Goal: Task Accomplishment & Management: Complete application form

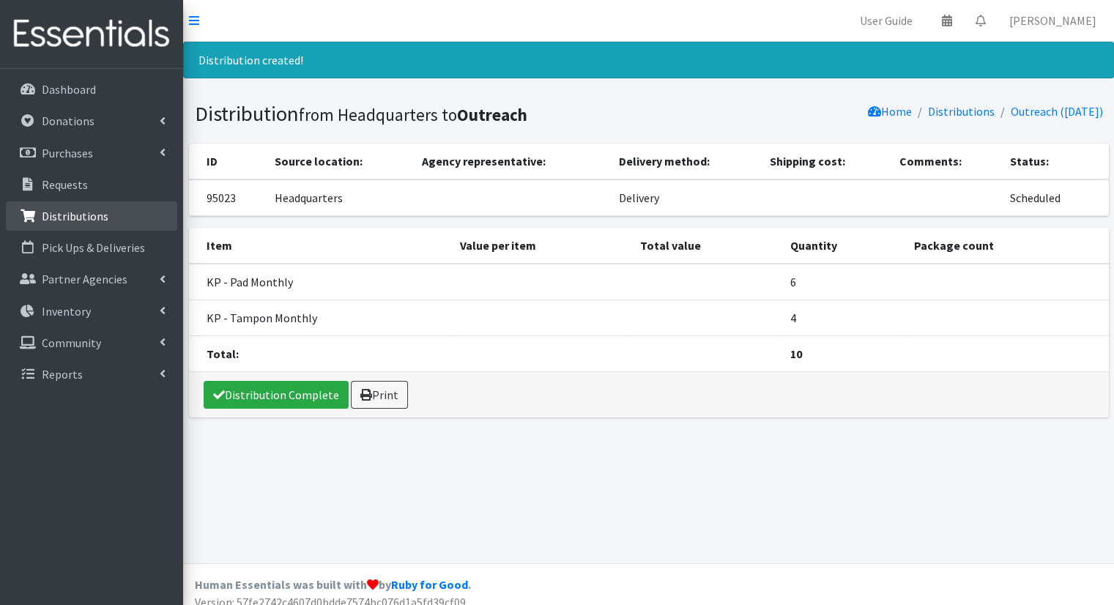
click at [146, 209] on link "Distributions" at bounding box center [91, 215] width 171 height 29
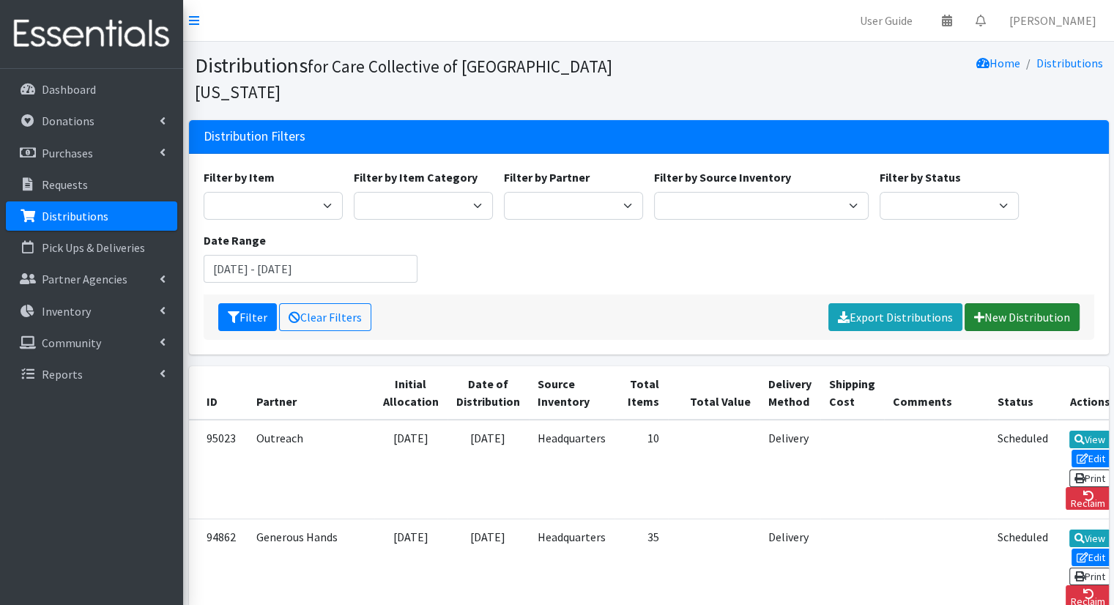
click at [988, 303] on link "New Distribution" at bounding box center [1021, 317] width 115 height 28
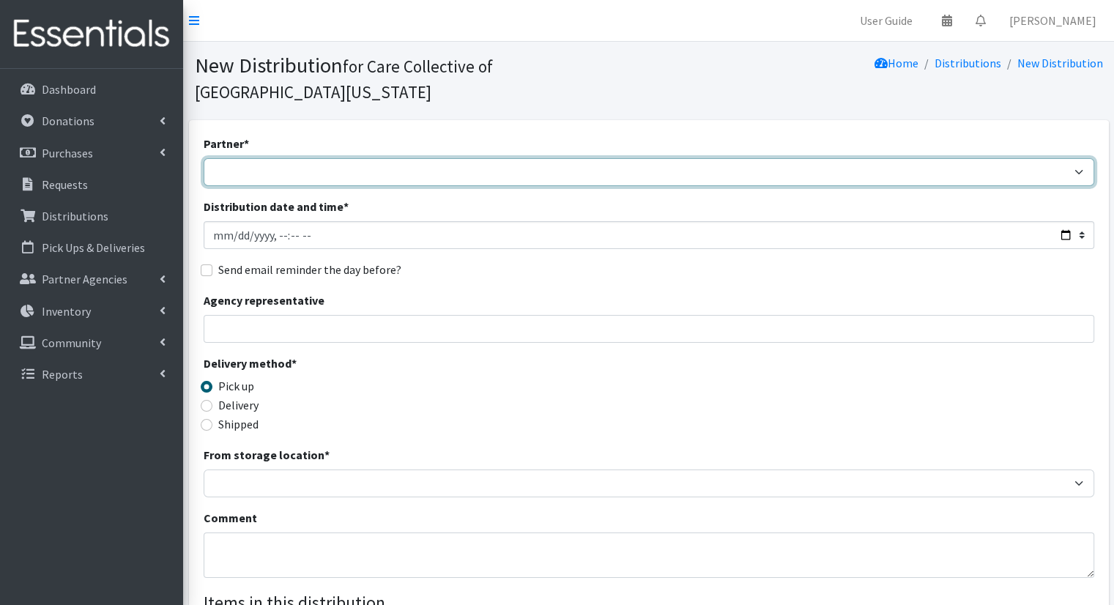
click at [428, 158] on select "African Community Kalamazoo Black Lives Matter Kzoo/BC Diaper Train Cares Sexua…" at bounding box center [649, 172] width 890 height 28
select select "7965"
click at [204, 158] on select "African Community Kalamazoo Black Lives Matter Kzoo/BC Diaper Train Cares Sexua…" at bounding box center [649, 172] width 890 height 28
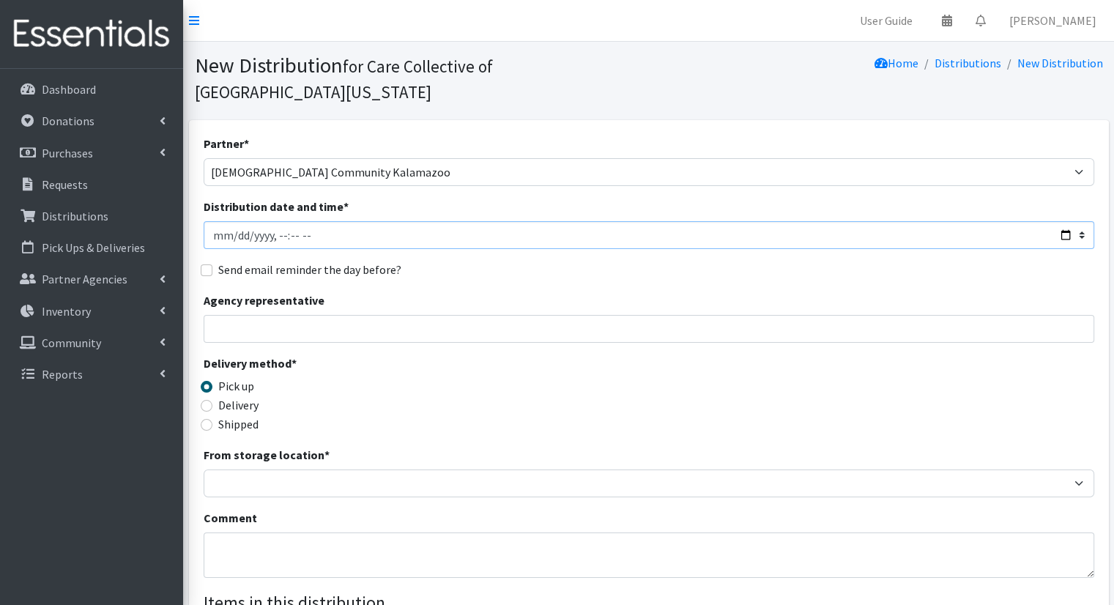
click at [422, 221] on input "Distribution date and time *" at bounding box center [649, 235] width 890 height 28
click at [317, 221] on input "Distribution date and time *" at bounding box center [649, 235] width 890 height 28
click at [296, 221] on input "Distribution date and time *" at bounding box center [649, 235] width 890 height 28
click at [1062, 221] on input "Distribution date and time *" at bounding box center [649, 235] width 890 height 28
type input "2025-08-15T09:00"
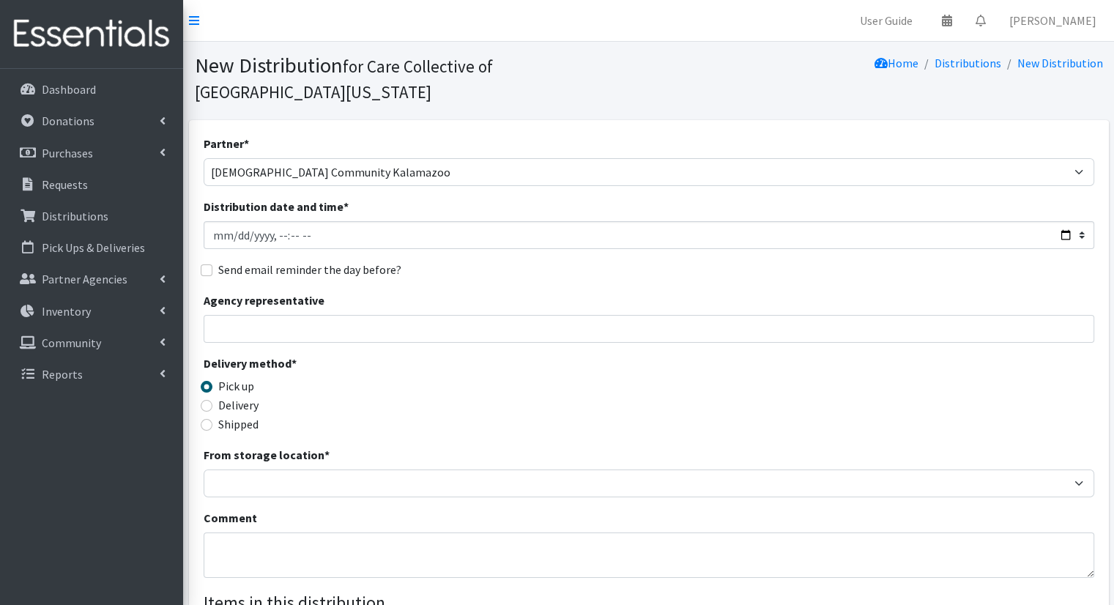
click at [577, 259] on div "Partner * African Community Kalamazoo Black Lives Matter Kzoo/BC Diaper Train C…" at bounding box center [649, 468] width 890 height 667
click at [247, 396] on label "Delivery" at bounding box center [238, 405] width 40 height 18
click at [212, 400] on input "Delivery" at bounding box center [207, 406] width 12 height 12
radio input "true"
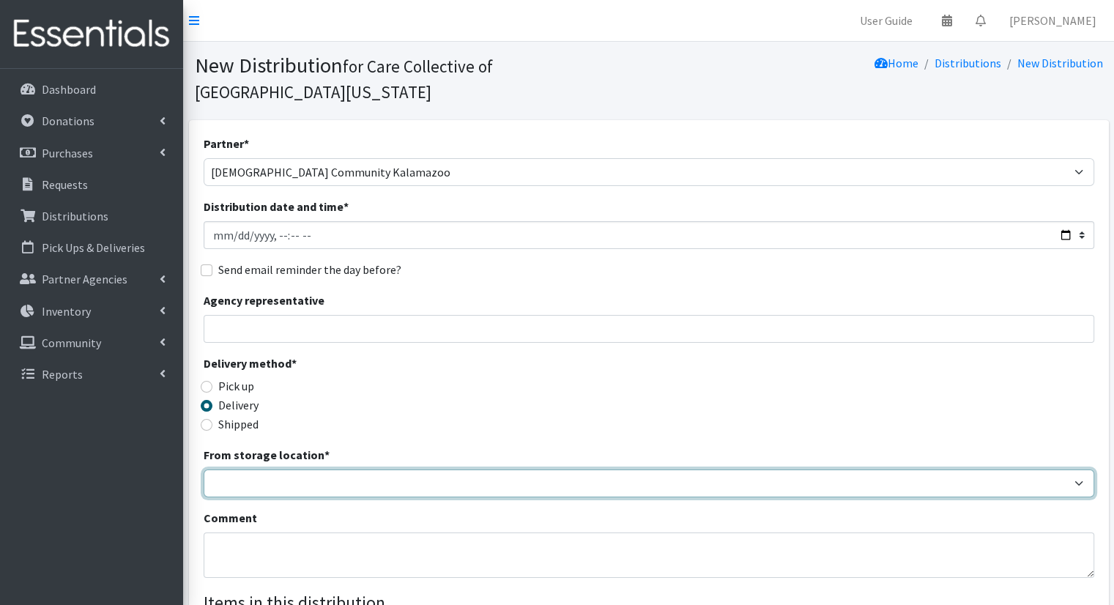
click at [293, 469] on select "Headquarters" at bounding box center [649, 483] width 890 height 28
select select "491"
click at [204, 469] on select "Headquarters" at bounding box center [649, 483] width 890 height 28
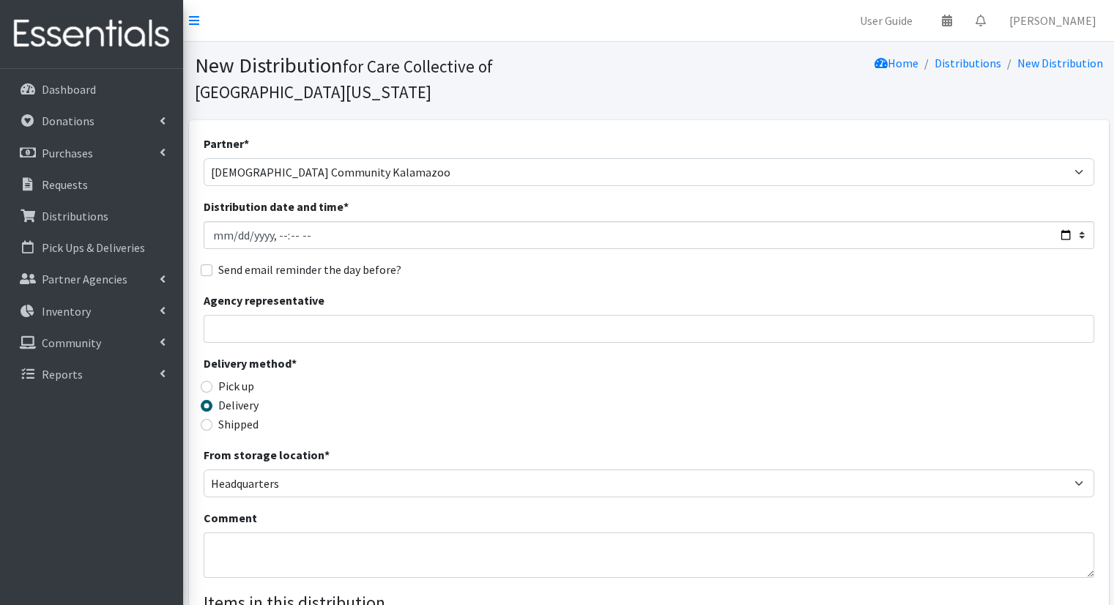
click at [635, 354] on div "Delivery method * Pick up Delivery Shipped Shipping cost" at bounding box center [649, 400] width 890 height 92
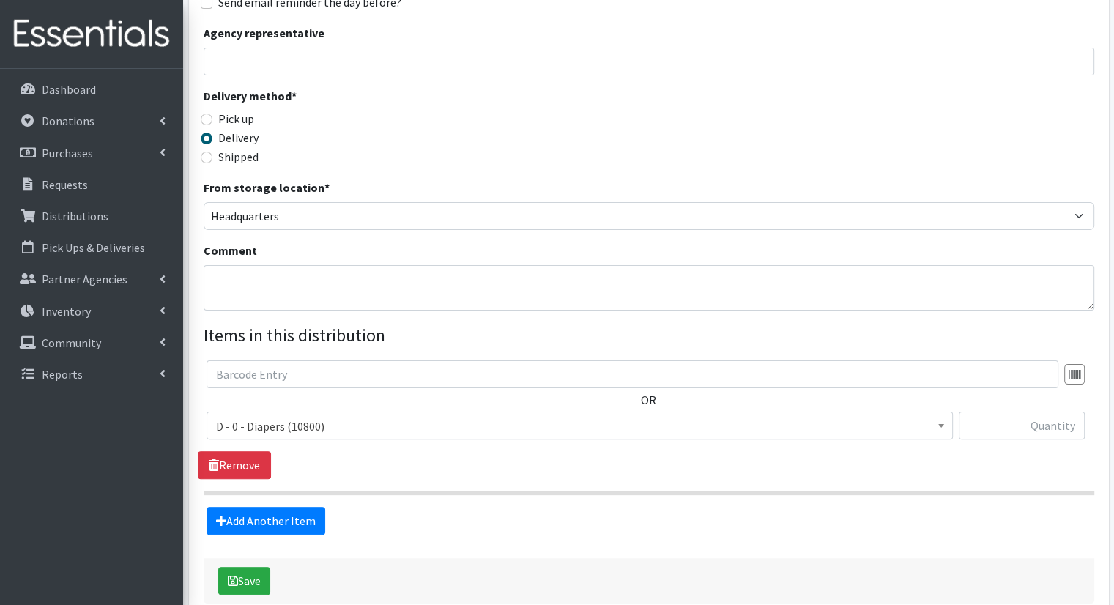
scroll to position [318, 0]
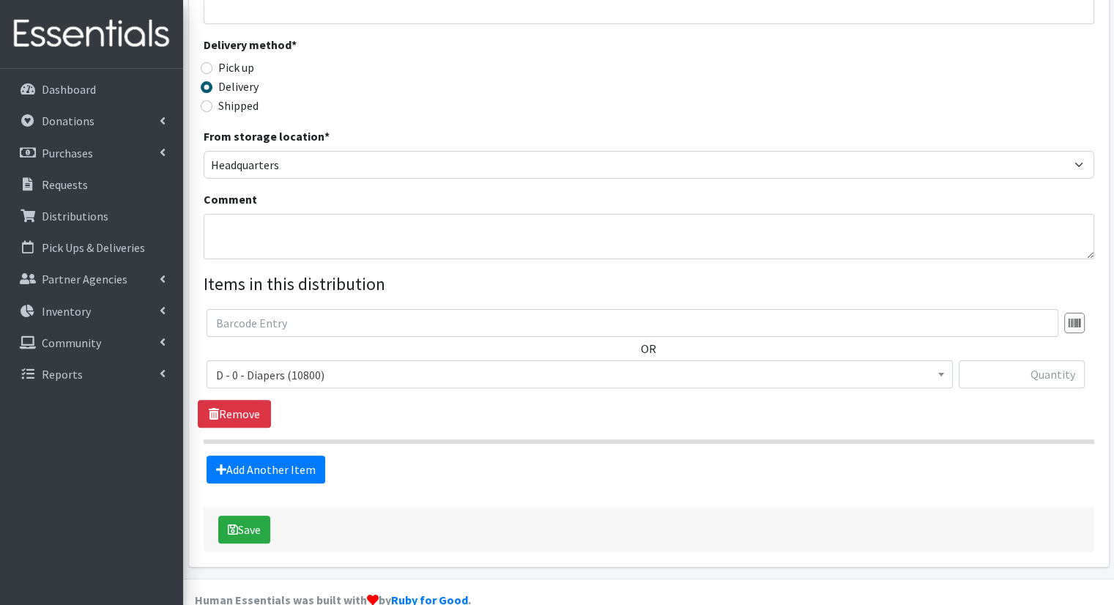
click at [657, 365] on span "D - 0 - Diapers (10800)" at bounding box center [579, 375] width 727 height 20
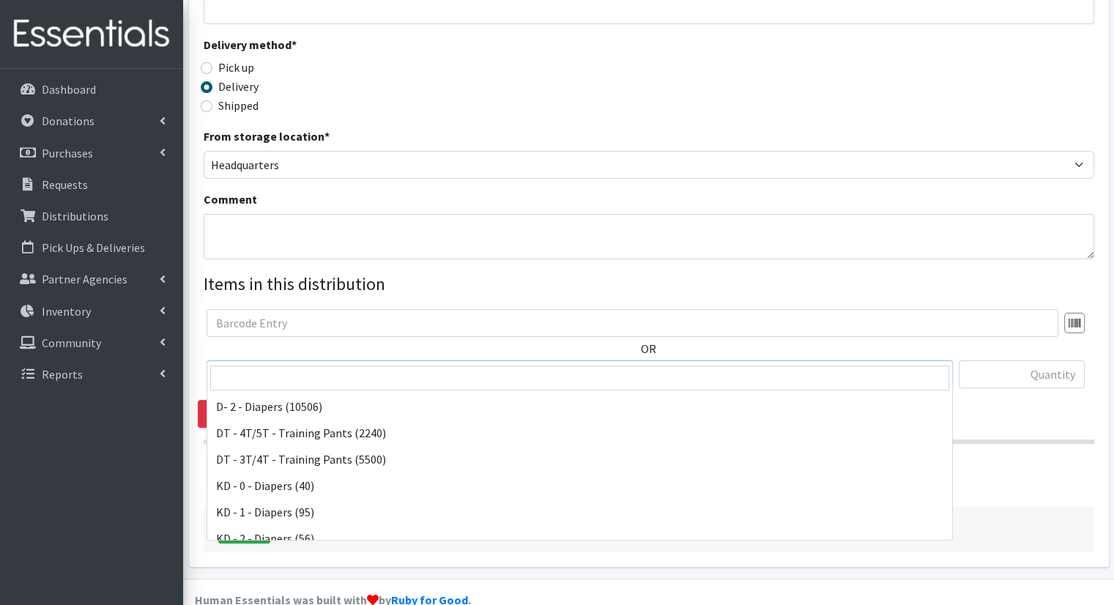
scroll to position [146, 0]
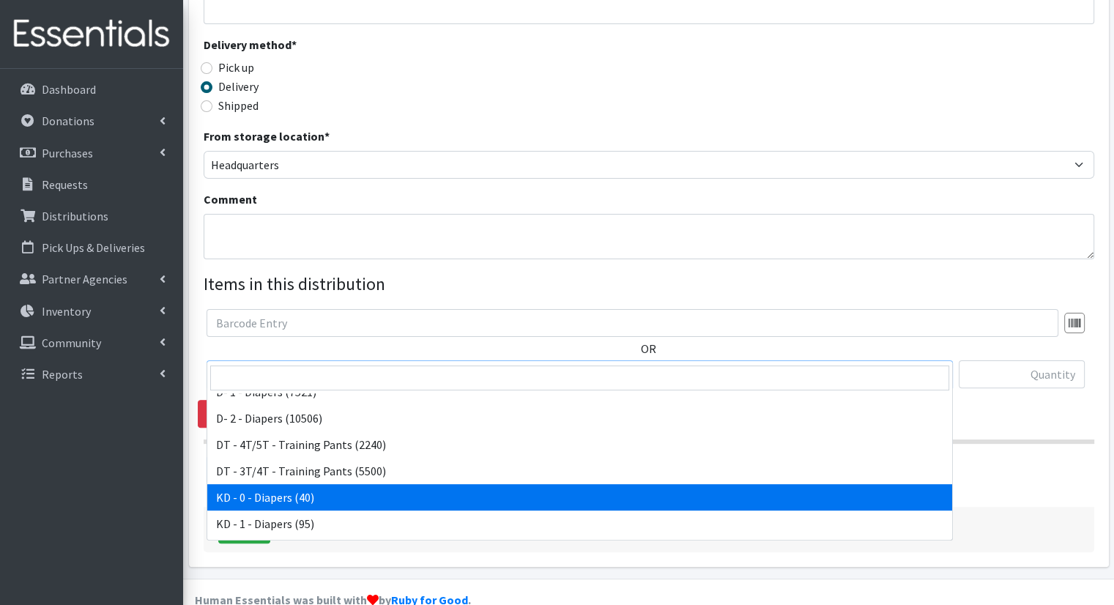
select select "15496"
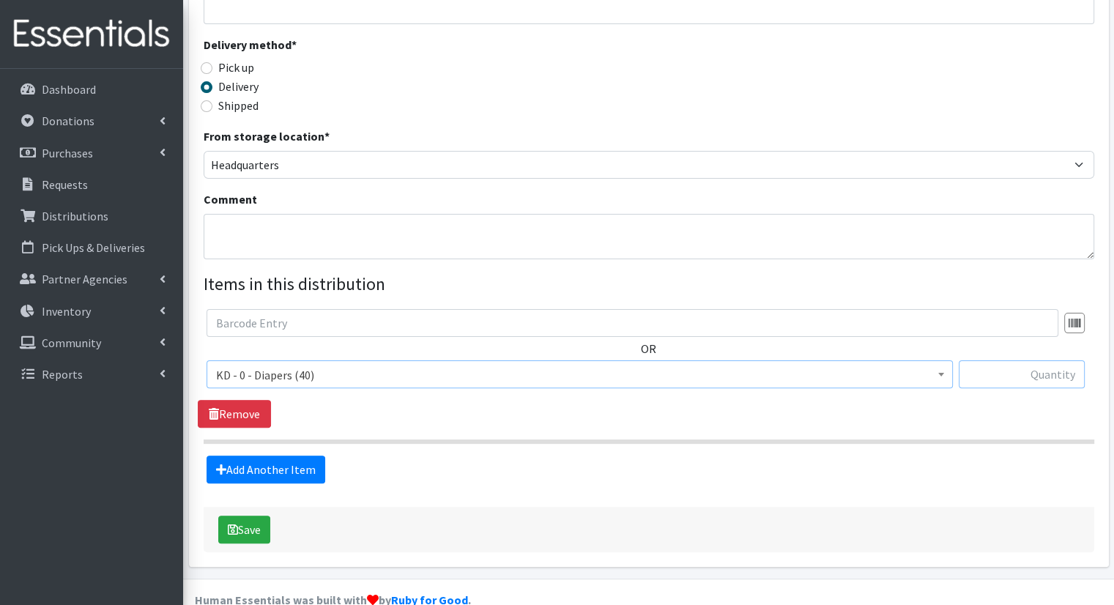
click at [999, 360] on input "text" at bounding box center [1021, 374] width 126 height 28
type input "3"
click at [313, 455] on link "Add Another Item" at bounding box center [265, 469] width 119 height 28
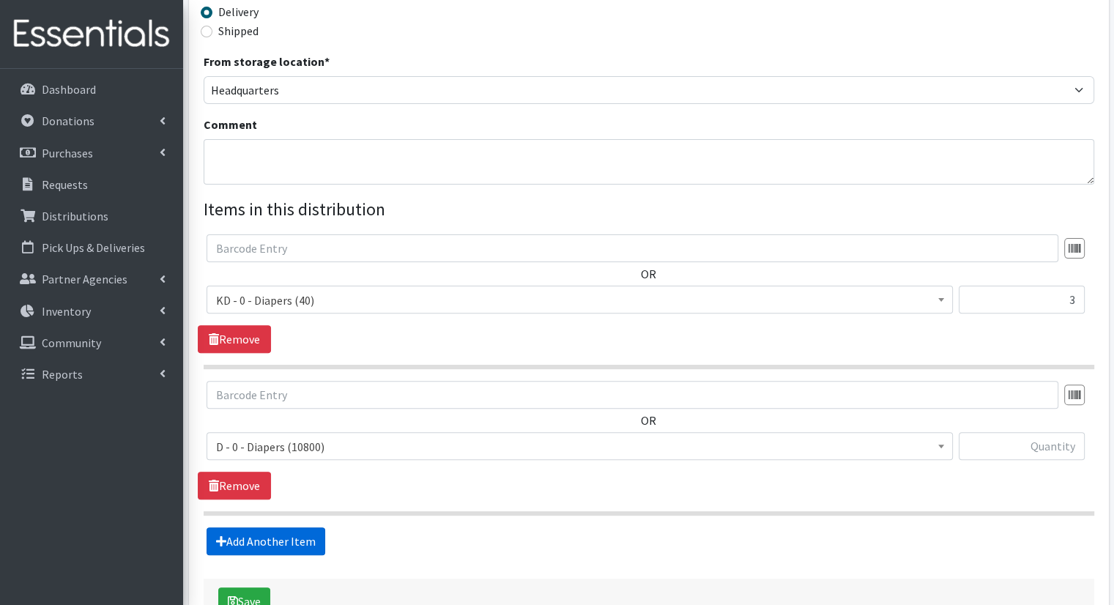
scroll to position [466, 0]
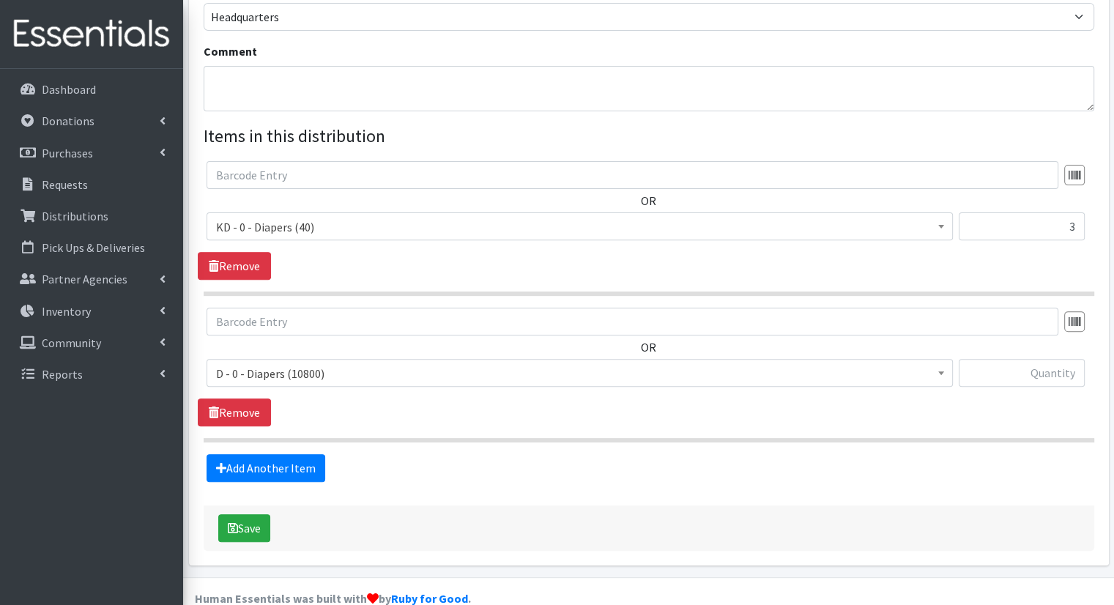
click at [368, 363] on span "D - 0 - Diapers (10800)" at bounding box center [579, 373] width 727 height 20
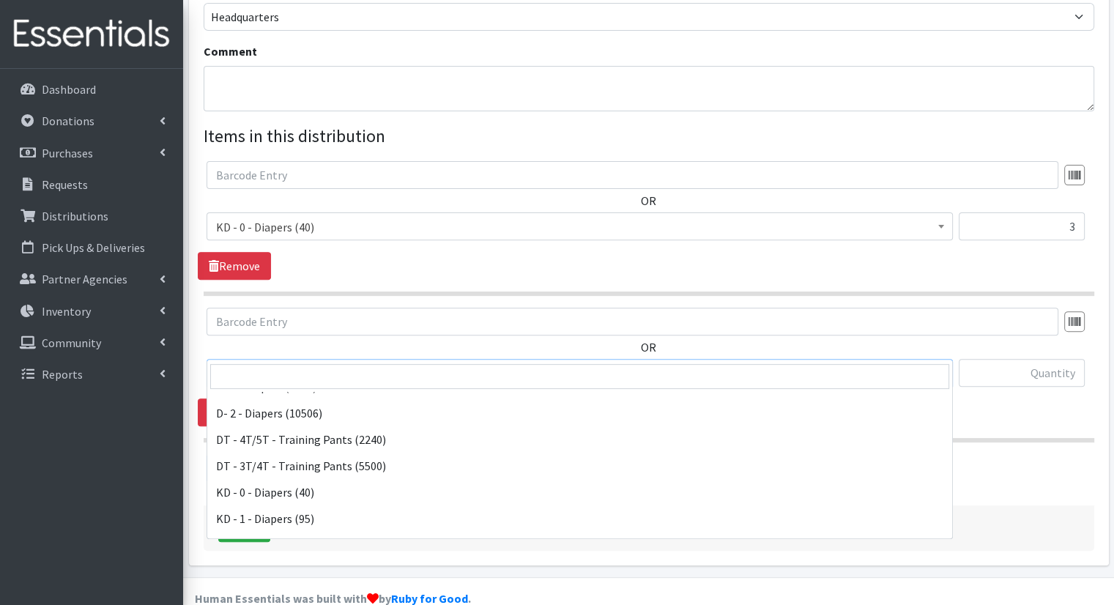
scroll to position [154, 0]
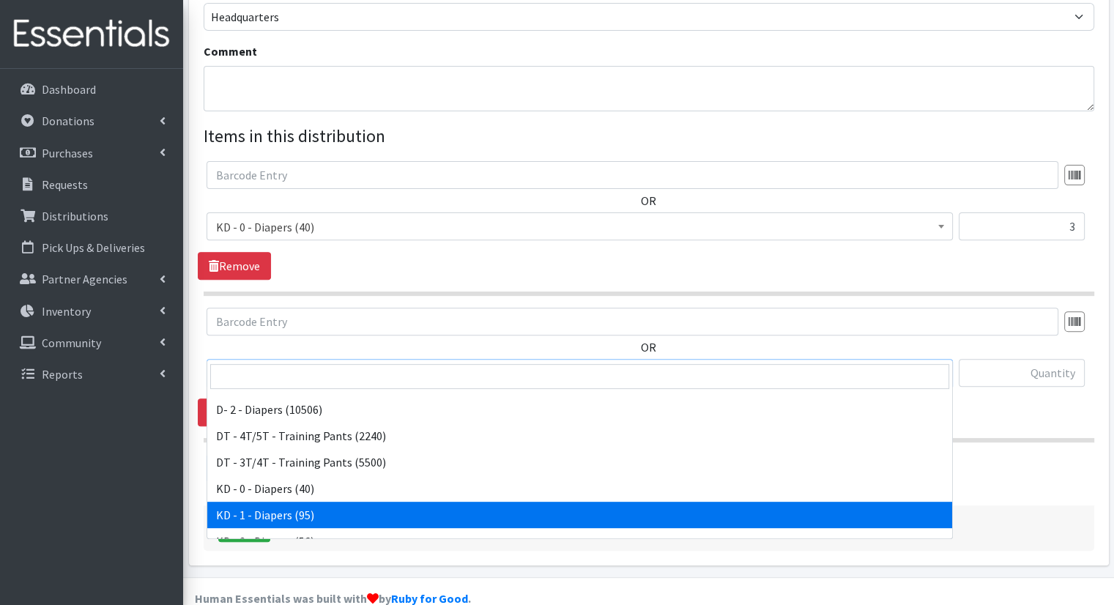
select select "15497"
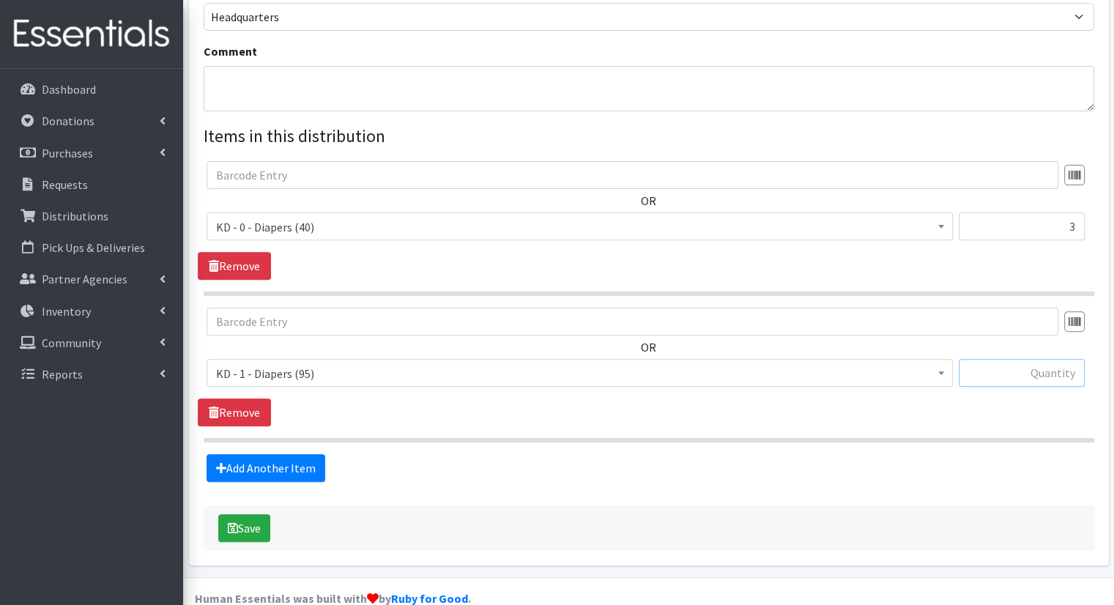
click at [1013, 359] on input "text" at bounding box center [1021, 373] width 126 height 28
type input "3"
click at [307, 454] on link "Add Another Item" at bounding box center [265, 468] width 119 height 28
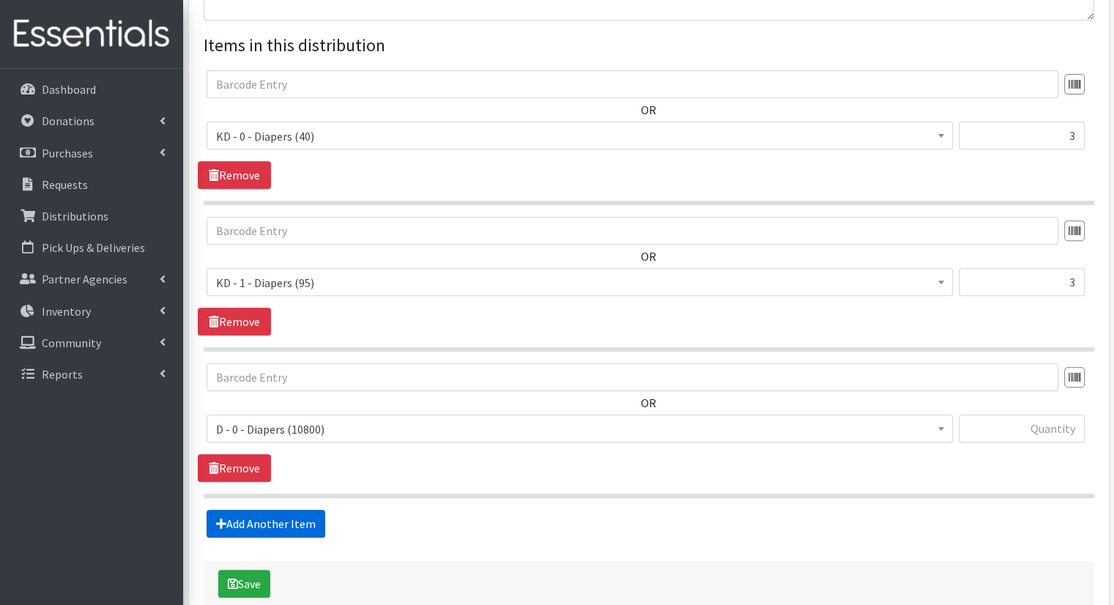
scroll to position [612, 0]
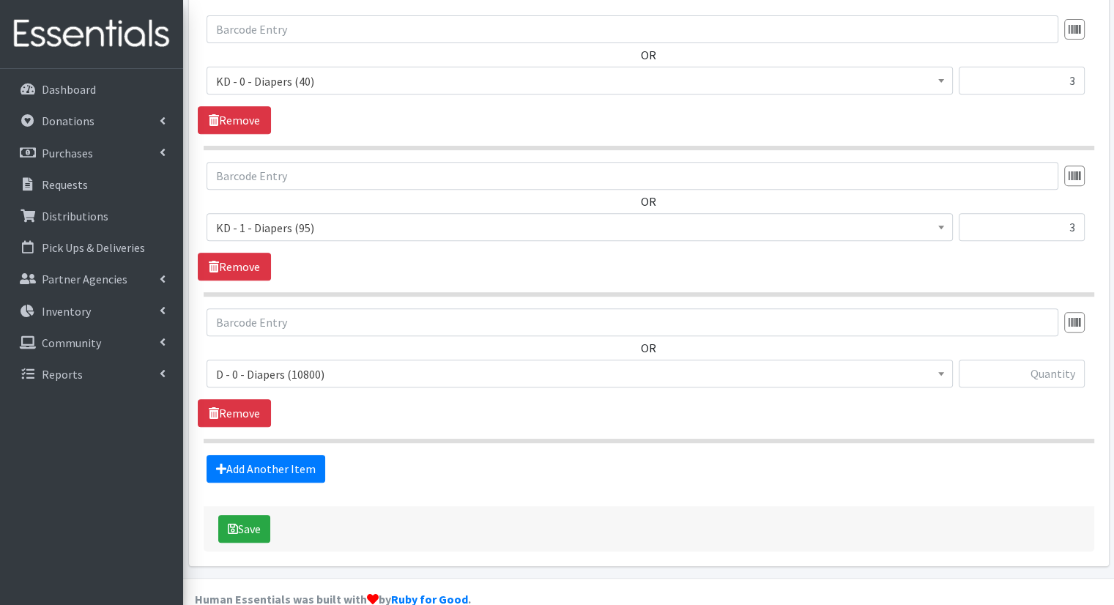
click at [372, 359] on span "D - 0 - Diapers (10800)" at bounding box center [579, 373] width 746 height 28
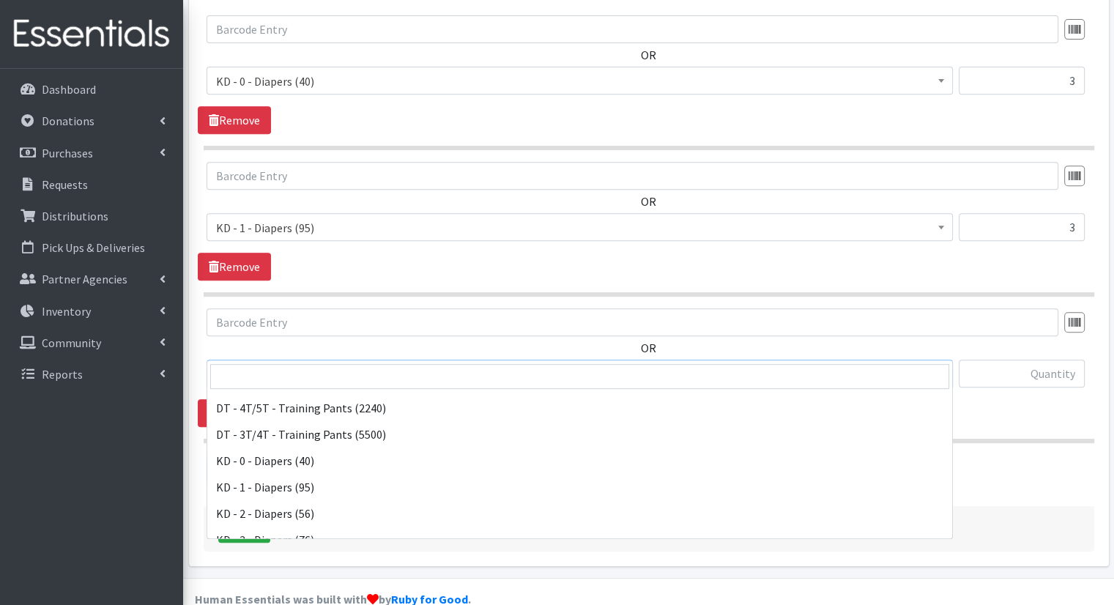
scroll to position [177, 0]
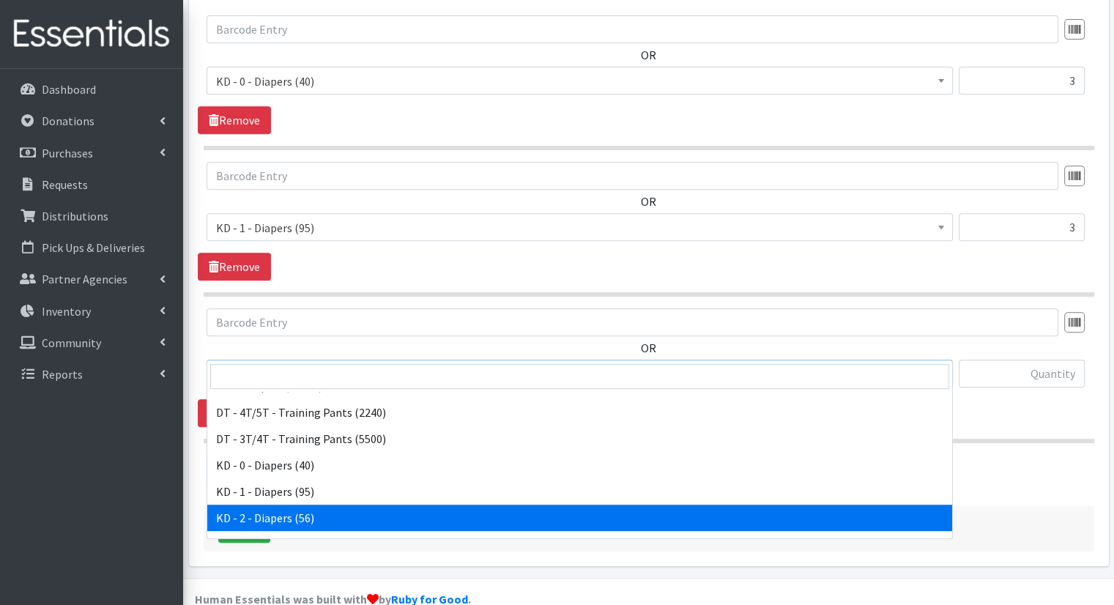
select select "15498"
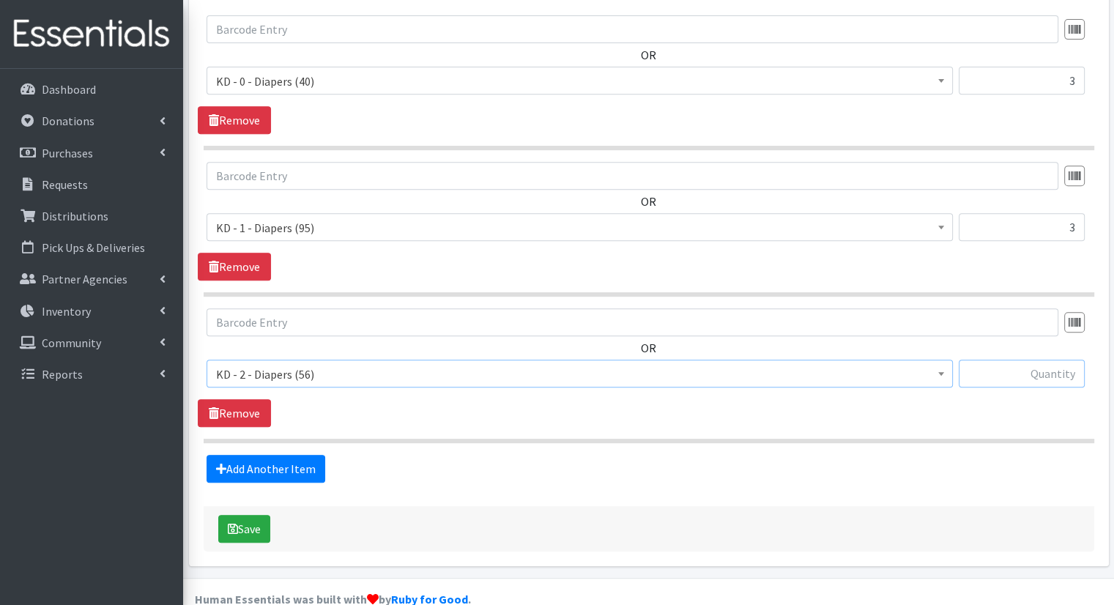
click at [1040, 359] on input "text" at bounding box center [1021, 373] width 126 height 28
type input "3"
click at [288, 455] on link "Add Another Item" at bounding box center [265, 469] width 119 height 28
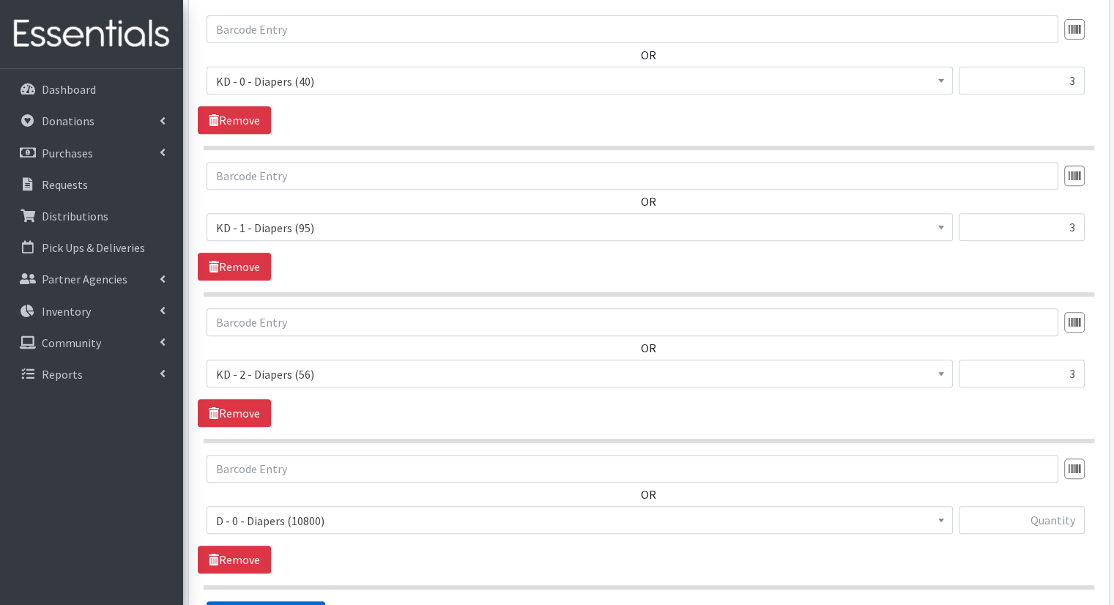
scroll to position [758, 0]
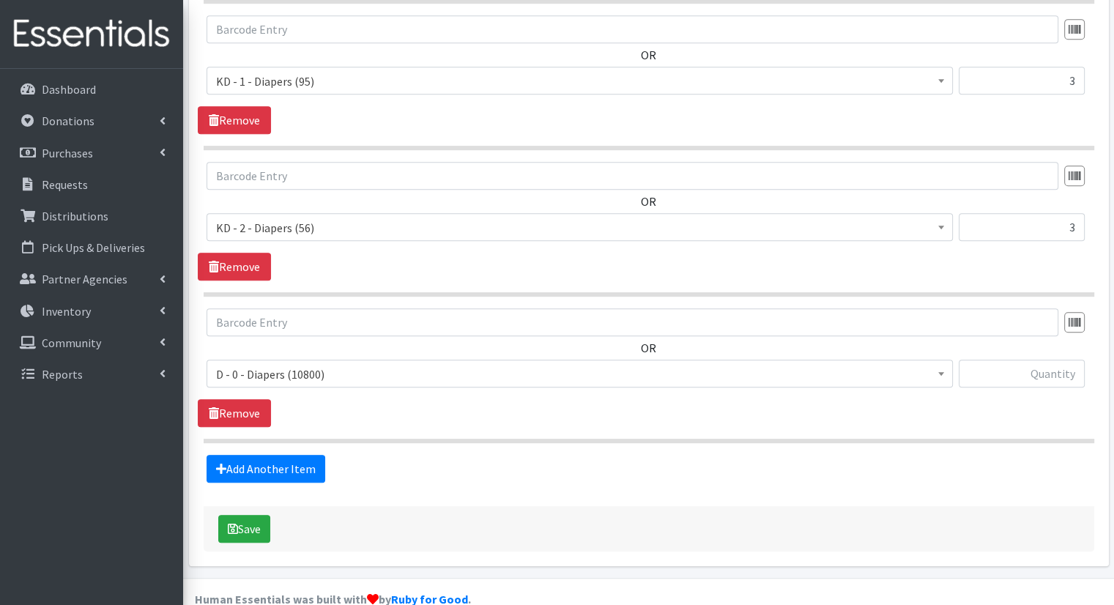
click at [331, 364] on span "D - 0 - Diapers (10800)" at bounding box center [579, 374] width 727 height 20
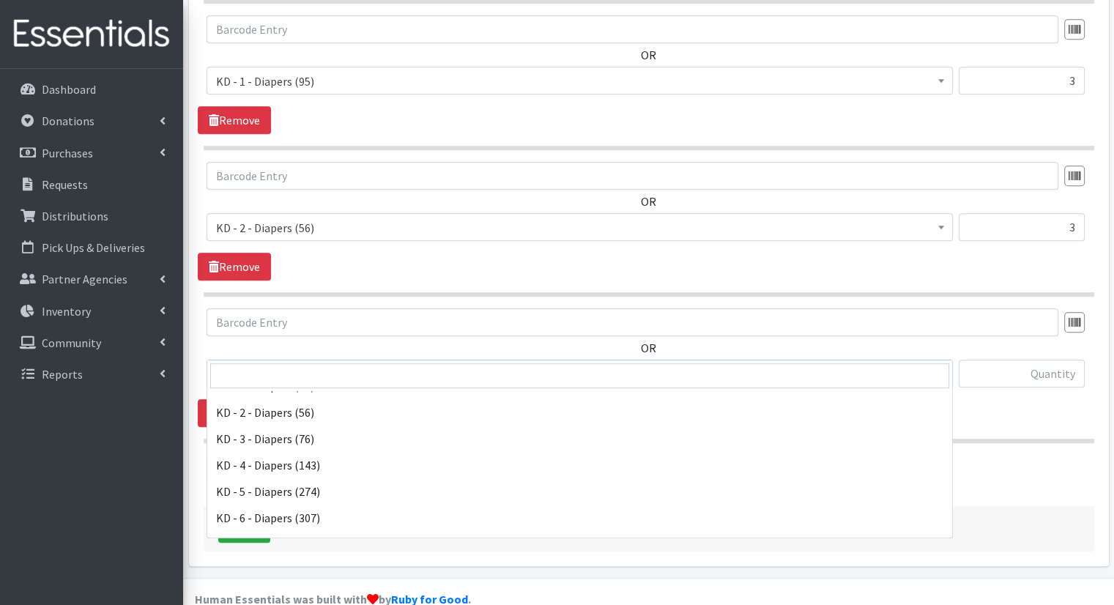
scroll to position [286, 0]
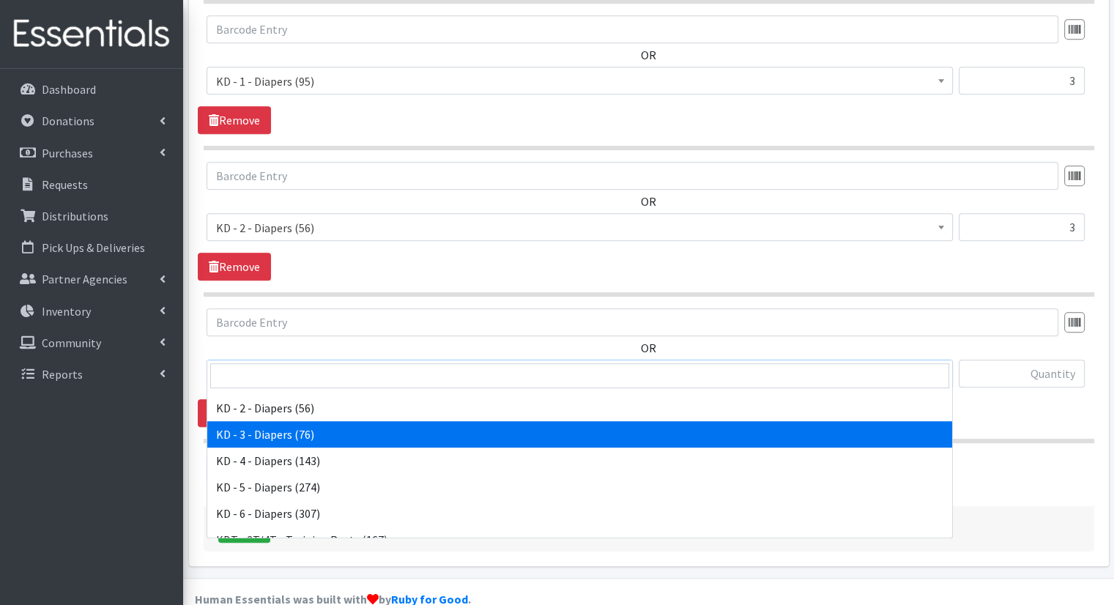
select select "15499"
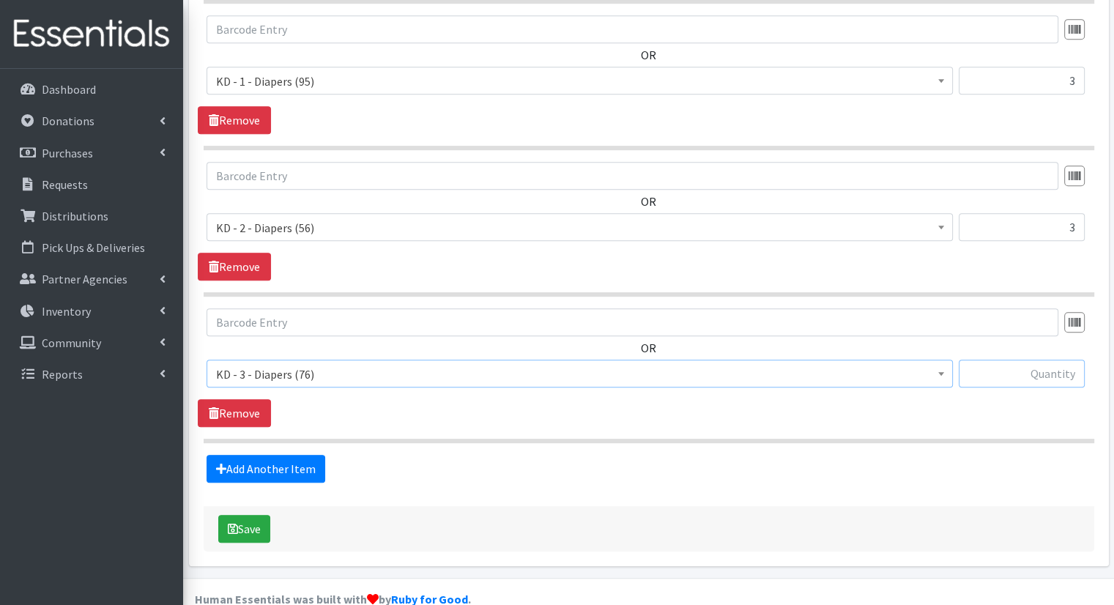
click at [1046, 359] on input "text" at bounding box center [1021, 373] width 126 height 28
type input "6"
click at [299, 455] on link "Add Another Item" at bounding box center [265, 469] width 119 height 28
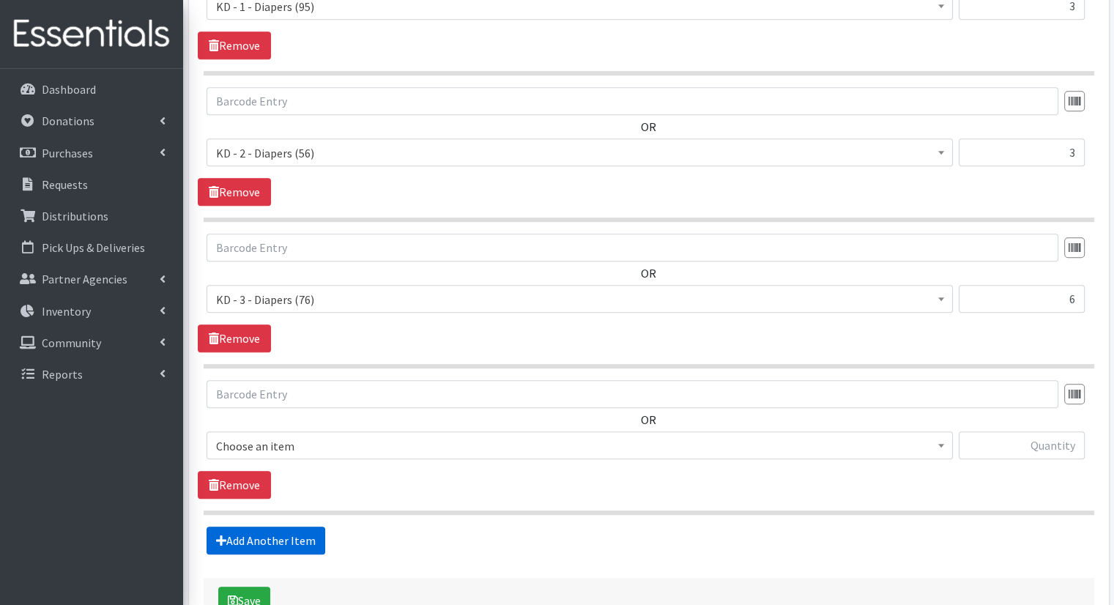
scroll to position [905, 0]
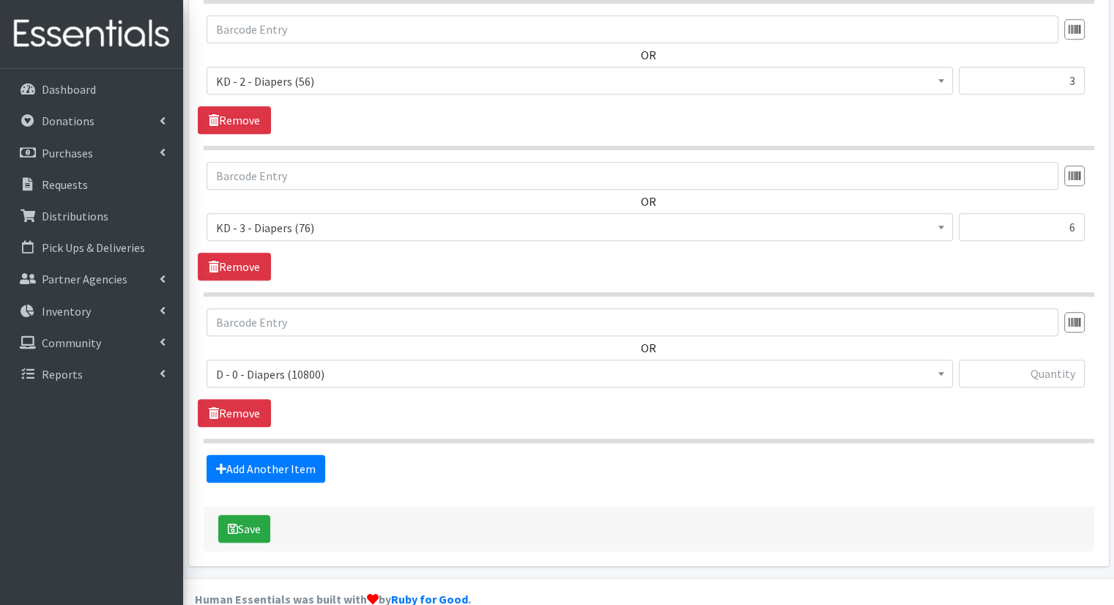
click at [479, 360] on span "D - 0 - Diapers (10800) D - 3 - Diapers (4492) D - 4 - Diapers (14504) D - 5 - …" at bounding box center [579, 379] width 746 height 40
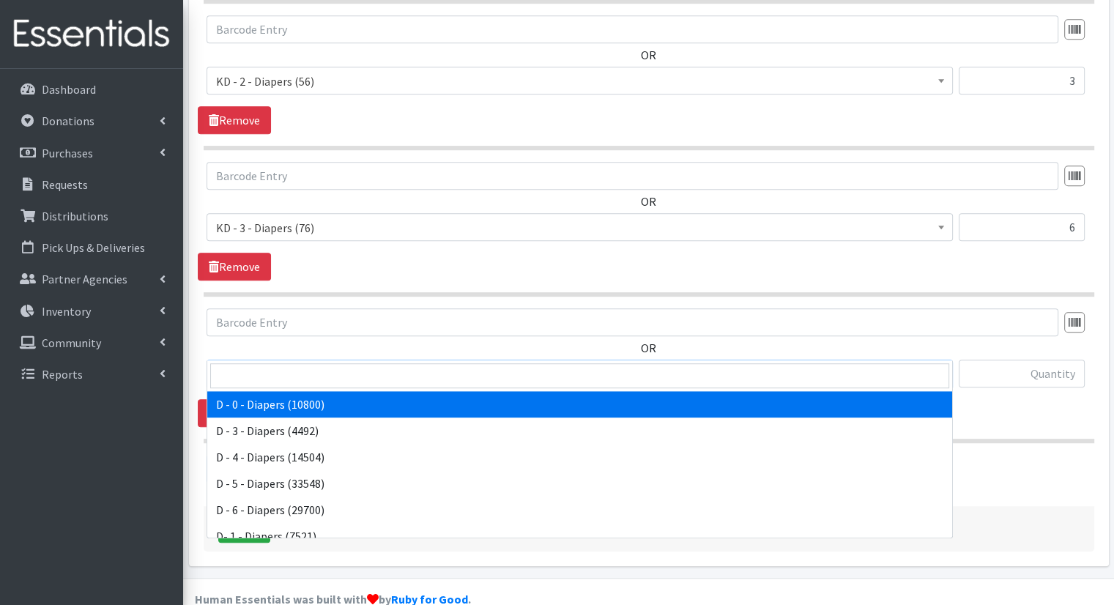
click at [472, 364] on span "D - 0 - Diapers (10800)" at bounding box center [579, 374] width 727 height 20
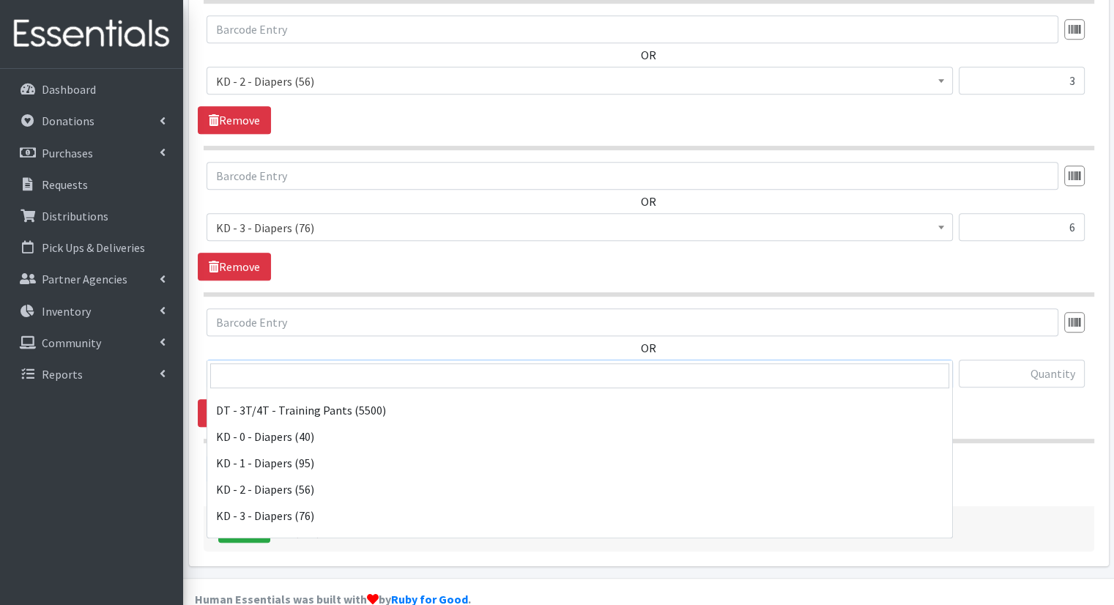
scroll to position [208, 0]
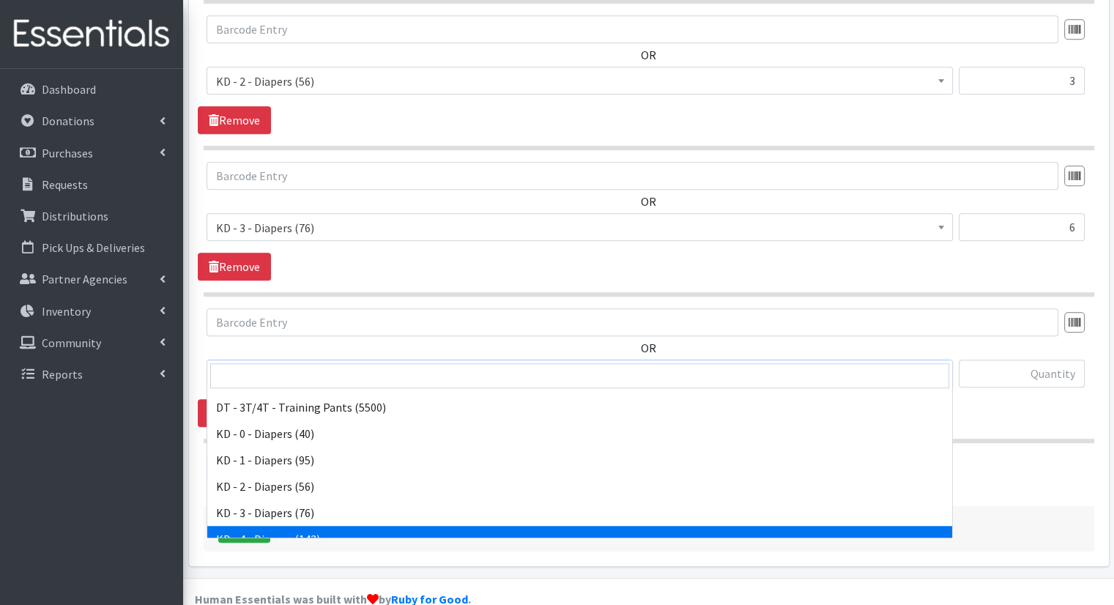
select select "15500"
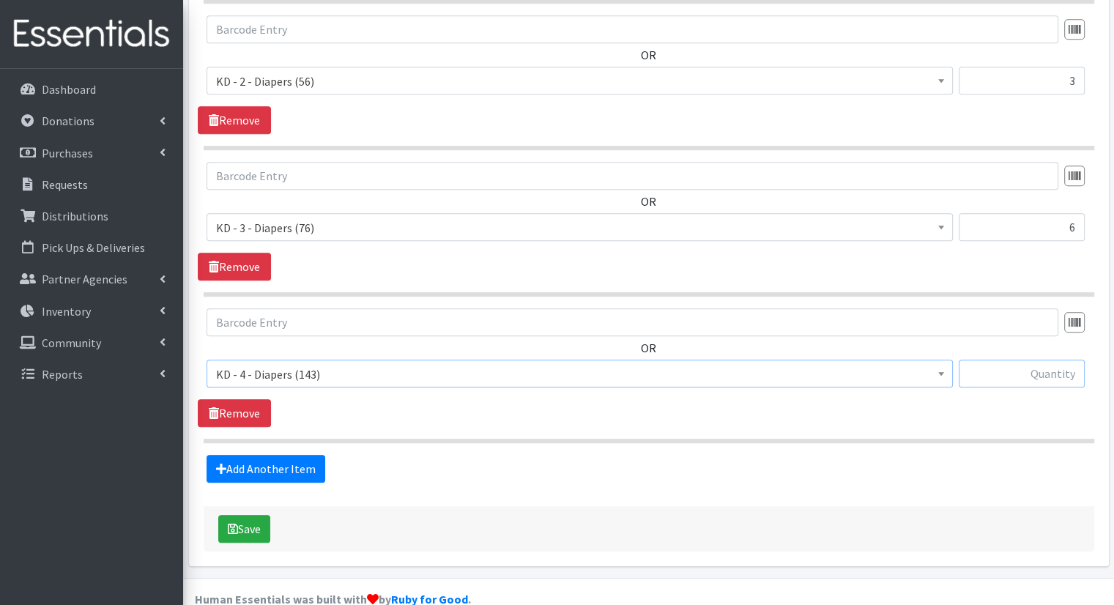
click at [1037, 359] on input "text" at bounding box center [1021, 373] width 126 height 28
type input "18"
click at [307, 455] on link "Add Another Item" at bounding box center [265, 469] width 119 height 28
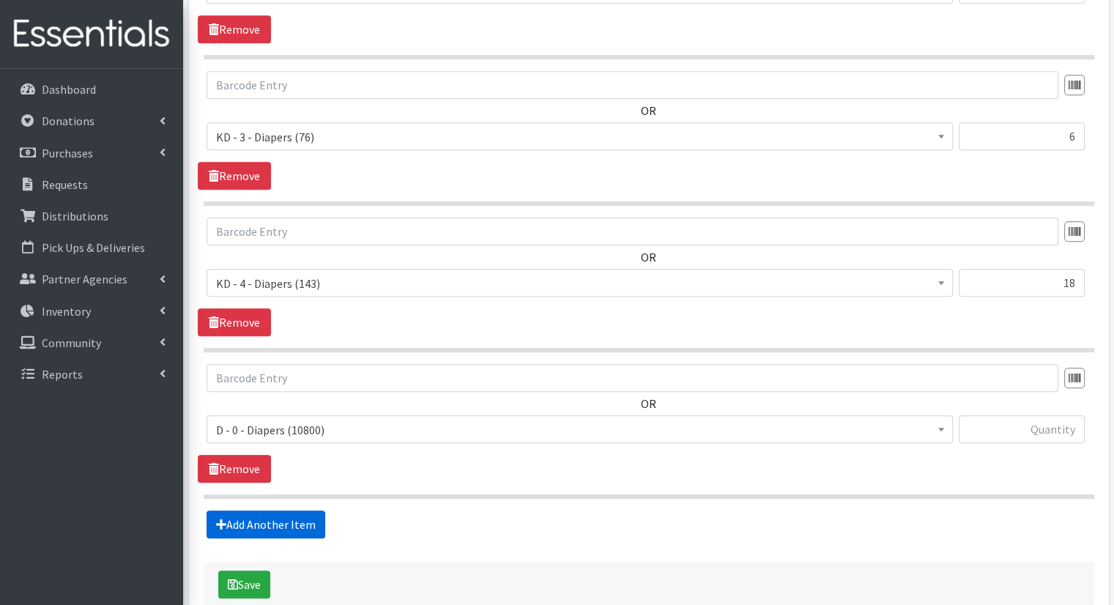
scroll to position [1051, 0]
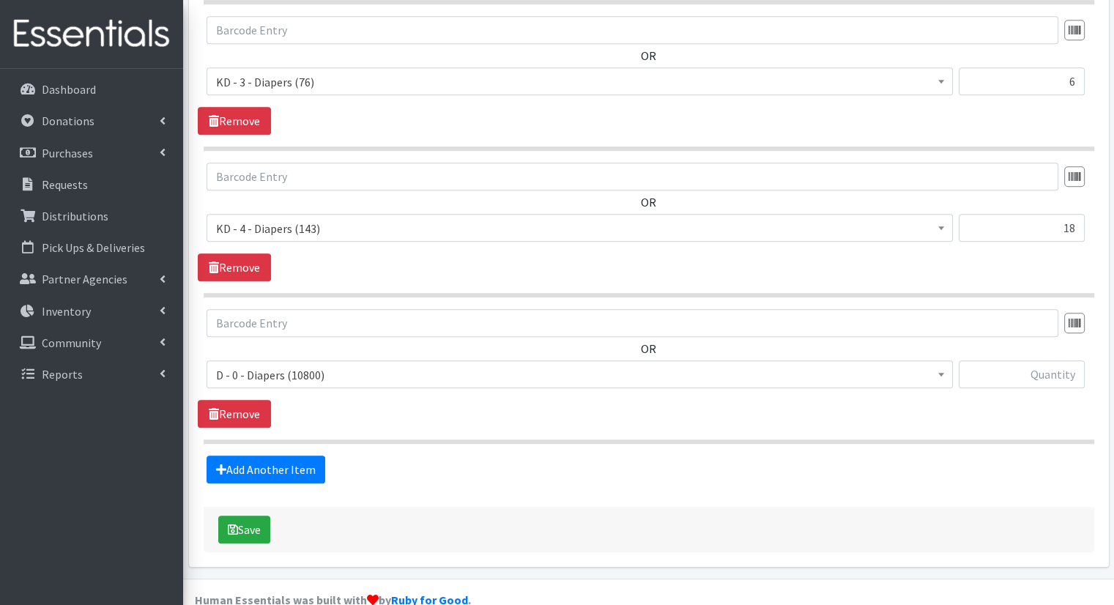
click at [359, 365] on span "D - 0 - Diapers (10800)" at bounding box center [579, 375] width 727 height 20
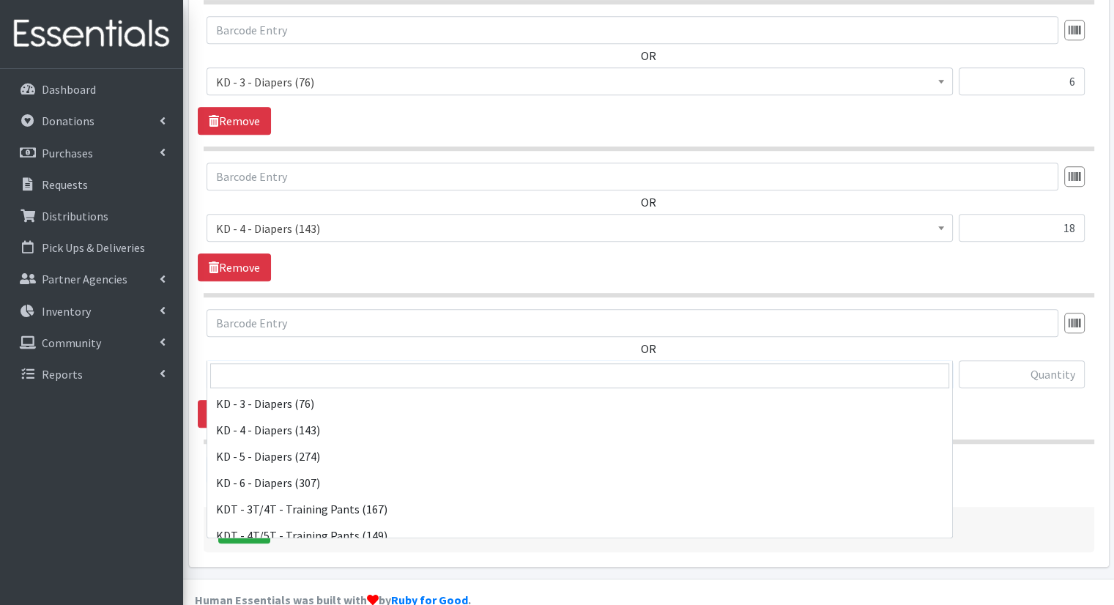
scroll to position [321, 0]
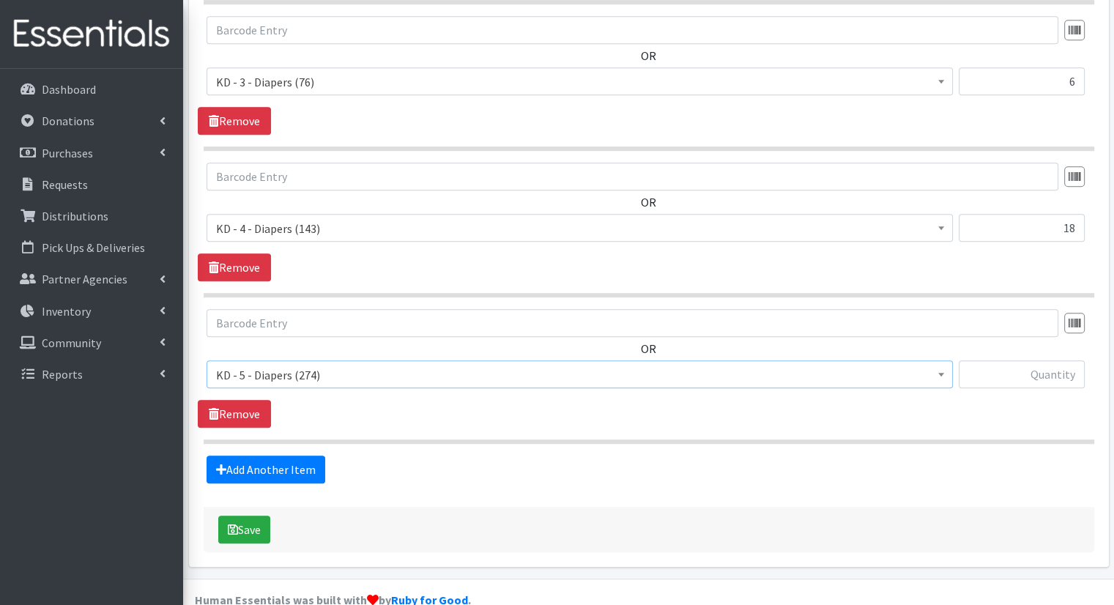
select select "15501"
click at [999, 360] on input "text" at bounding box center [1021, 374] width 126 height 28
type input "24"
click at [318, 455] on link "Add Another Item" at bounding box center [265, 469] width 119 height 28
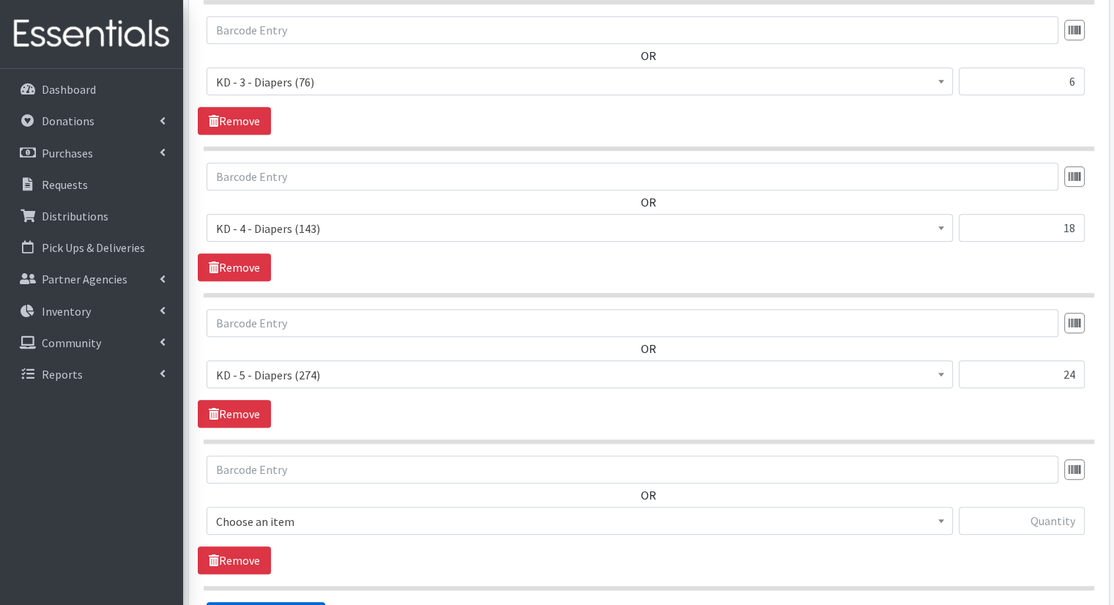
scroll to position [1196, 0]
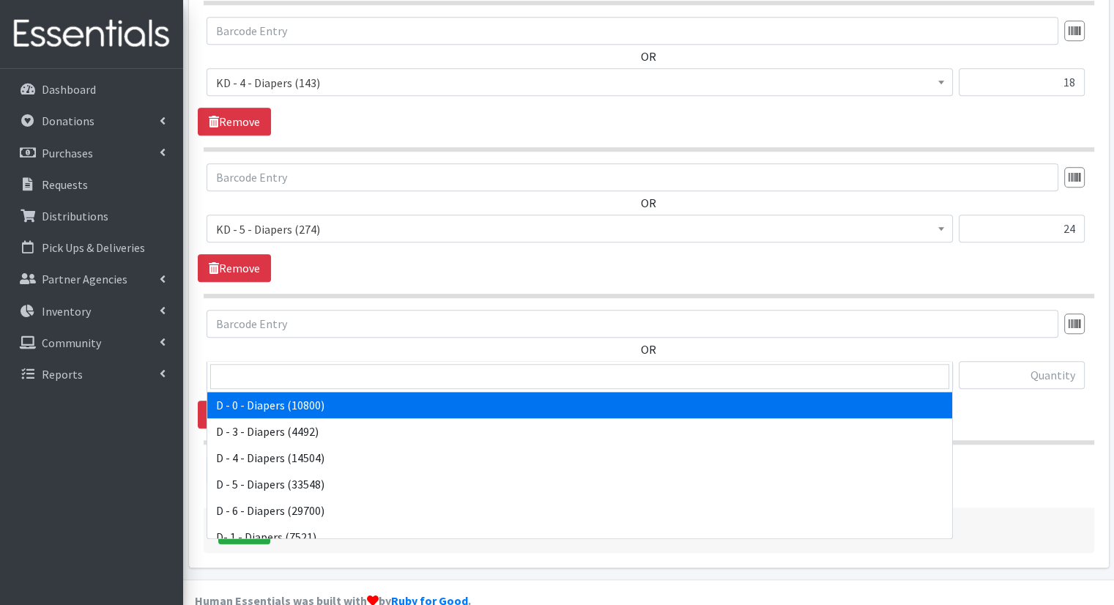
click at [532, 365] on span "D - 0 - Diapers (10800)" at bounding box center [579, 375] width 727 height 20
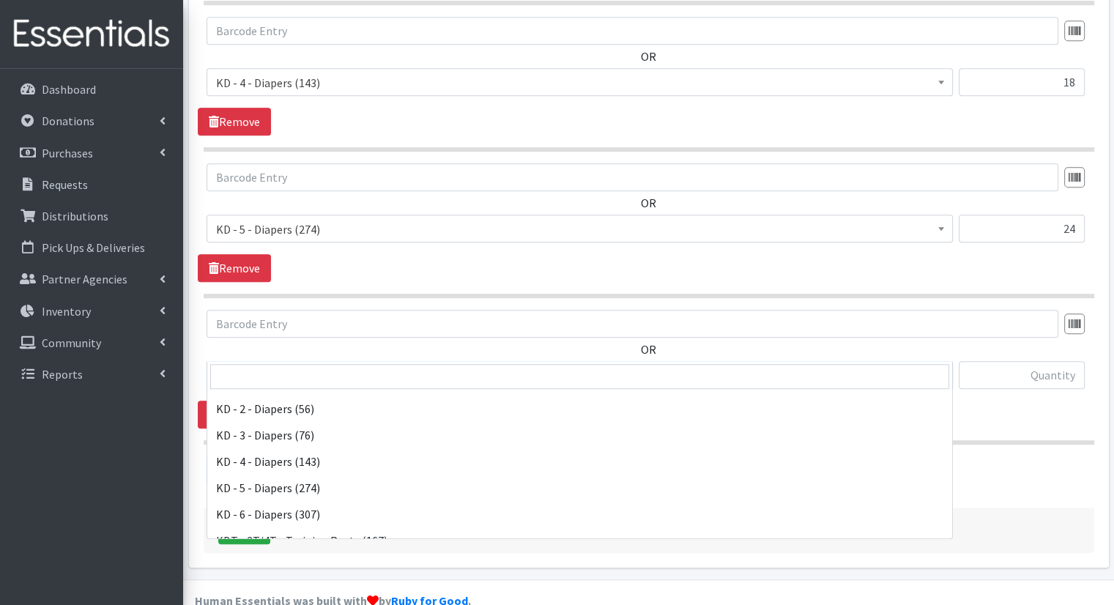
scroll to position [282, 0]
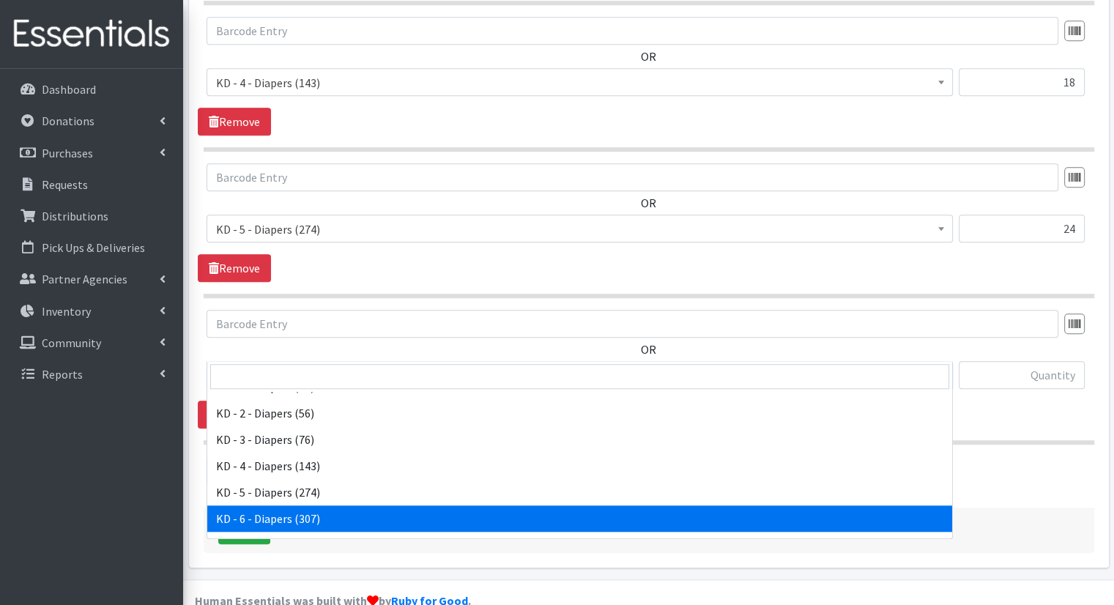
select select "15502"
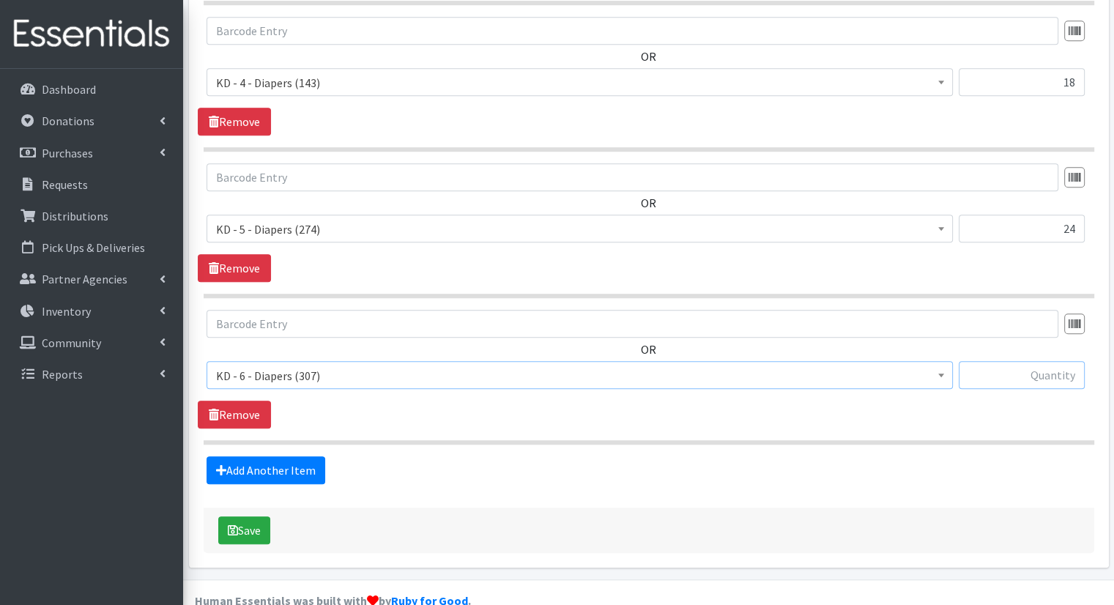
click at [992, 361] on input "text" at bounding box center [1021, 375] width 126 height 28
type input "30"
click at [253, 456] on link "Add Another Item" at bounding box center [265, 470] width 119 height 28
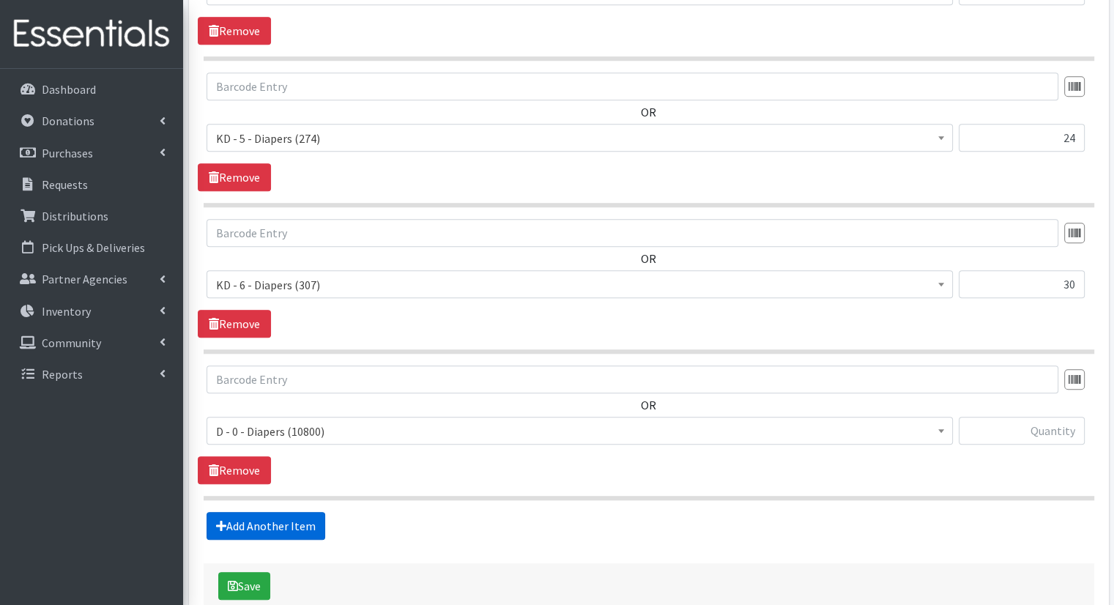
scroll to position [1342, 0]
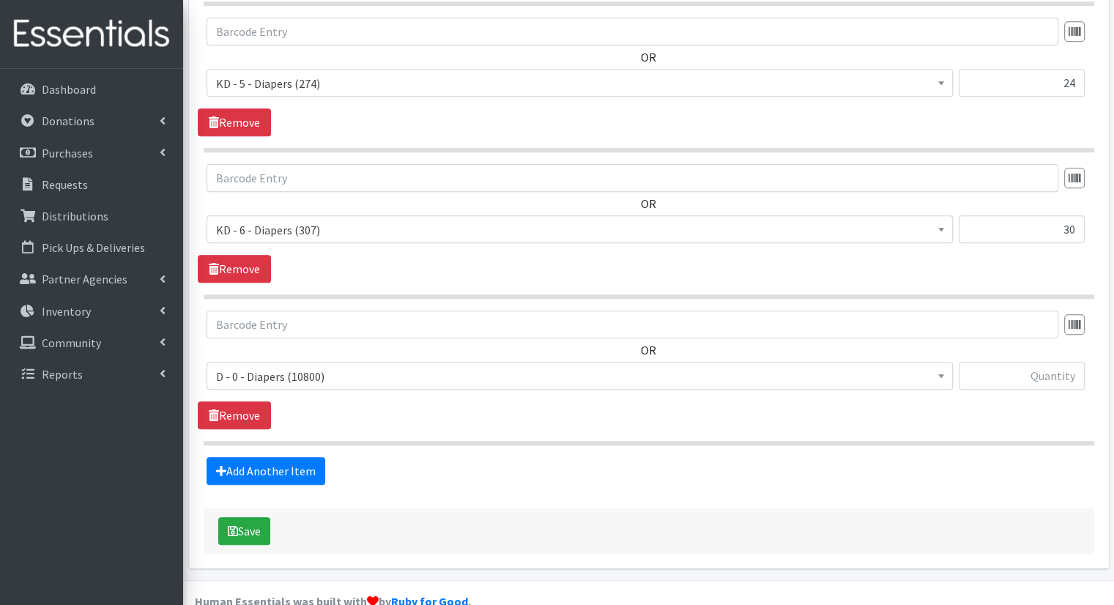
click at [499, 366] on span "D - 0 - Diapers (10800)" at bounding box center [579, 376] width 727 height 20
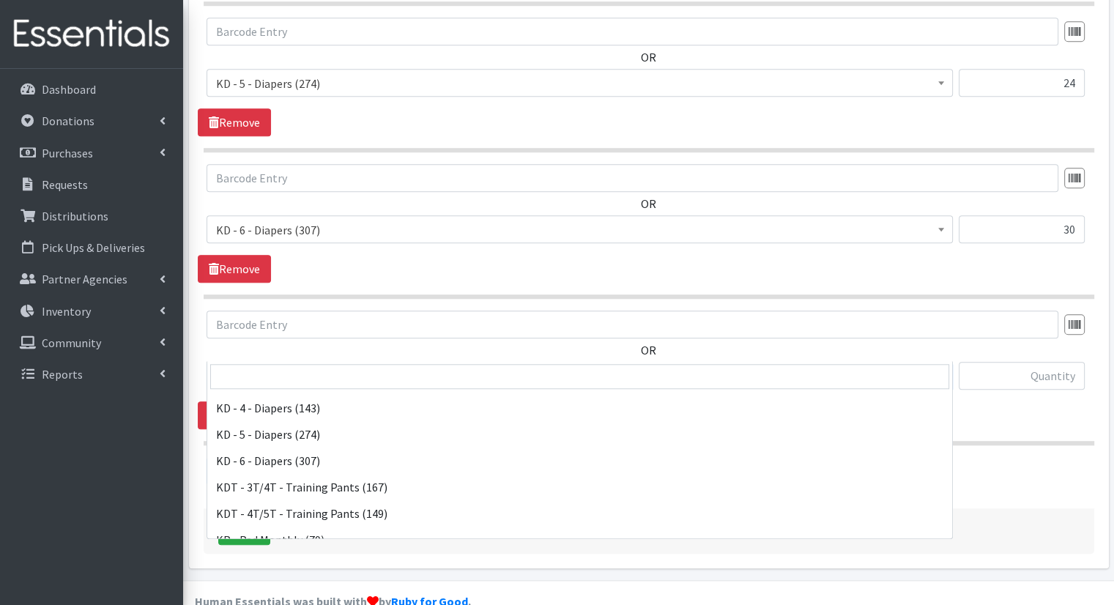
scroll to position [363, 0]
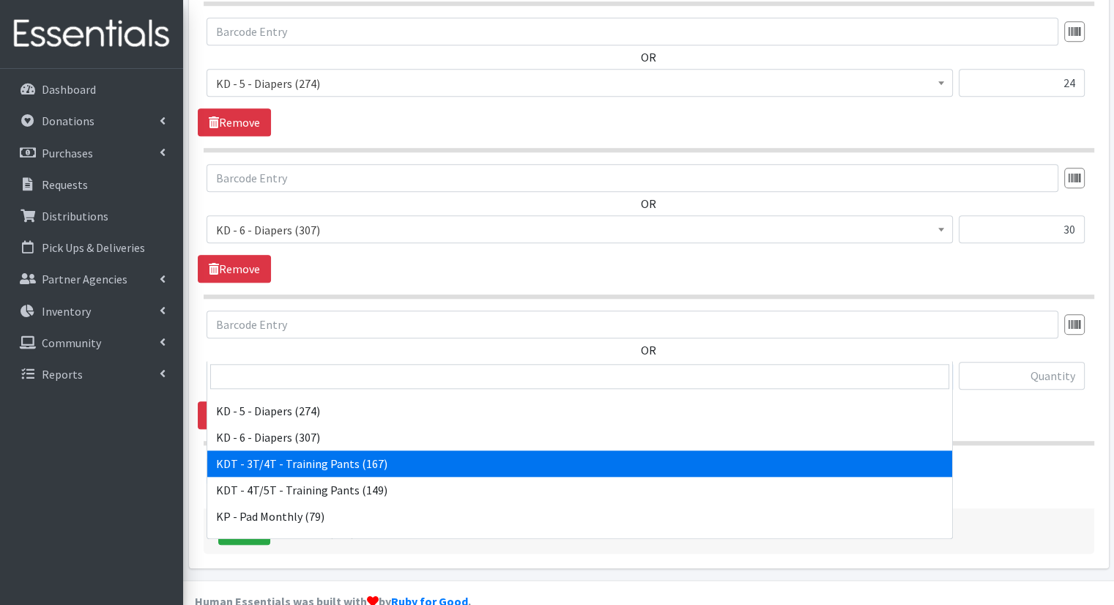
select select "15506"
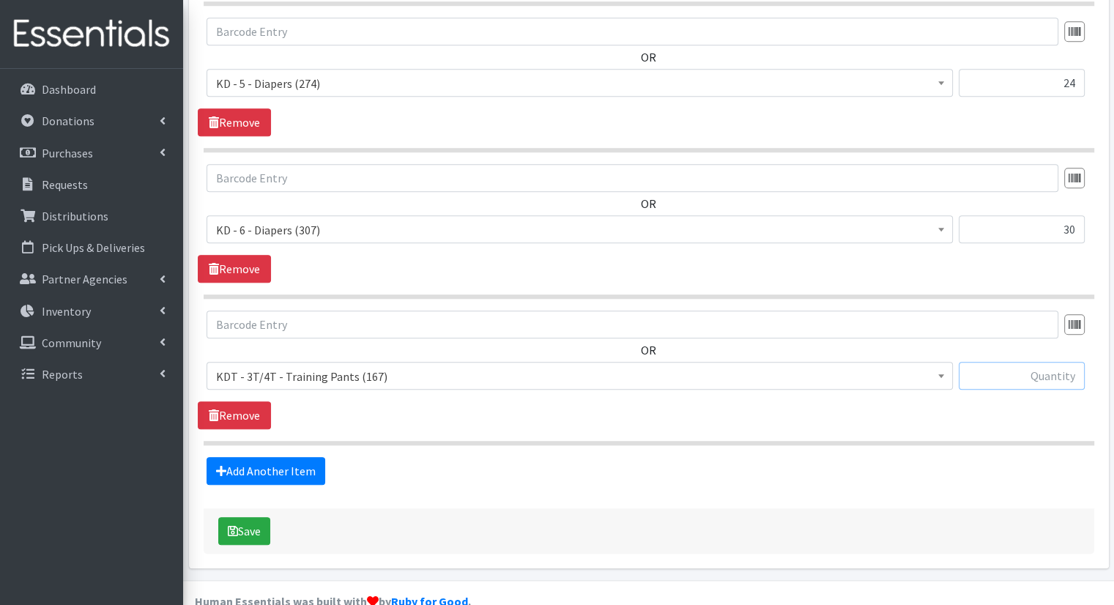
click at [1052, 362] on input "text" at bounding box center [1021, 376] width 126 height 28
type input "15"
click at [302, 457] on link "Add Another Item" at bounding box center [265, 471] width 119 height 28
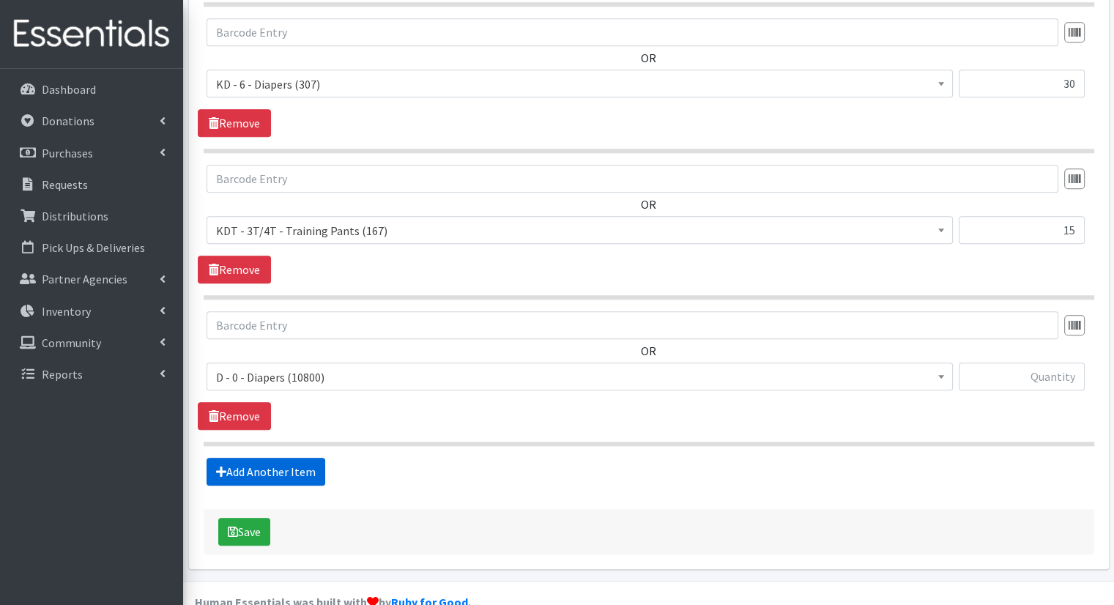
scroll to position [1488, 0]
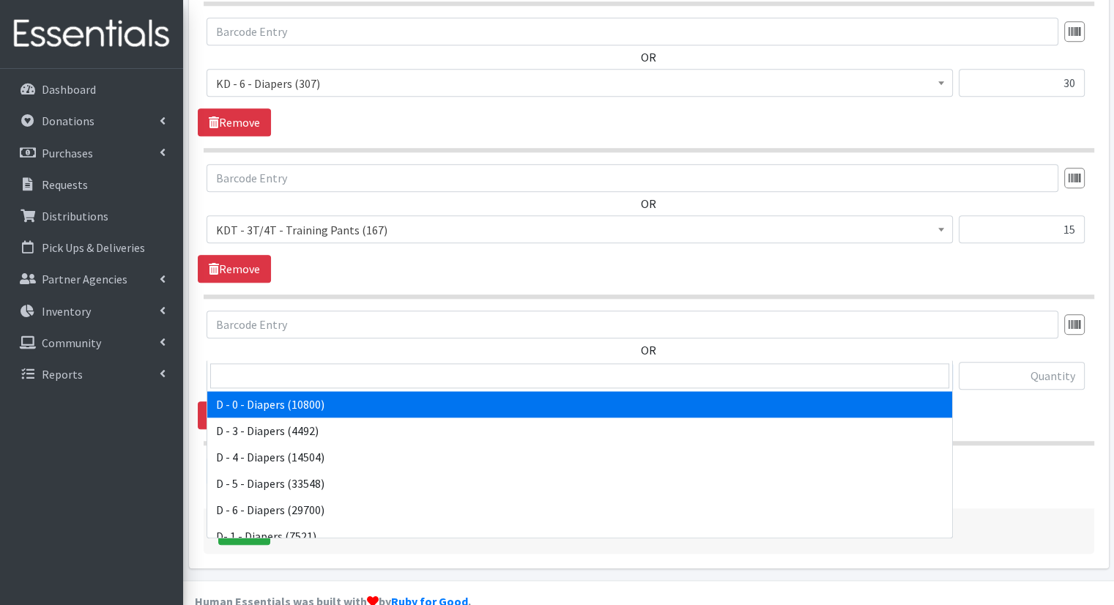
click at [444, 366] on span "D - 0 - Diapers (10800)" at bounding box center [579, 376] width 727 height 20
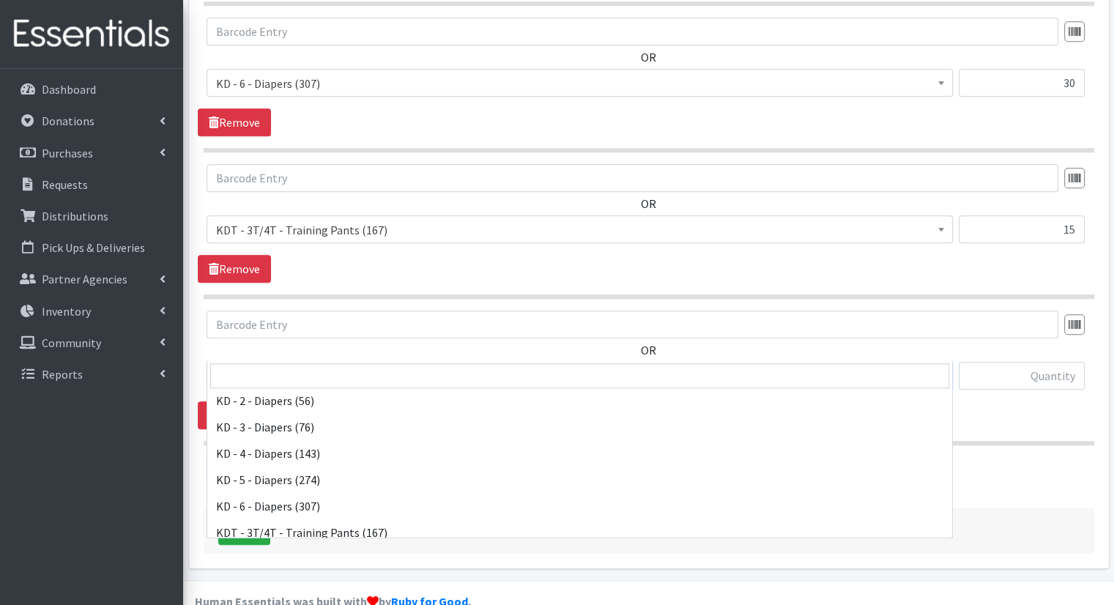
scroll to position [375, 0]
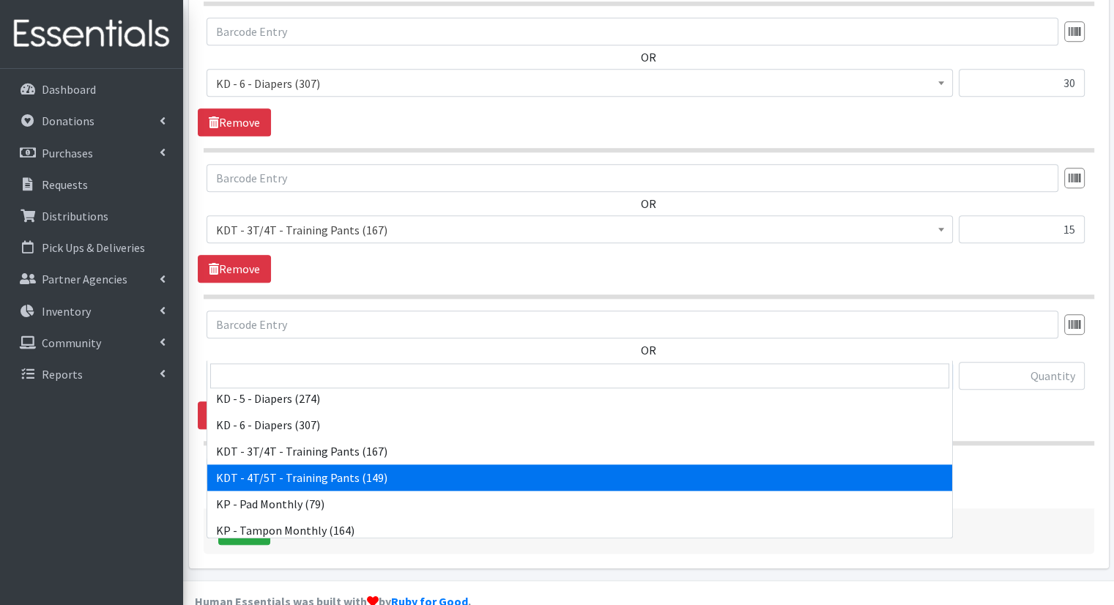
select select "15507"
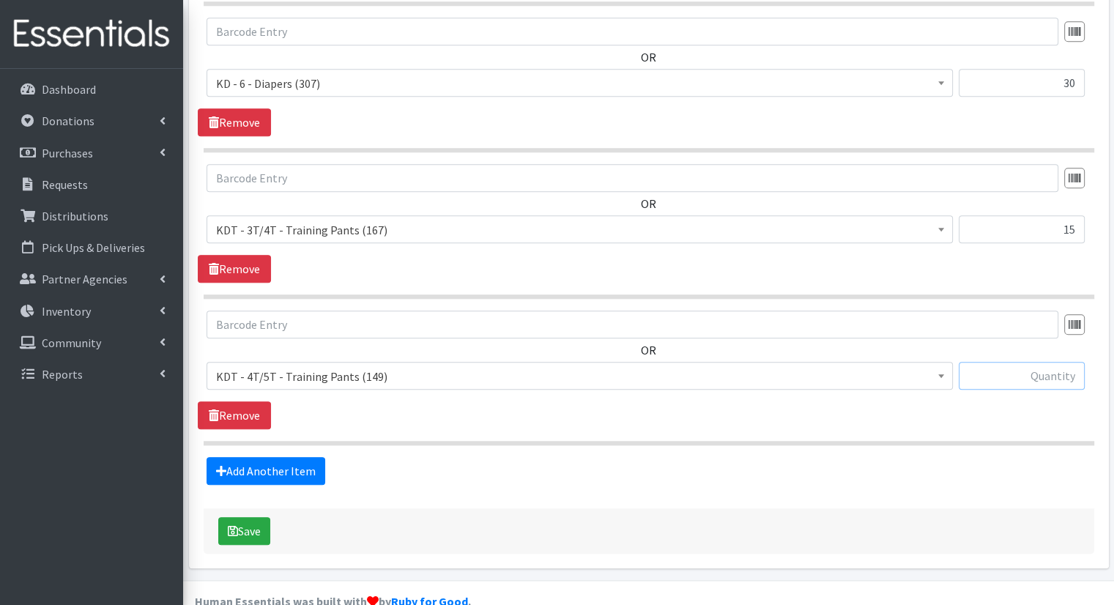
click at [1052, 362] on input "text" at bounding box center [1021, 376] width 126 height 28
type input "18"
click at [308, 457] on link "Add Another Item" at bounding box center [265, 471] width 119 height 28
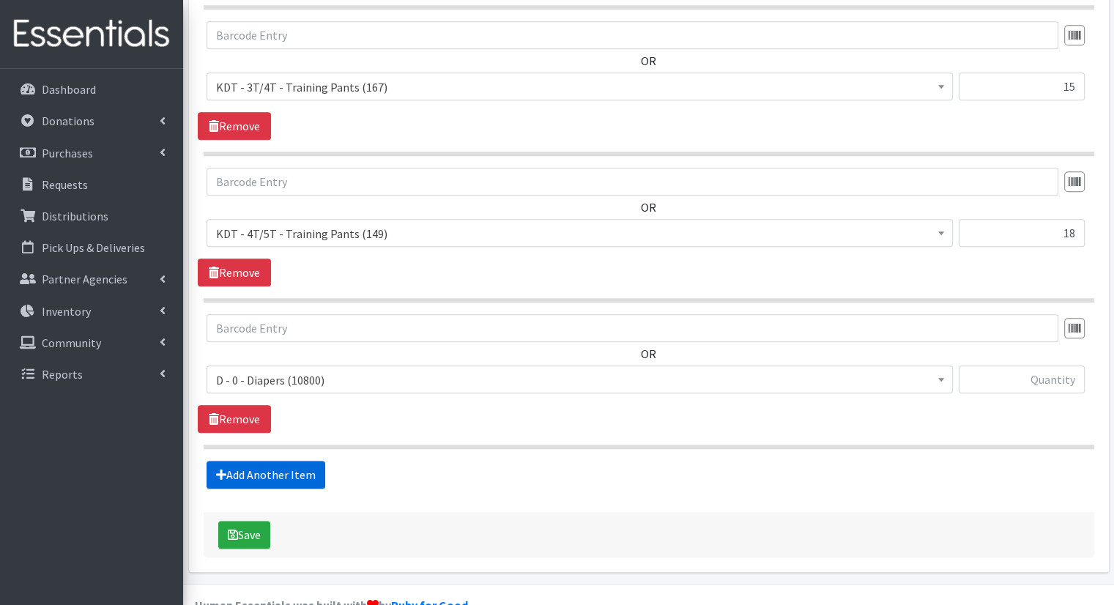
scroll to position [1634, 0]
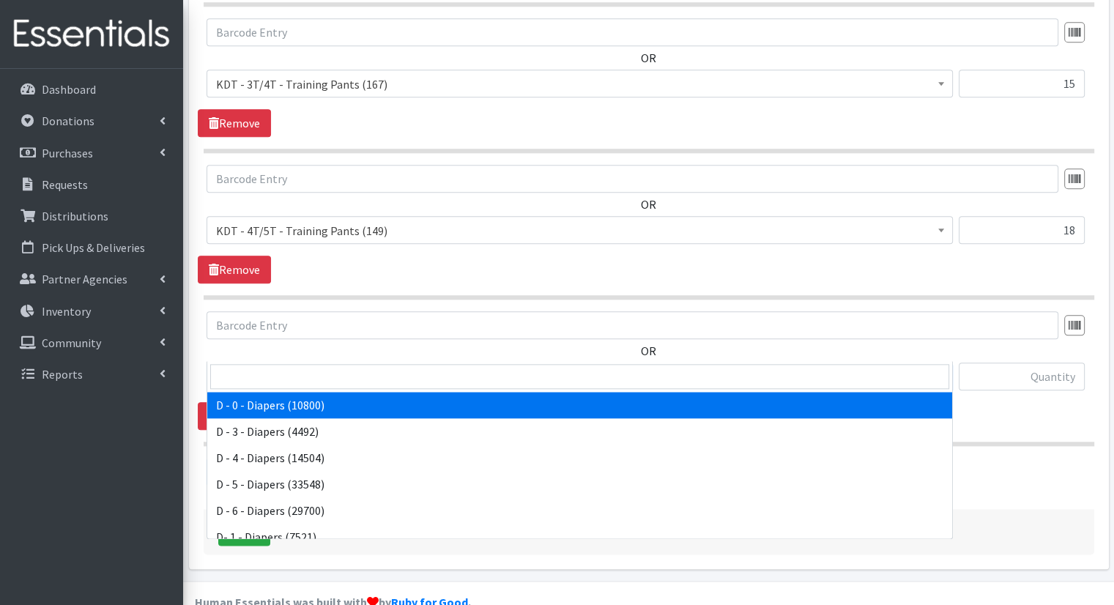
click at [430, 362] on span "D - 0 - Diapers (10800)" at bounding box center [579, 376] width 746 height 28
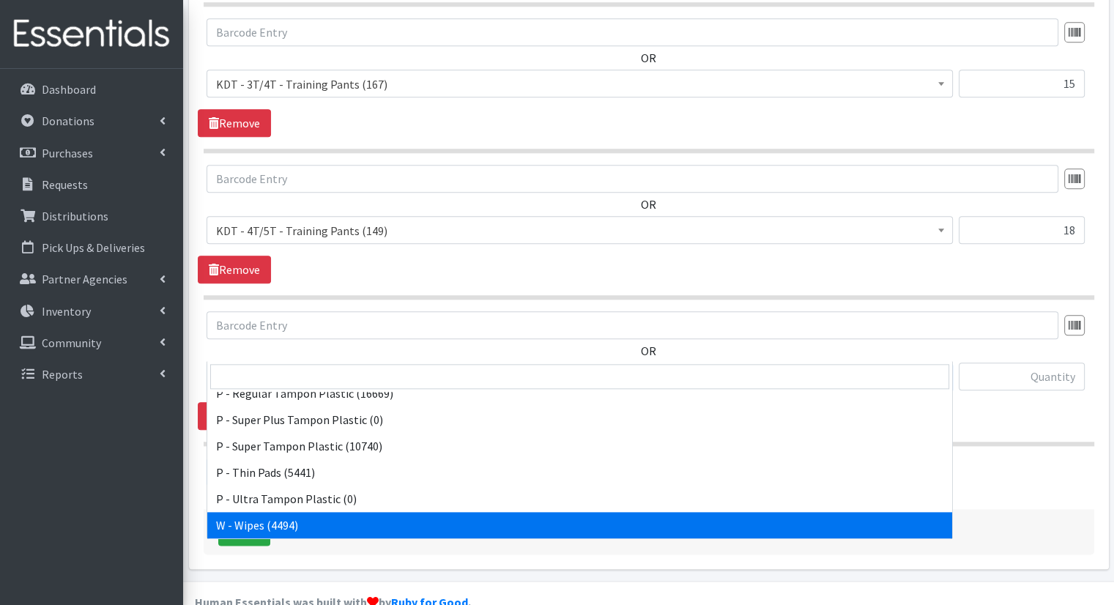
select select "15495"
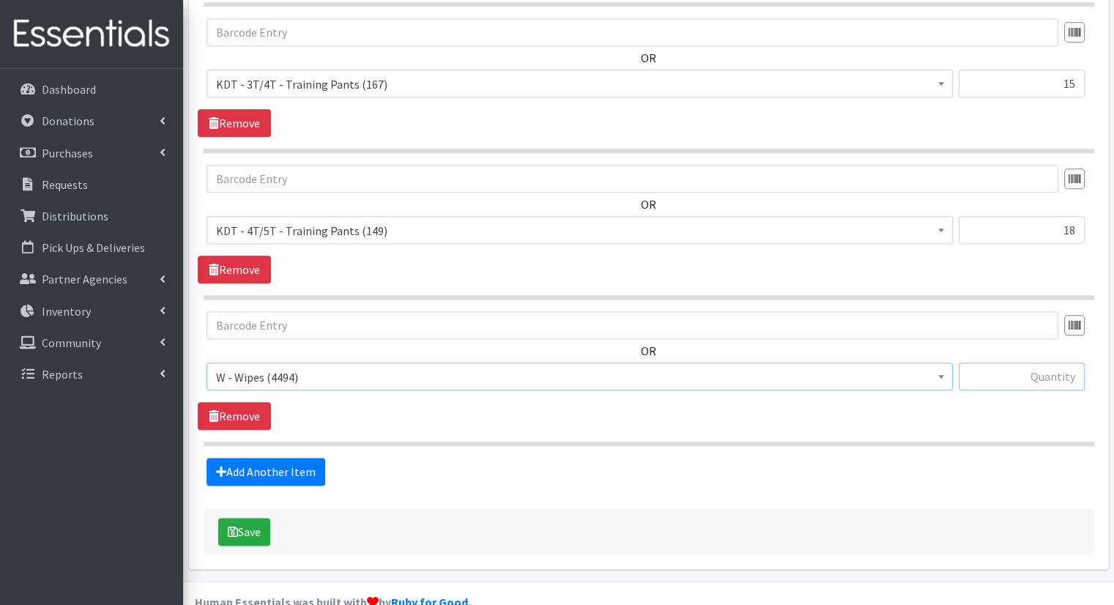
click at [999, 362] on input "text" at bounding box center [1021, 376] width 126 height 28
type input "120"
click at [266, 518] on button "Save" at bounding box center [244, 532] width 52 height 28
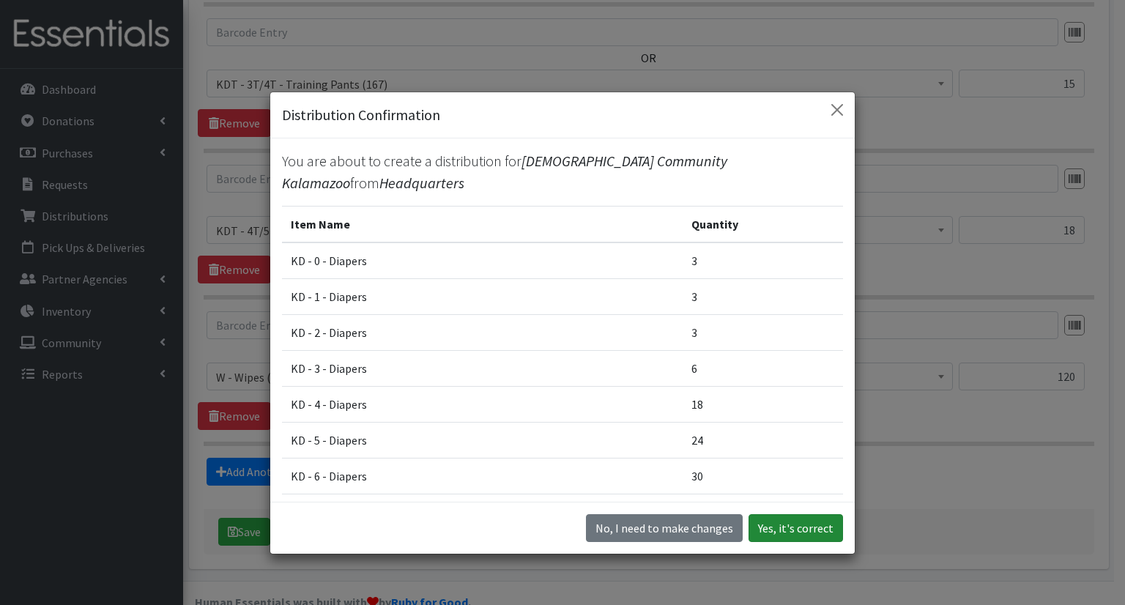
click at [797, 530] on button "Yes, it's correct" at bounding box center [795, 528] width 94 height 28
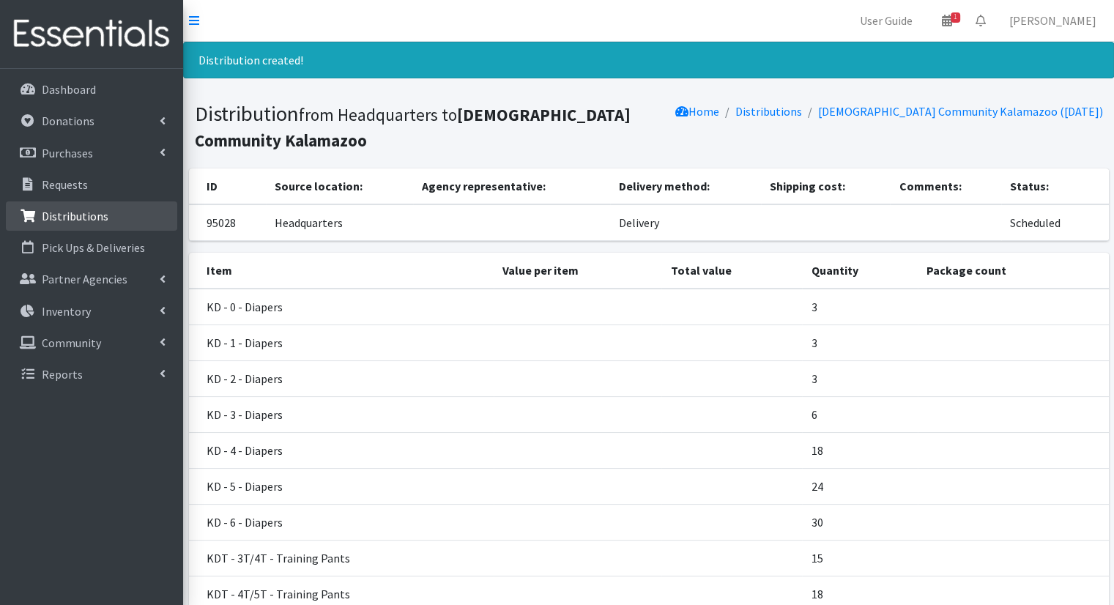
click at [65, 215] on p "Distributions" at bounding box center [75, 216] width 67 height 15
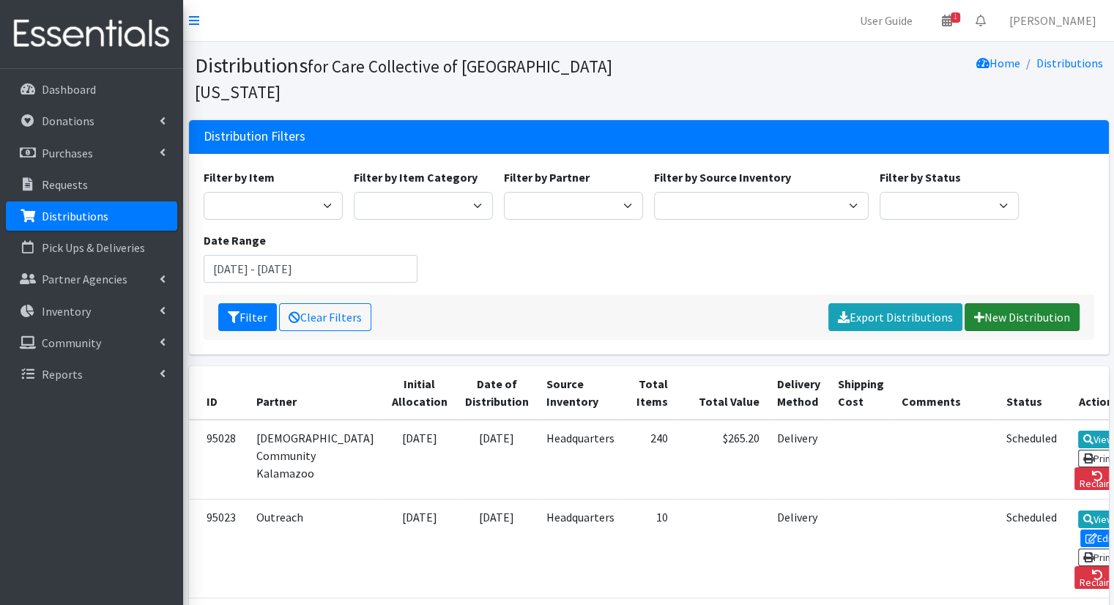
click at [1019, 303] on link "New Distribution" at bounding box center [1021, 317] width 115 height 28
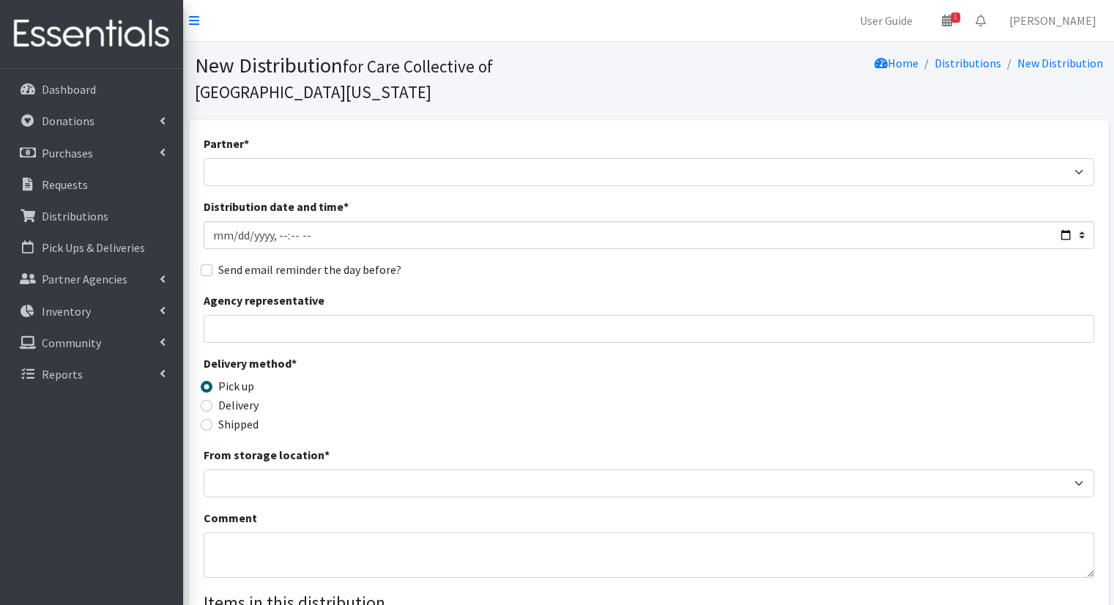
click at [434, 161] on div "Partner * African Community Kalamazoo Black Lives Matter Kzoo/BC Diaper Train C…" at bounding box center [649, 468] width 890 height 667
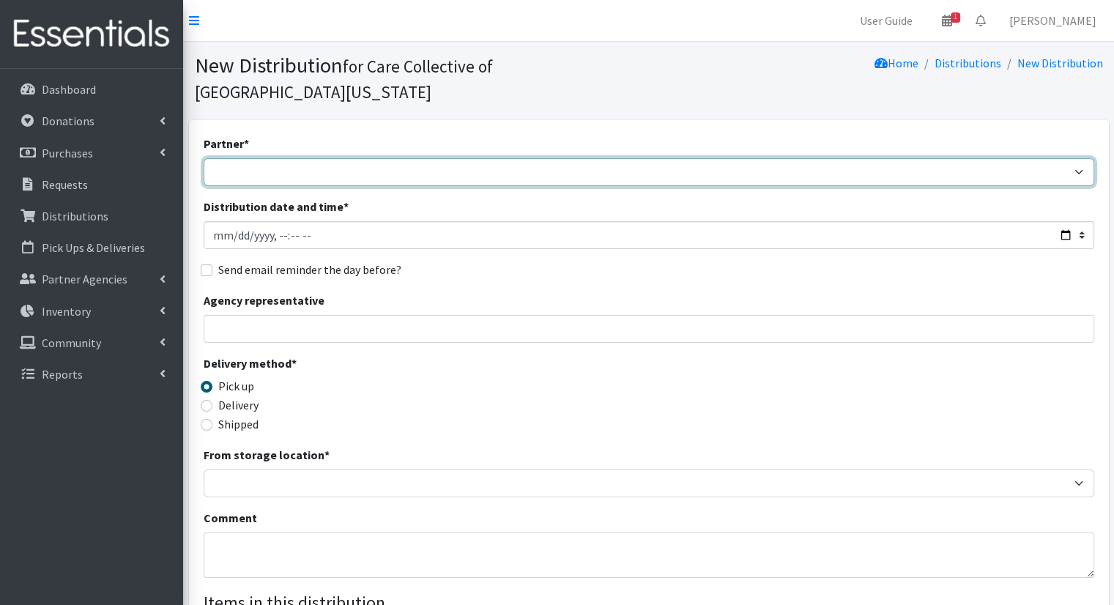
click at [431, 158] on select "African Community Kalamazoo Black Lives Matter Kzoo/BC Diaper Train Cares Sexua…" at bounding box center [649, 172] width 890 height 28
select select "7969"
click at [204, 158] on select "African Community Kalamazoo Black Lives Matter Kzoo/BC Diaper Train Cares Sexua…" at bounding box center [649, 172] width 890 height 28
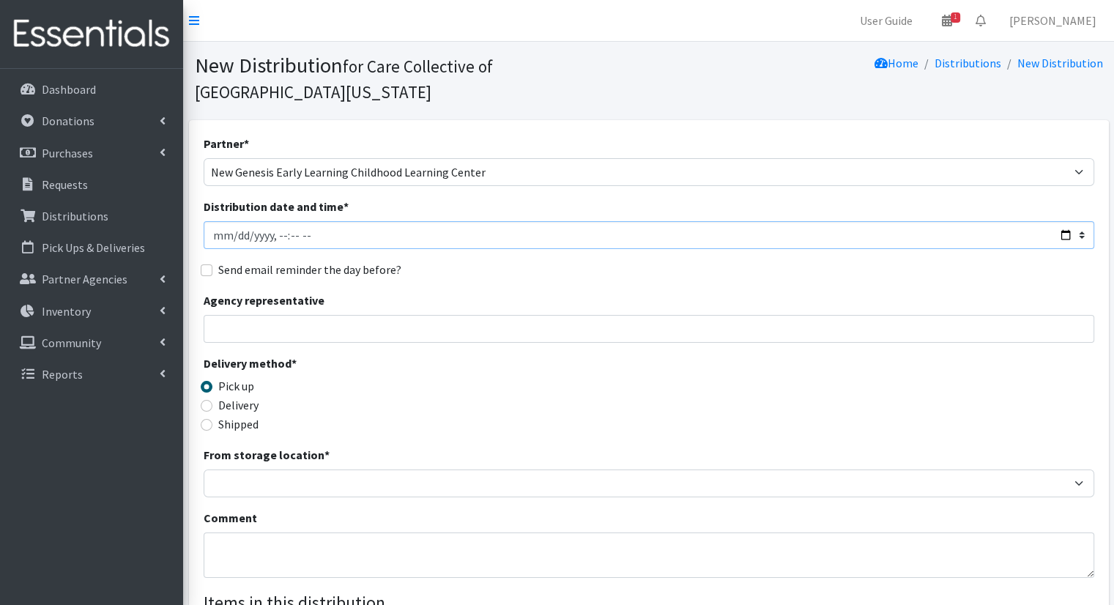
click at [428, 221] on input "Distribution date and time *" at bounding box center [649, 235] width 890 height 28
click at [310, 221] on input "Distribution date and time *" at bounding box center [649, 235] width 890 height 28
click at [296, 221] on input "Distribution date and time *" at bounding box center [649, 235] width 890 height 28
click at [1073, 221] on input "Distribution date and time *" at bounding box center [649, 235] width 890 height 28
click at [1072, 221] on input "Distribution date and time *" at bounding box center [649, 235] width 890 height 28
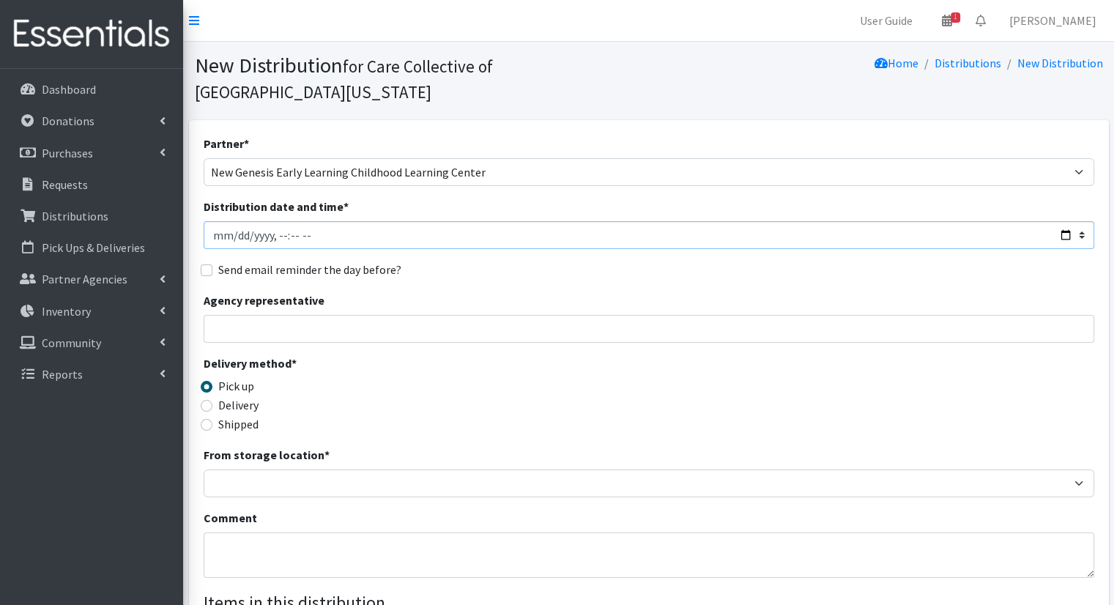
click at [1066, 221] on input "Distribution date and time *" at bounding box center [649, 235] width 890 height 28
type input "2025-08-15T09:00"
click at [578, 291] on div "Agency representative" at bounding box center [649, 316] width 890 height 51
click at [250, 396] on label "Delivery" at bounding box center [238, 405] width 40 height 18
click at [212, 400] on input "Delivery" at bounding box center [207, 406] width 12 height 12
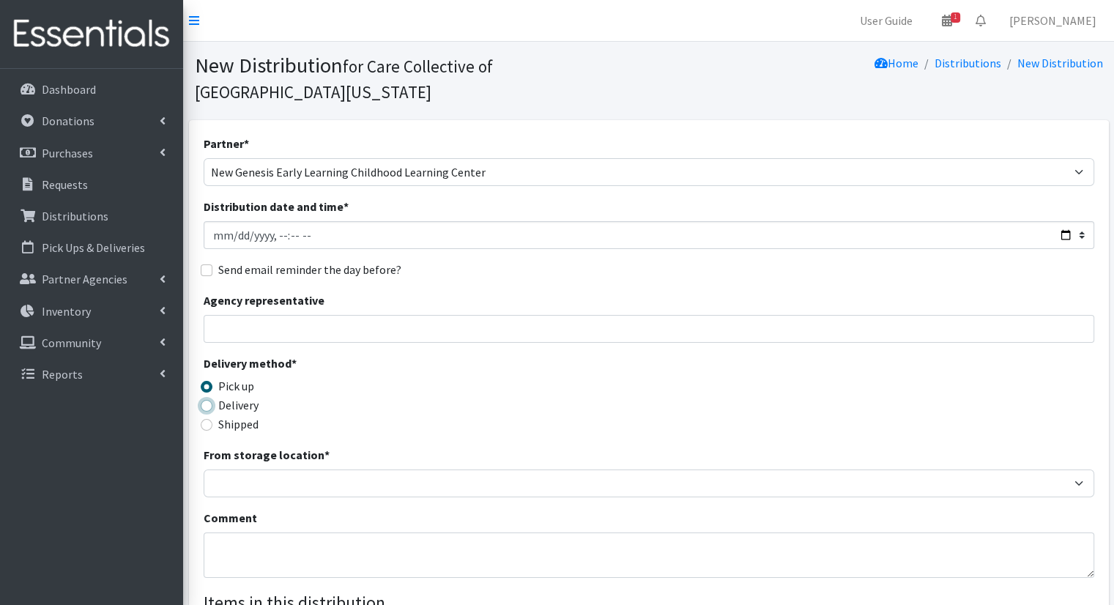
radio input "true"
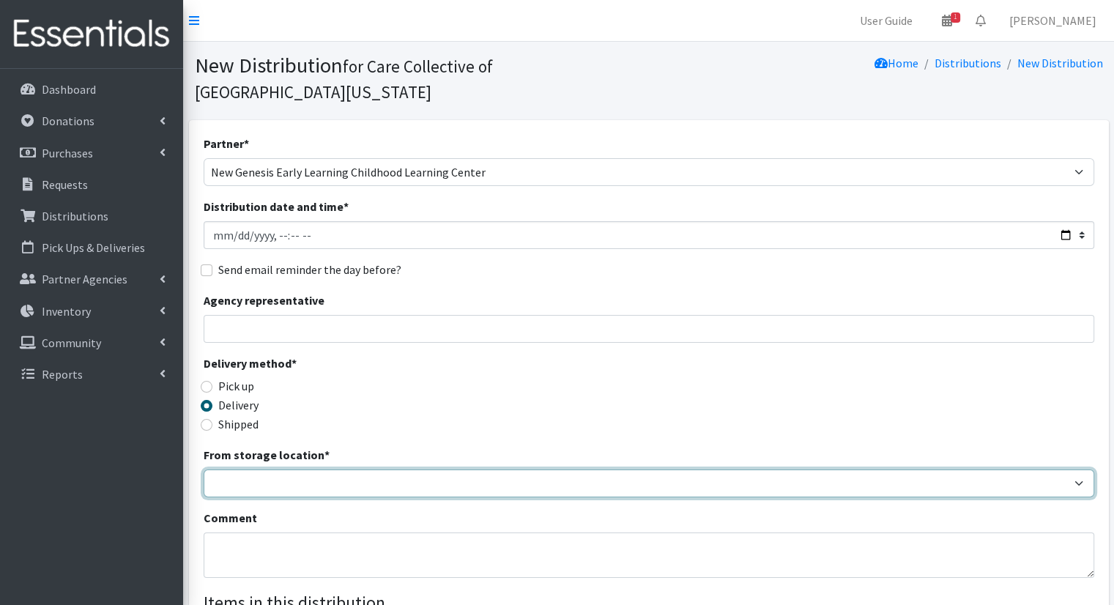
click at [297, 469] on select "Headquarters" at bounding box center [649, 483] width 890 height 28
select select "491"
click at [204, 469] on select "Headquarters" at bounding box center [649, 483] width 890 height 28
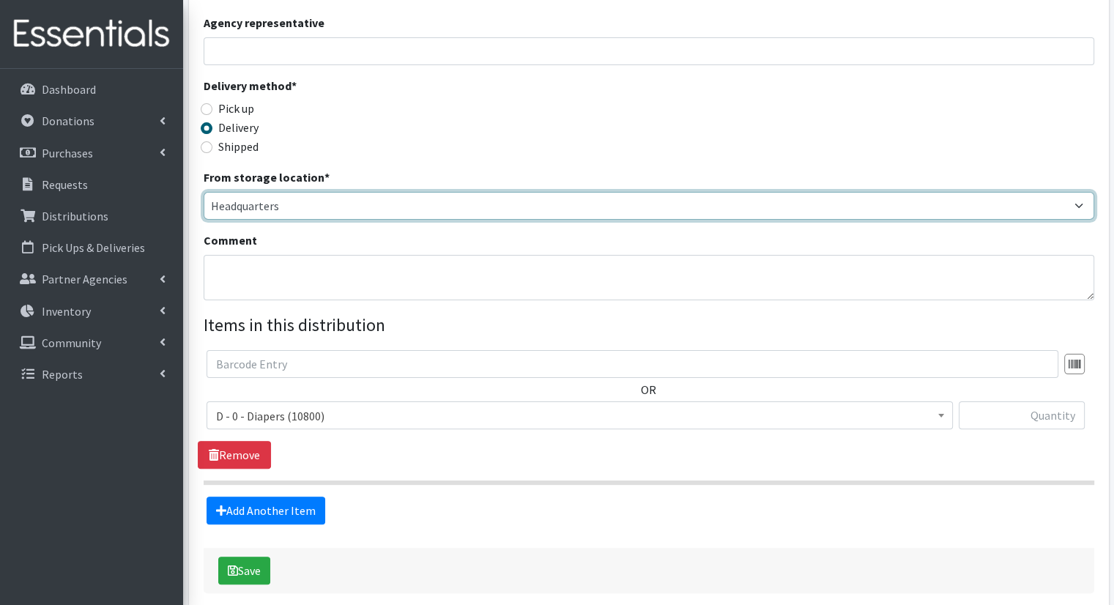
scroll to position [321, 0]
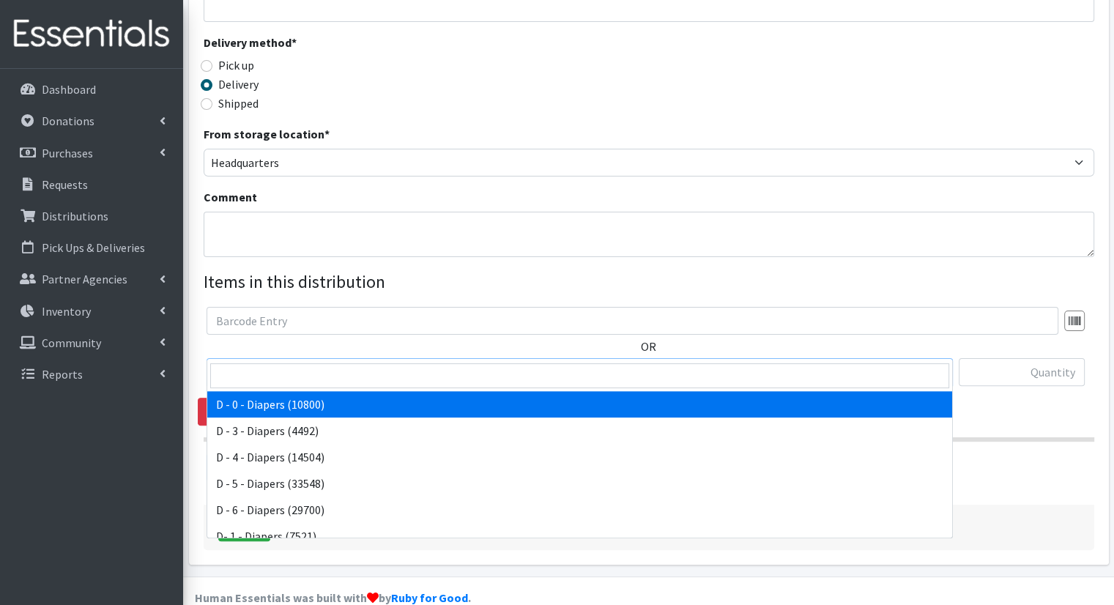
click at [483, 362] on span "D - 0 - Diapers (10800)" at bounding box center [579, 372] width 727 height 20
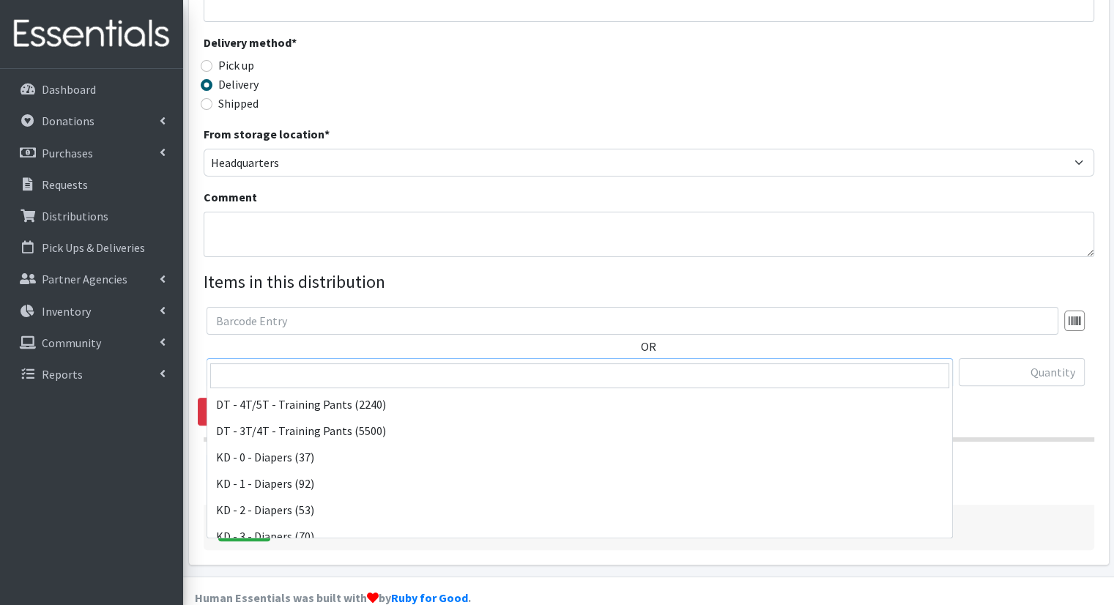
scroll to position [196, 0]
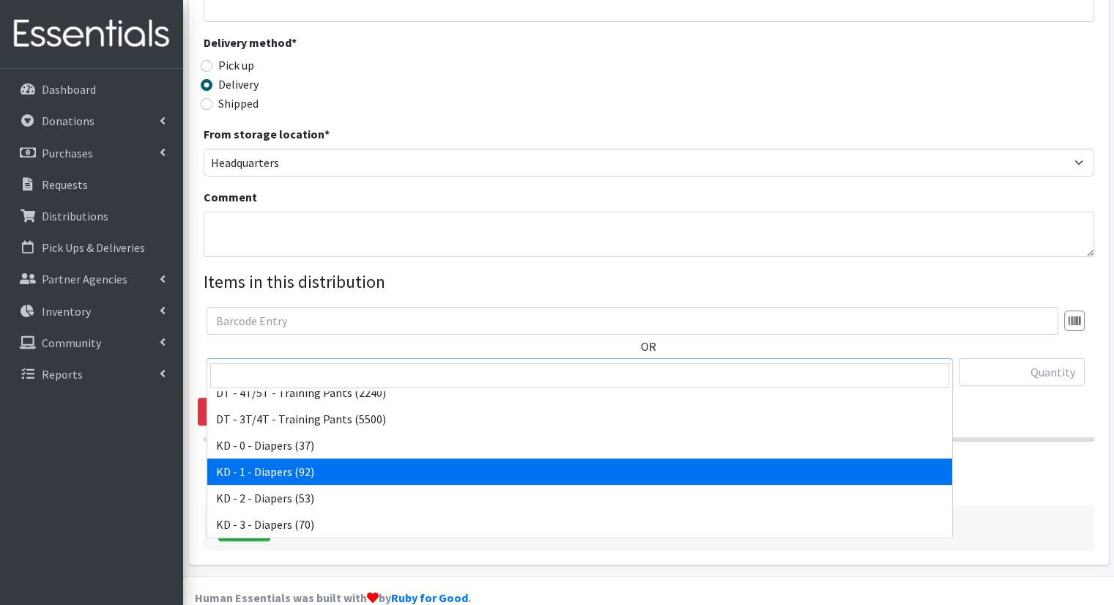
select select "15497"
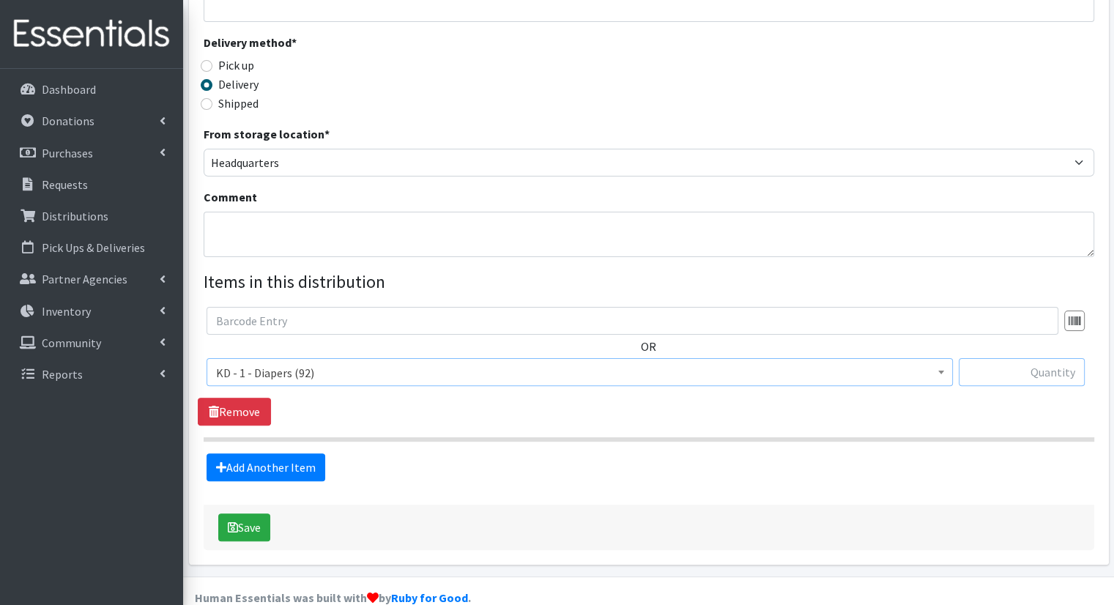
click at [1009, 358] on input "text" at bounding box center [1021, 372] width 126 height 28
type input "1"
click at [318, 453] on link "Add Another Item" at bounding box center [265, 467] width 119 height 28
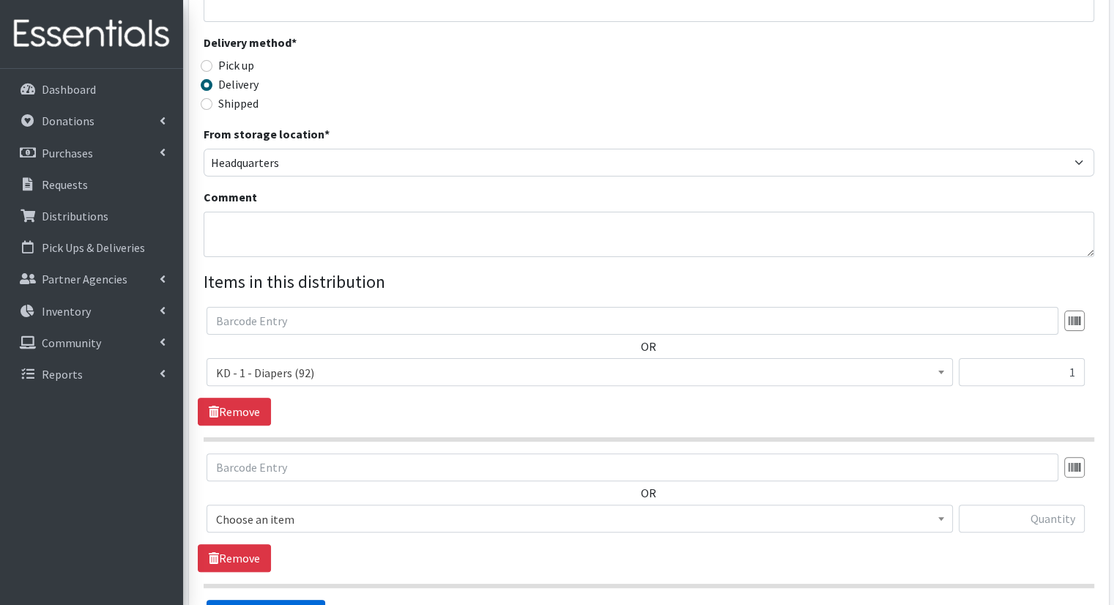
scroll to position [466, 0]
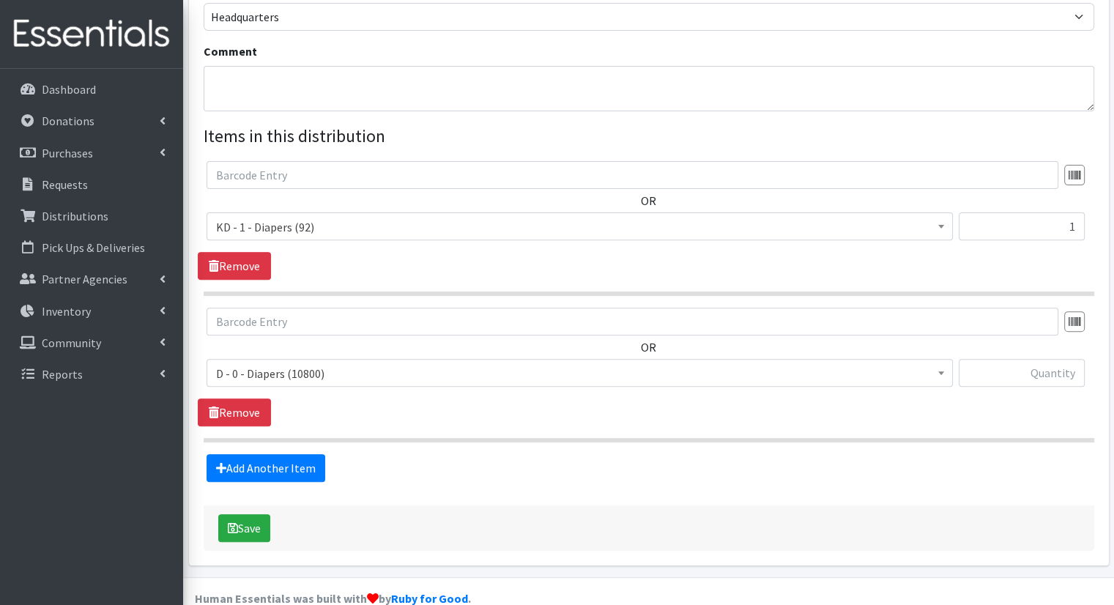
click at [518, 363] on span "D - 0 - Diapers (10800)" at bounding box center [579, 373] width 727 height 20
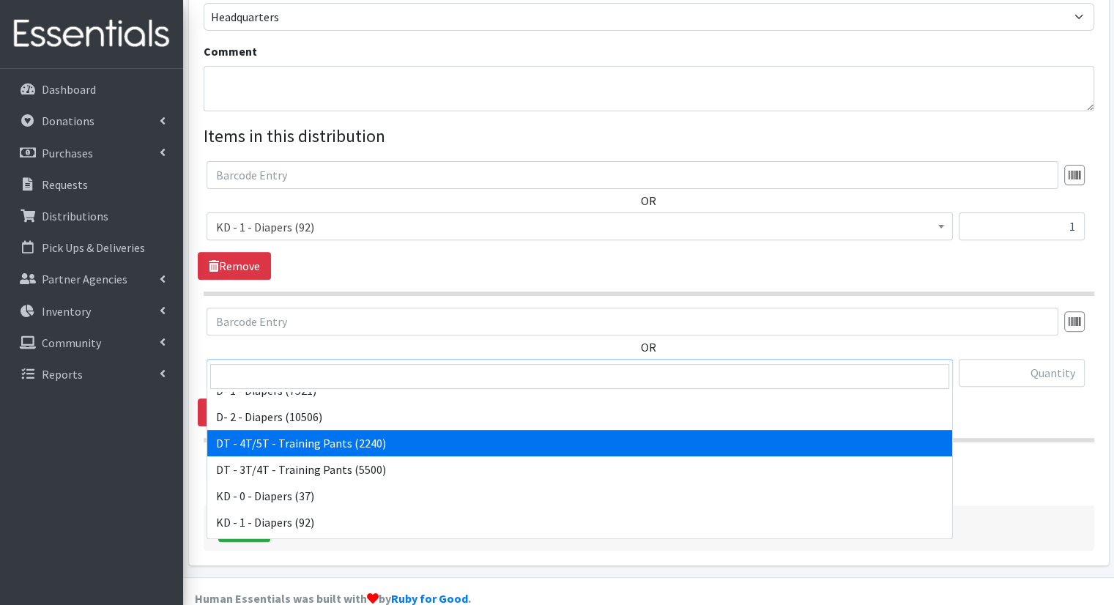
scroll to position [220, 0]
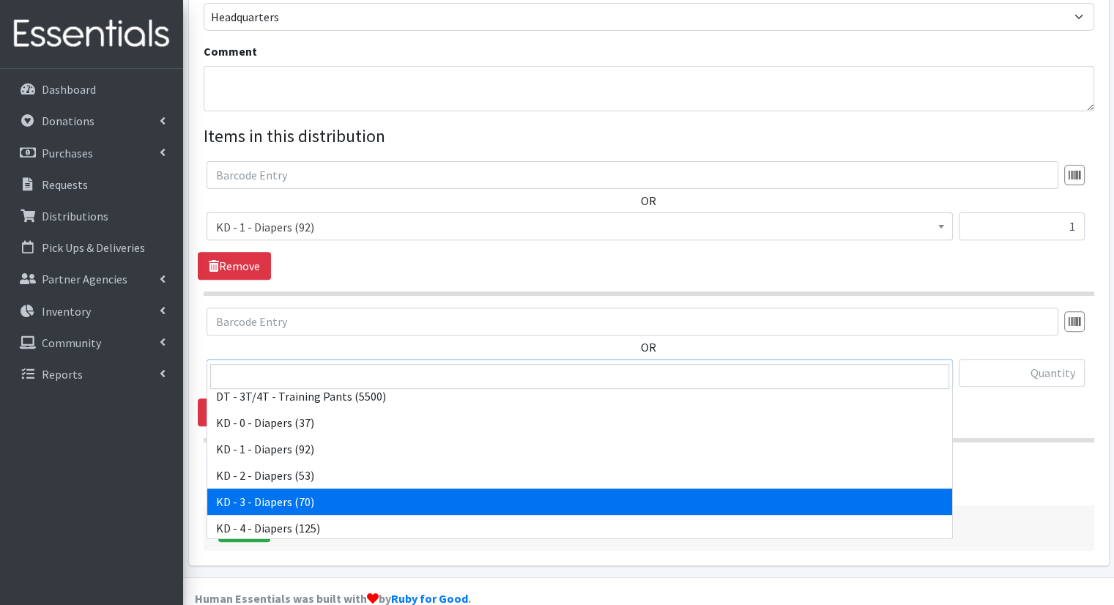
select select "15499"
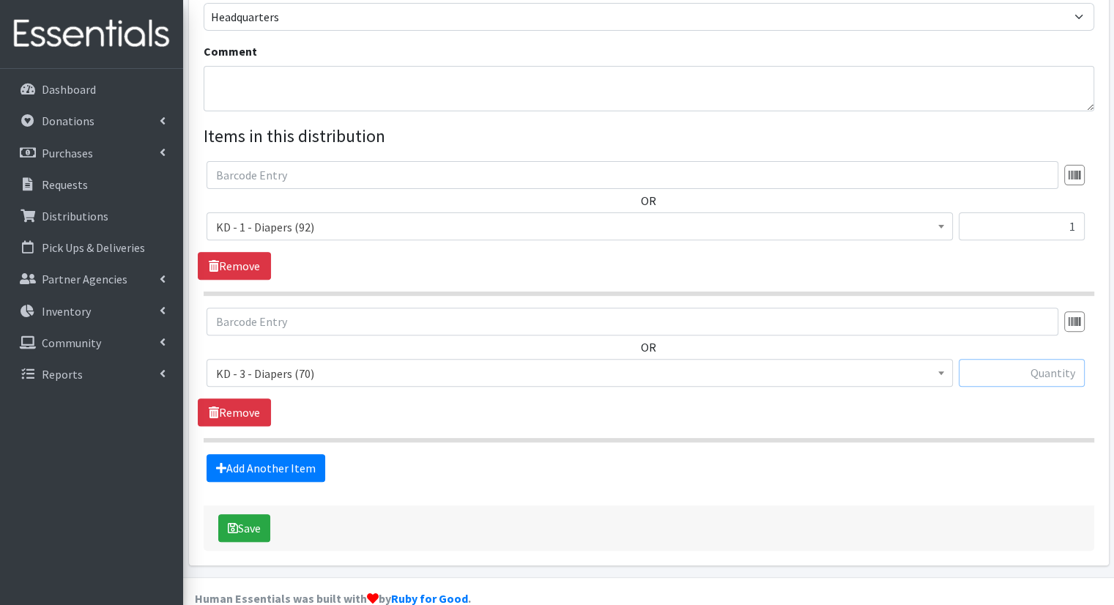
drag, startPoint x: 1048, startPoint y: 341, endPoint x: 1048, endPoint y: 360, distance: 19.0
click at [1048, 360] on div at bounding box center [1021, 379] width 126 height 40
click at [1045, 359] on input "text" at bounding box center [1021, 373] width 126 height 28
click at [257, 454] on link "Add Another Item" at bounding box center [265, 468] width 119 height 28
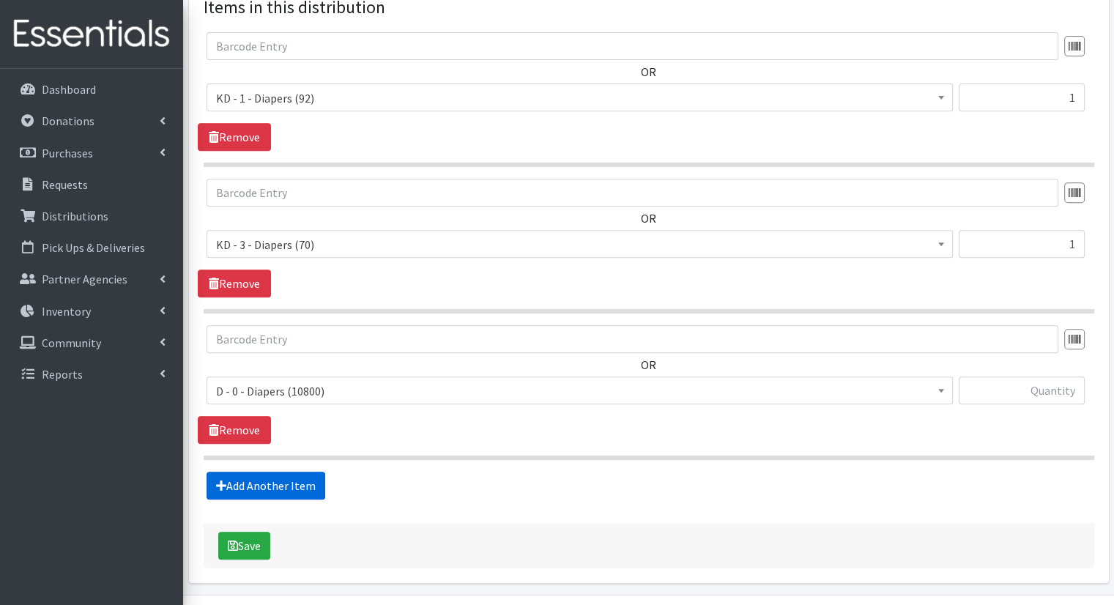
scroll to position [612, 0]
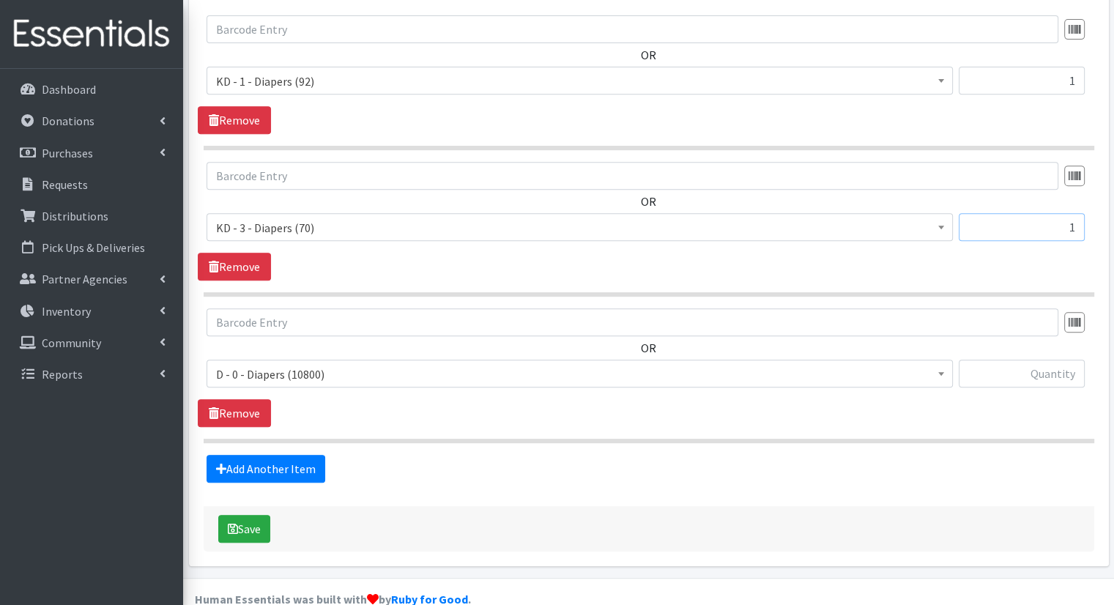
click at [1032, 213] on input "1" at bounding box center [1021, 227] width 126 height 28
drag, startPoint x: 1066, startPoint y: 193, endPoint x: 1093, endPoint y: 192, distance: 27.1
click at [1093, 192] on div "OR D - 0 - Diapers (10800) D - 3 - Diapers (4492) D - 4 - Diapers (14504) D - 5…" at bounding box center [648, 207] width 901 height 91
type input "2"
click at [460, 364] on span "D - 0 - Diapers (10800)" at bounding box center [579, 374] width 727 height 20
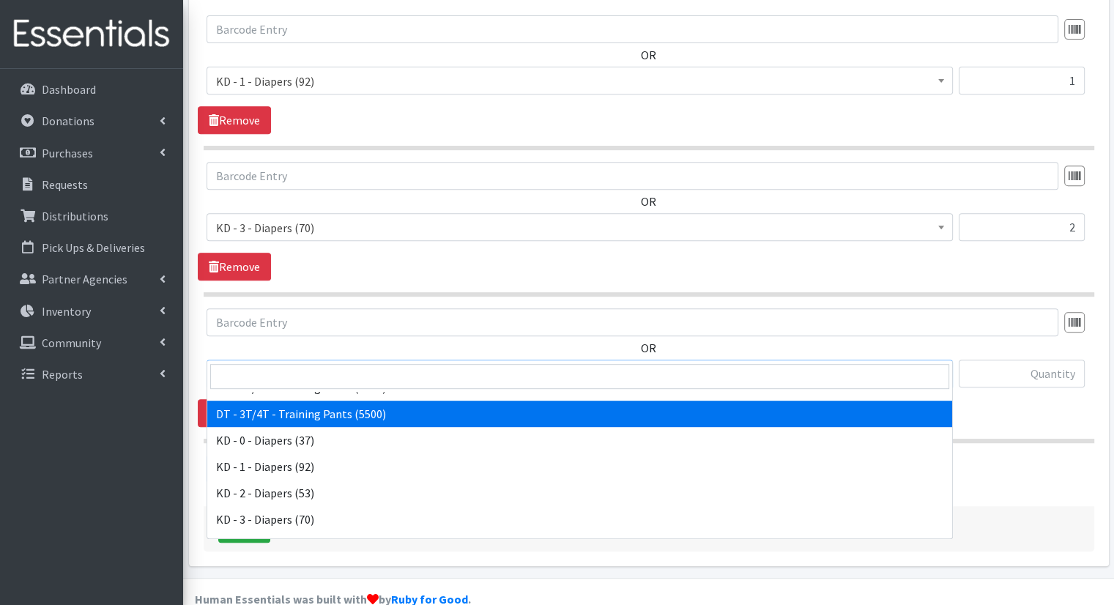
scroll to position [293, 0]
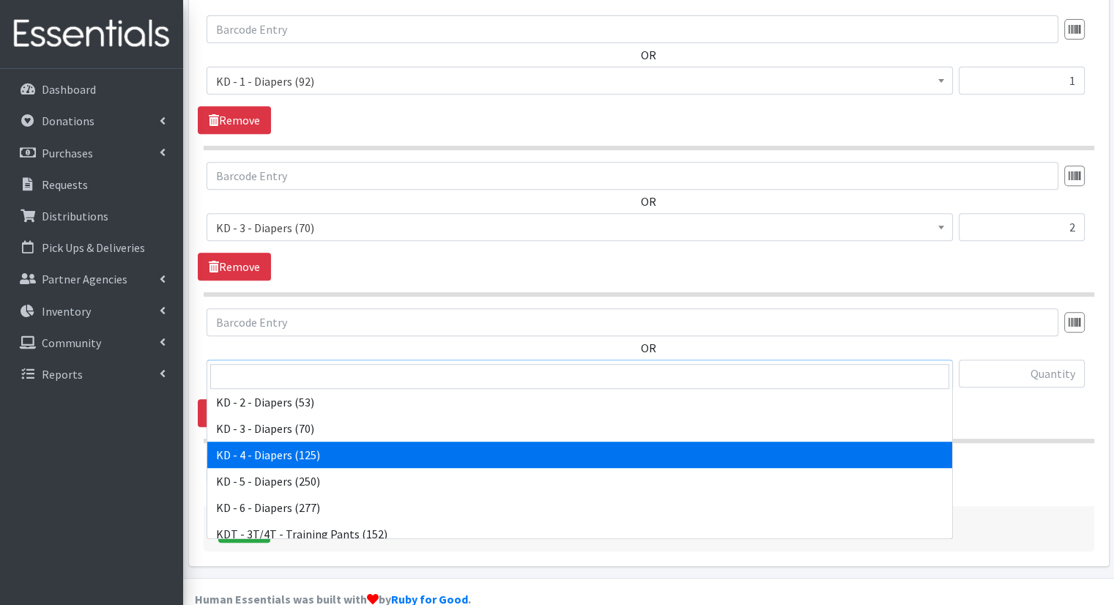
select select "15500"
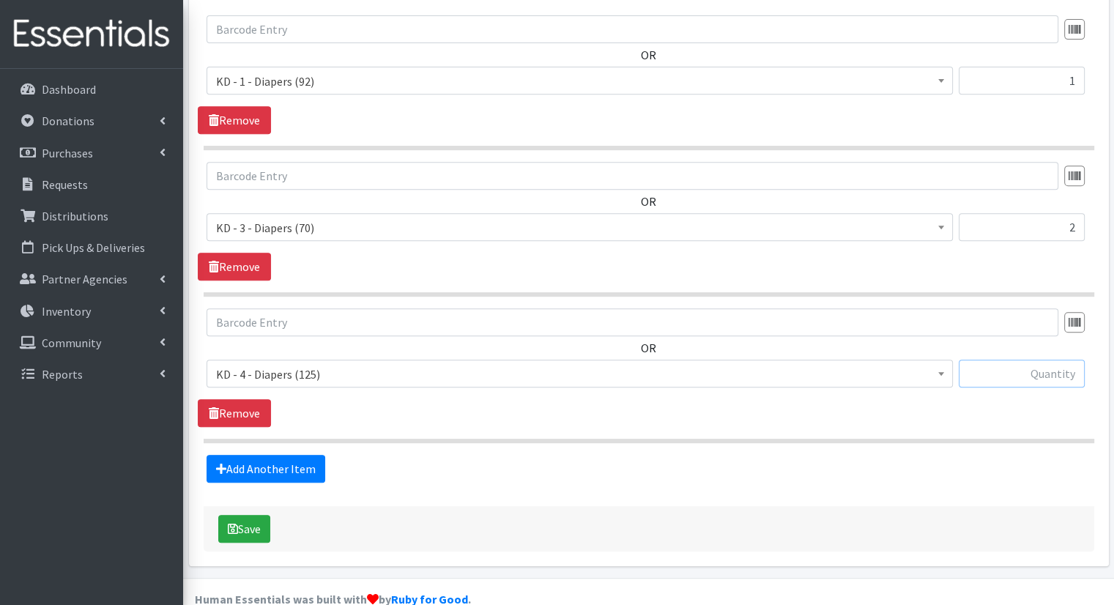
click at [1021, 359] on input "text" at bounding box center [1021, 373] width 126 height 28
type input "8"
click at [275, 455] on link "Add Another Item" at bounding box center [265, 469] width 119 height 28
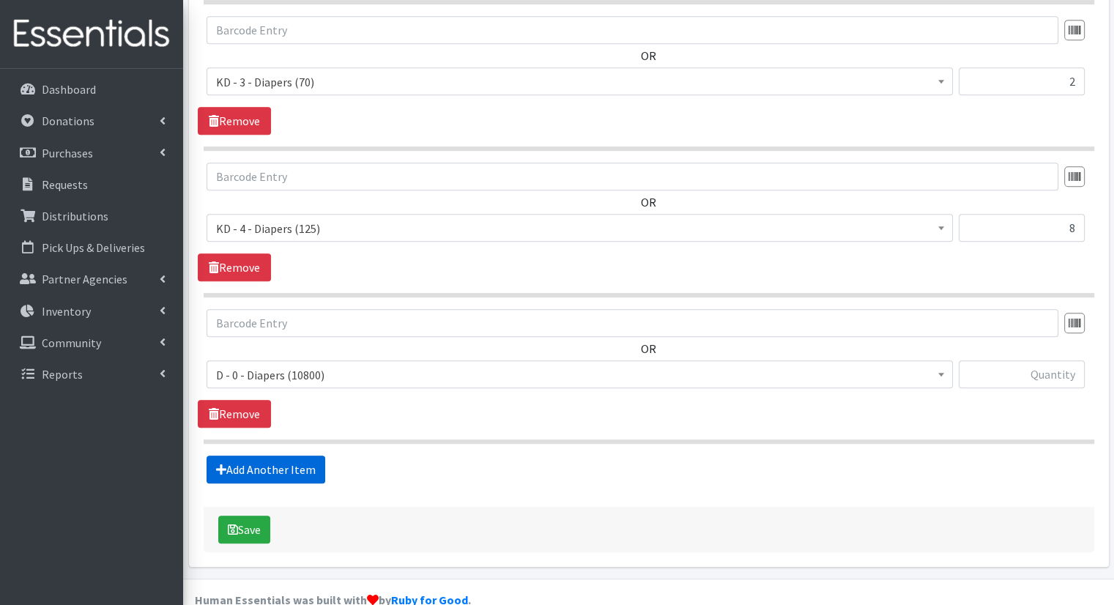
scroll to position [758, 0]
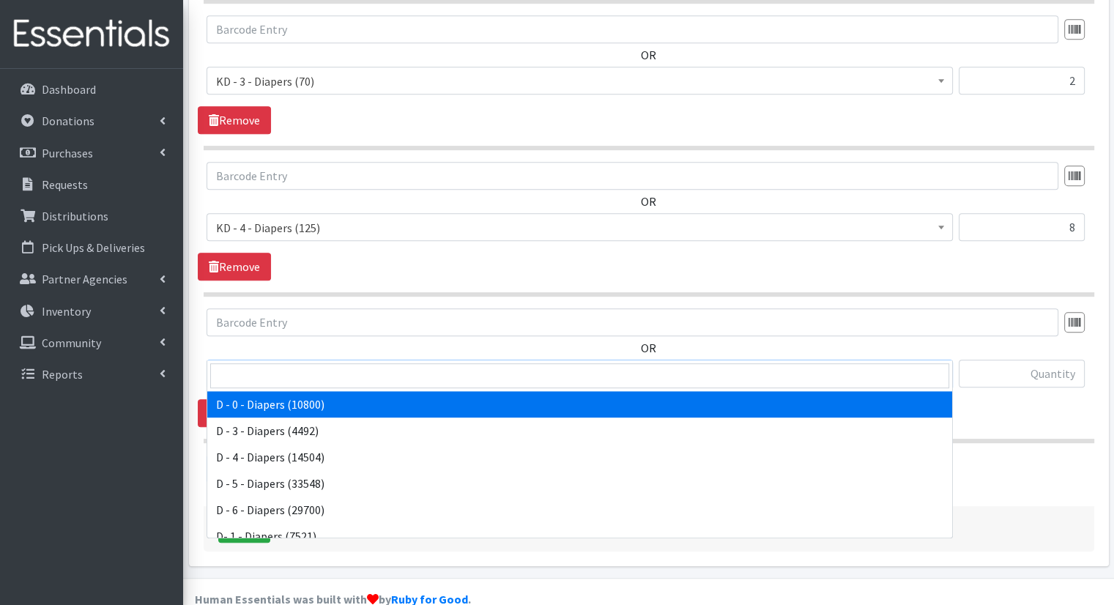
click at [354, 364] on span "D - 0 - Diapers (10800)" at bounding box center [579, 374] width 727 height 20
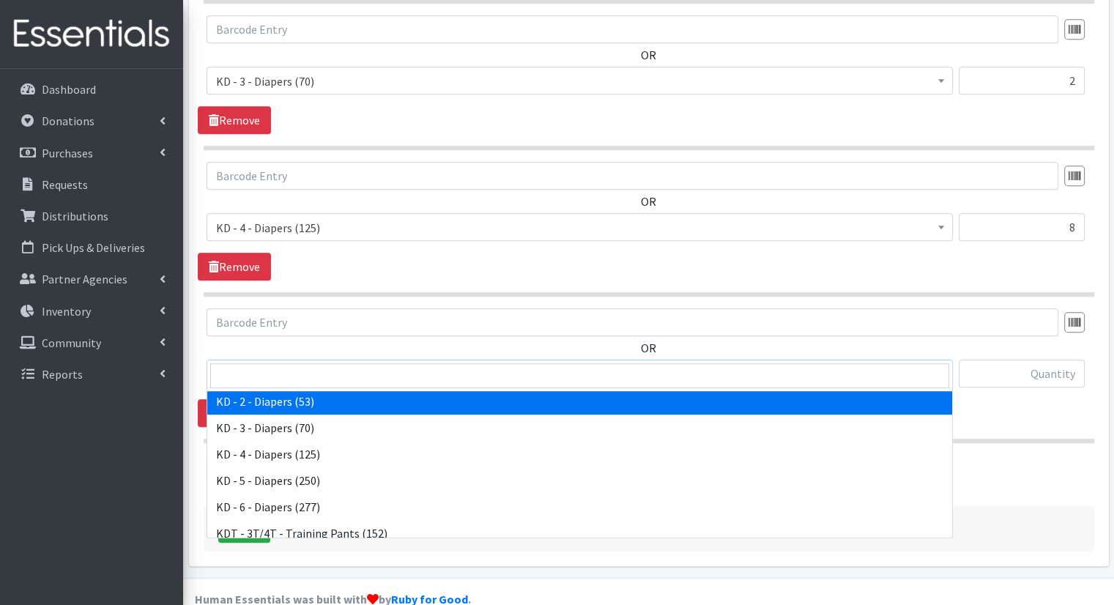
scroll to position [366, 0]
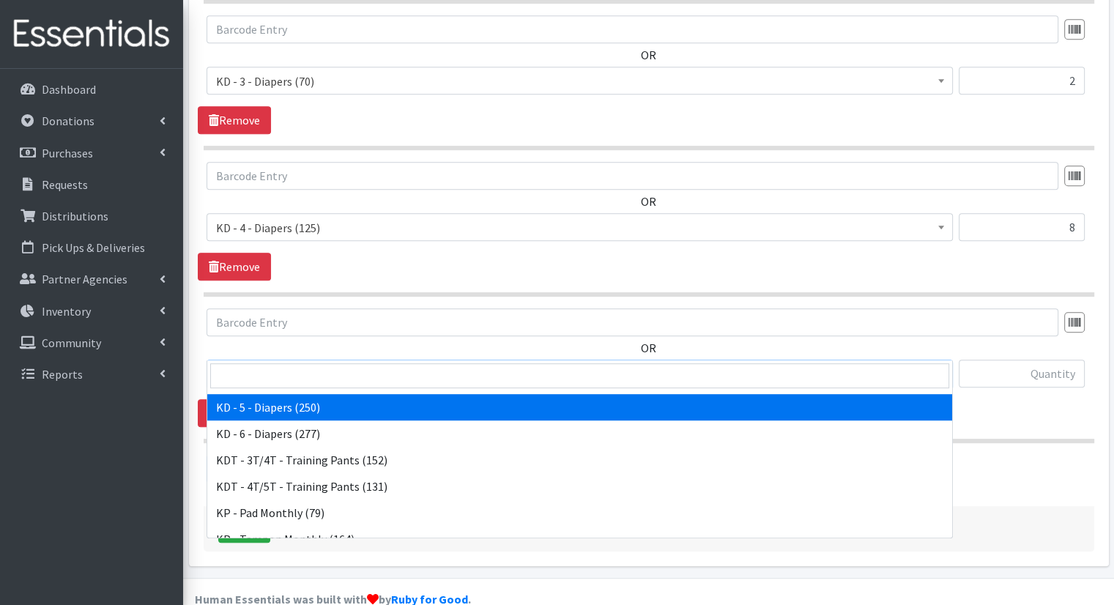
select select "15501"
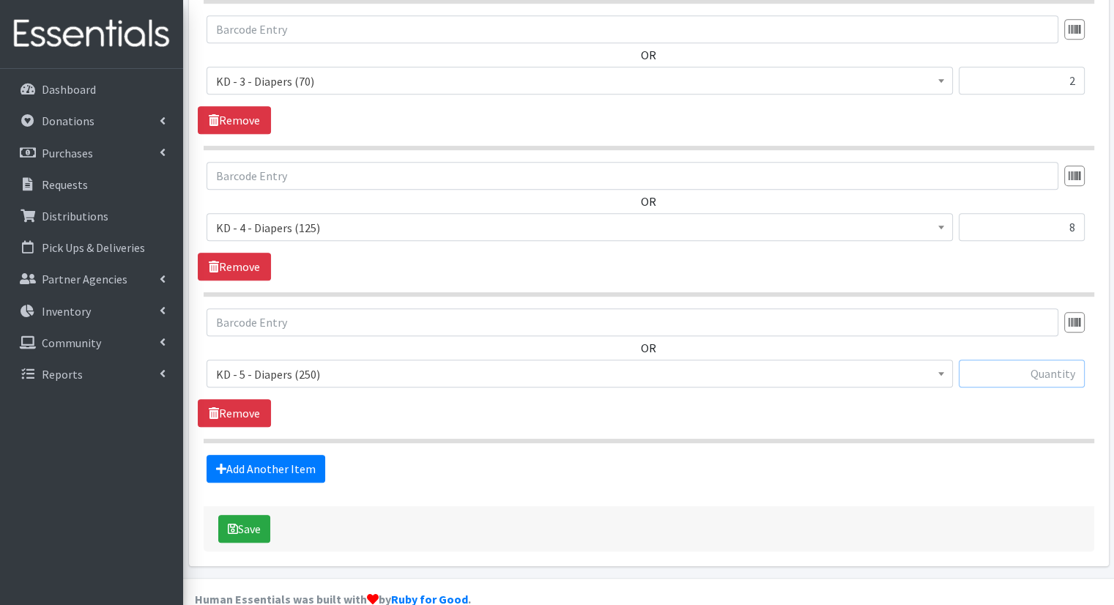
click at [972, 359] on input "text" at bounding box center [1021, 373] width 126 height 28
type input "3"
click at [241, 426] on fieldset "Items in this distribution OR D - 0 - Diapers (10800) D - 3 - Diapers (4492) D …" at bounding box center [649, 157] width 890 height 652
click at [258, 455] on link "Add Another Item" at bounding box center [265, 469] width 119 height 28
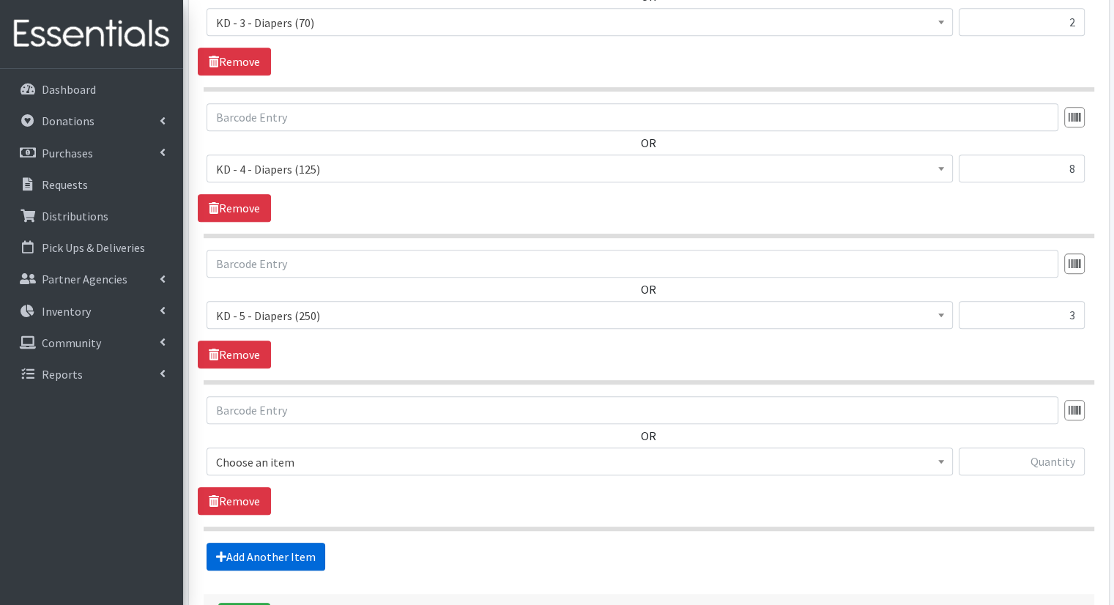
scroll to position [905, 0]
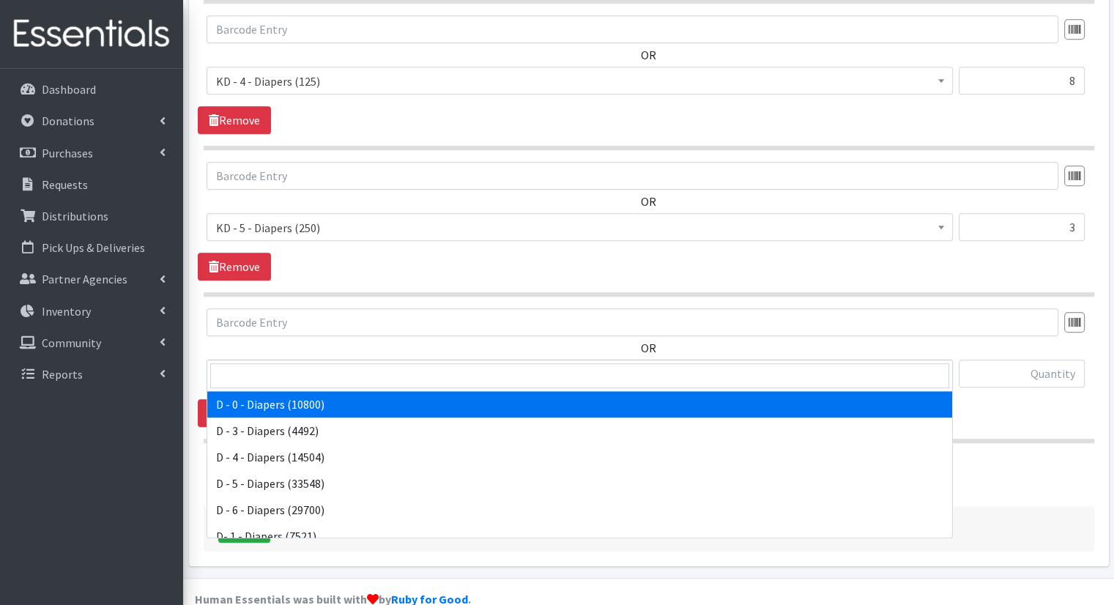
click at [406, 364] on span "D - 0 - Diapers (10800)" at bounding box center [579, 374] width 727 height 20
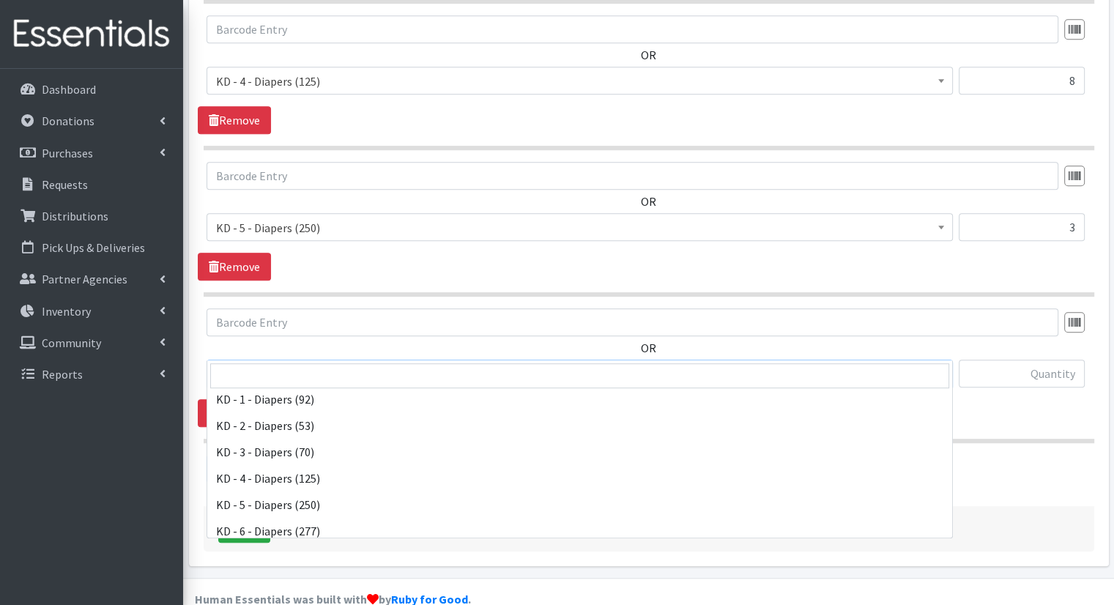
scroll to position [293, 0]
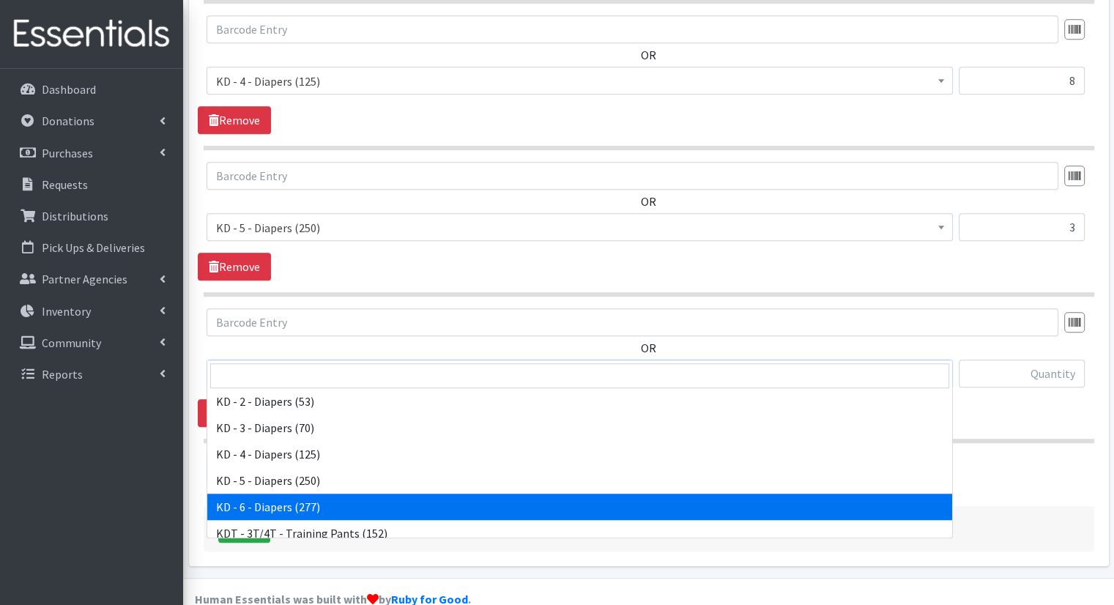
select select "15502"
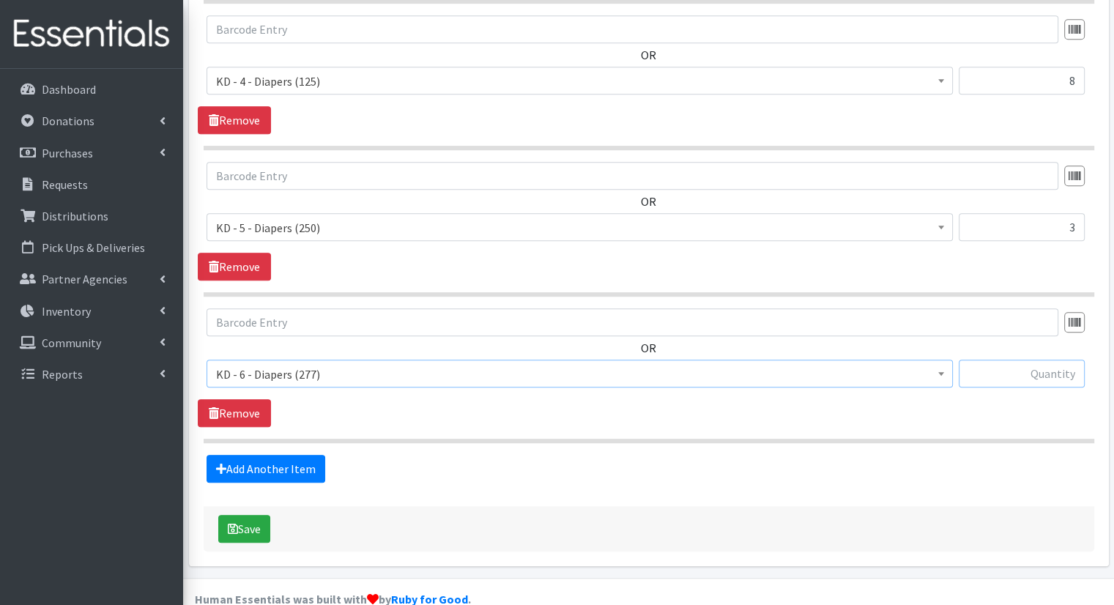
click at [997, 359] on input "text" at bounding box center [1021, 373] width 126 height 28
type input "4"
click at [282, 455] on link "Add Another Item" at bounding box center [265, 469] width 119 height 28
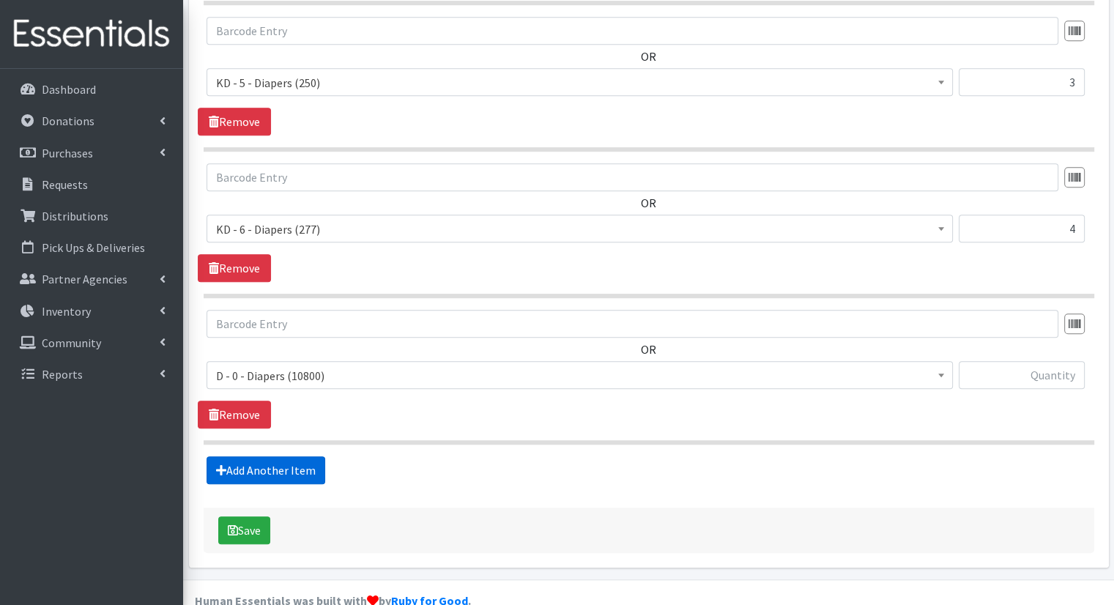
scroll to position [1051, 0]
click at [358, 365] on span "D - 0 - Diapers (10800)" at bounding box center [579, 375] width 727 height 20
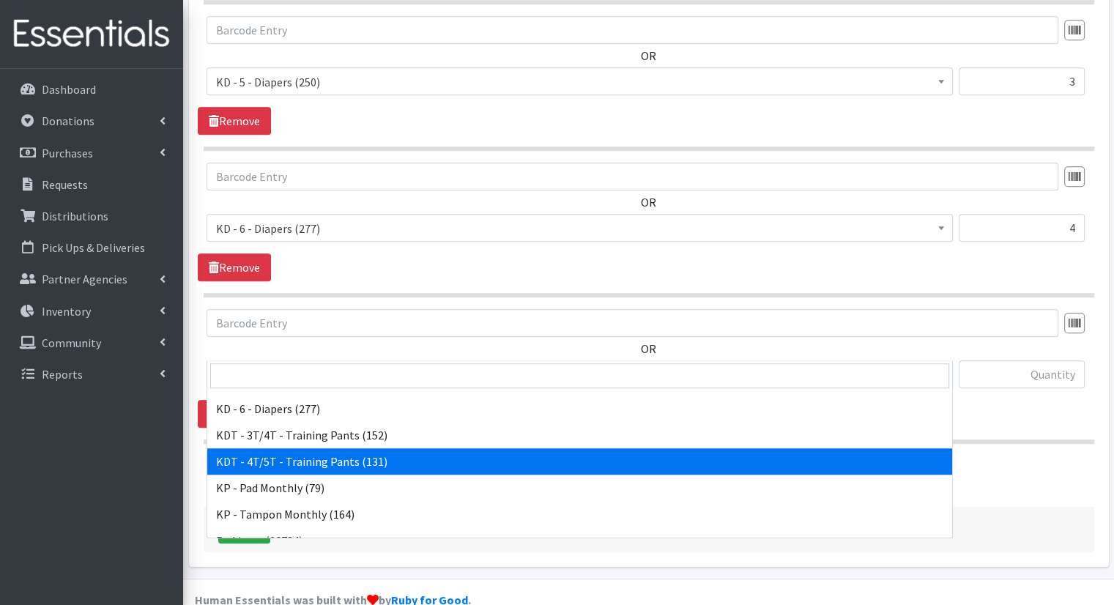
scroll to position [366, 0]
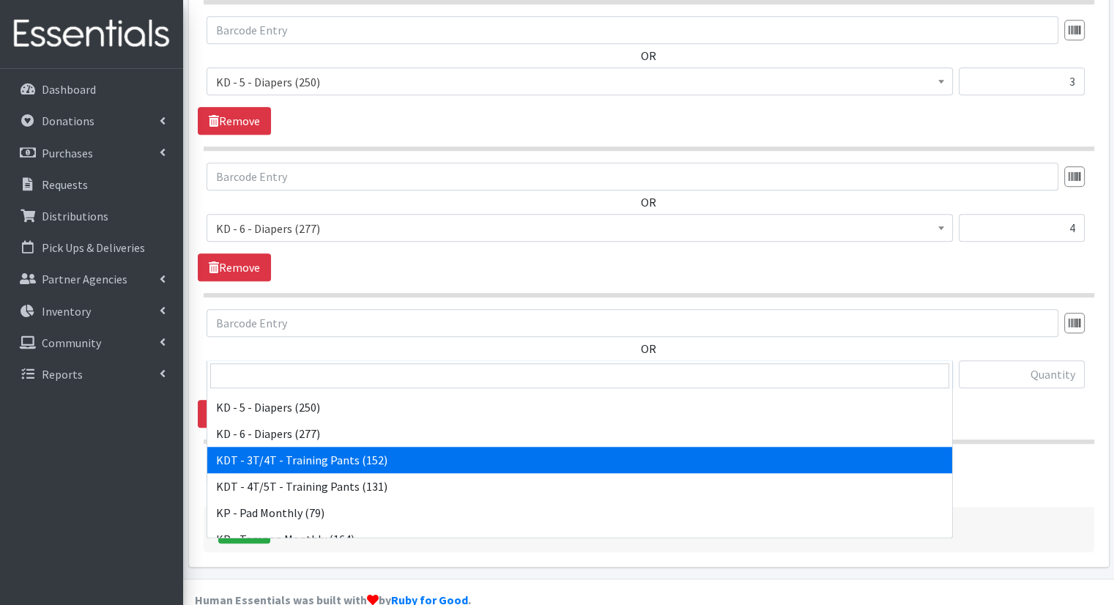
select select "15506"
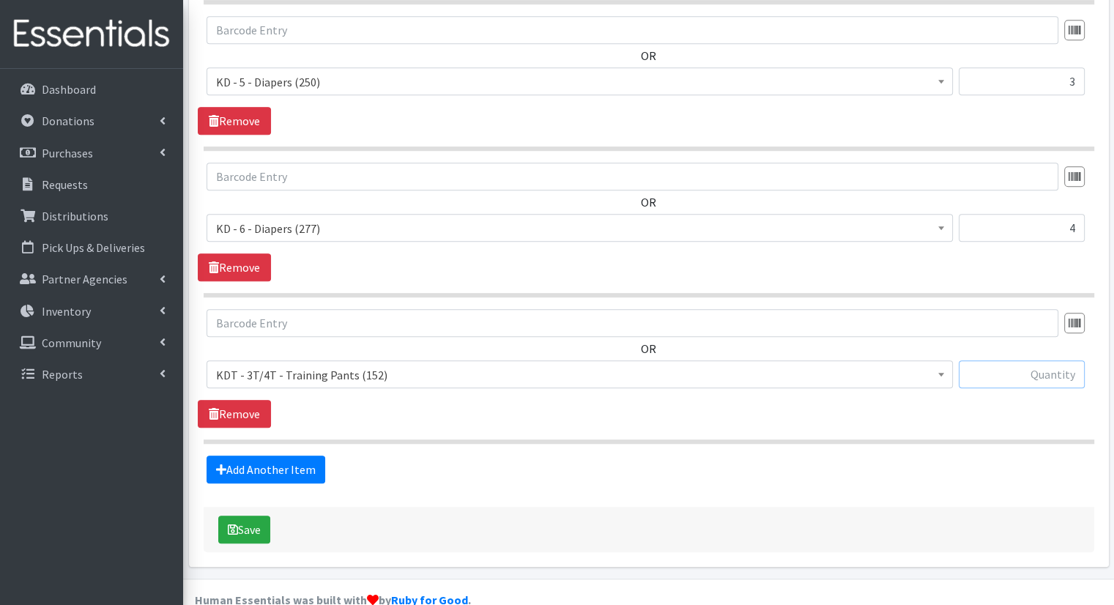
click at [1029, 360] on input "text" at bounding box center [1021, 374] width 126 height 28
type input "11"
click at [275, 455] on link "Add Another Item" at bounding box center [265, 469] width 119 height 28
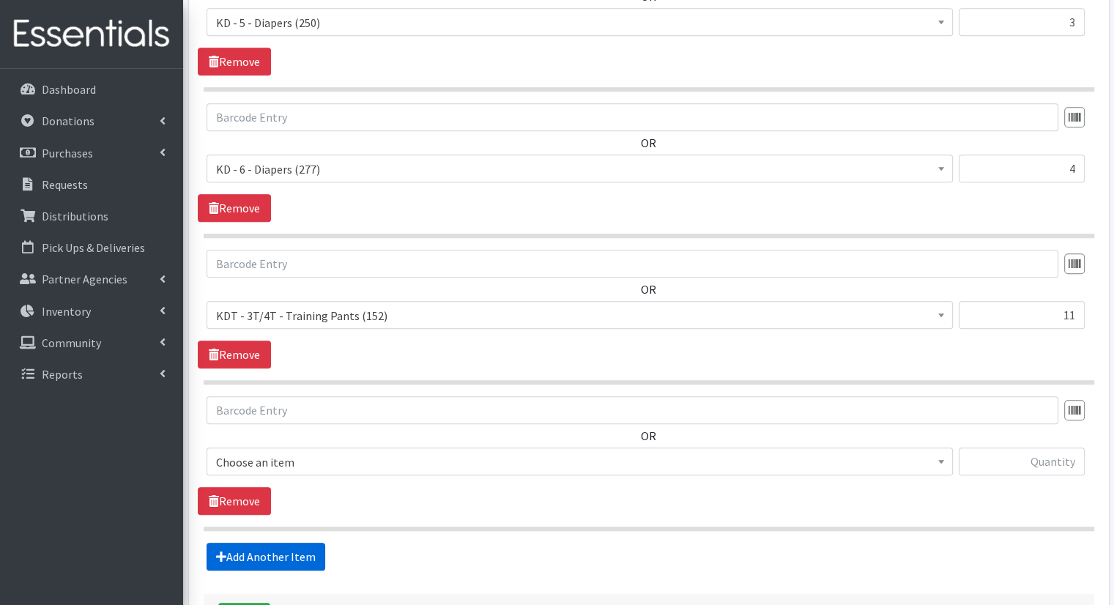
scroll to position [1196, 0]
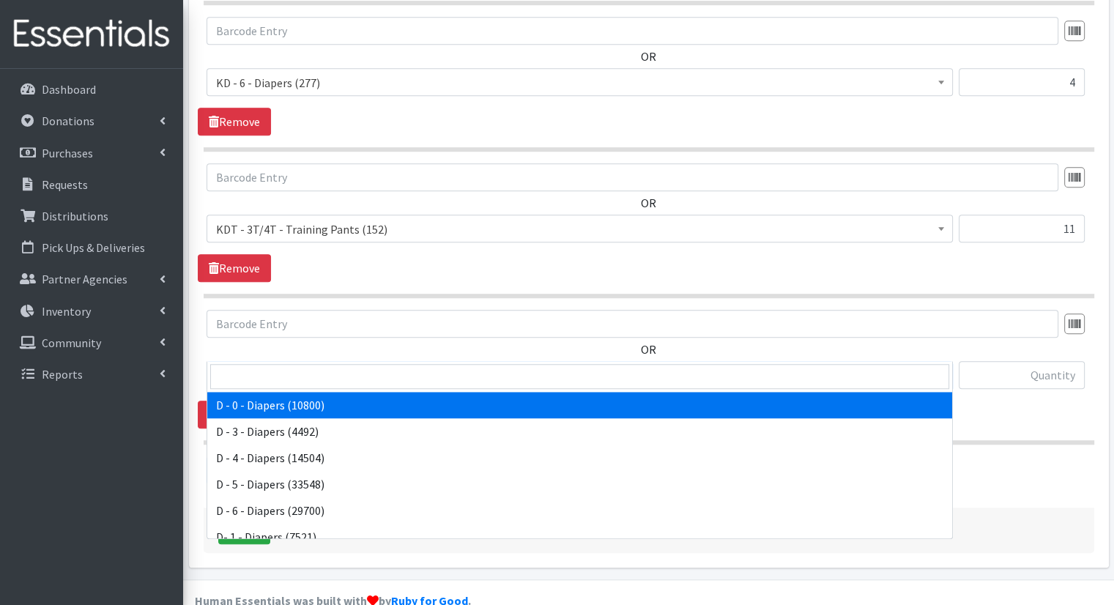
click at [392, 365] on span "D - 0 - Diapers (10800)" at bounding box center [579, 375] width 727 height 20
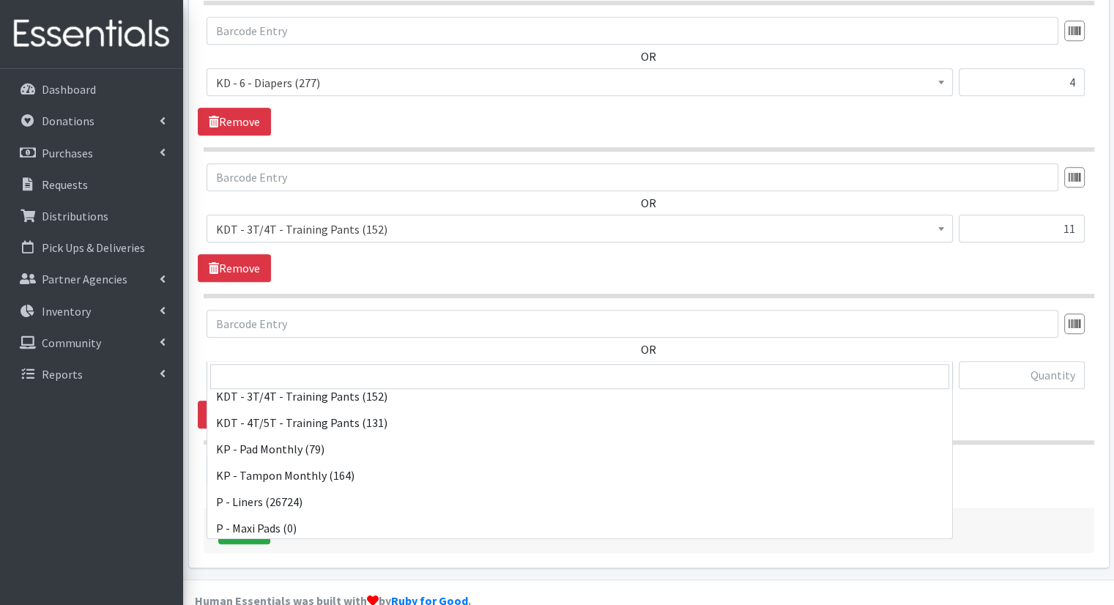
scroll to position [439, 0]
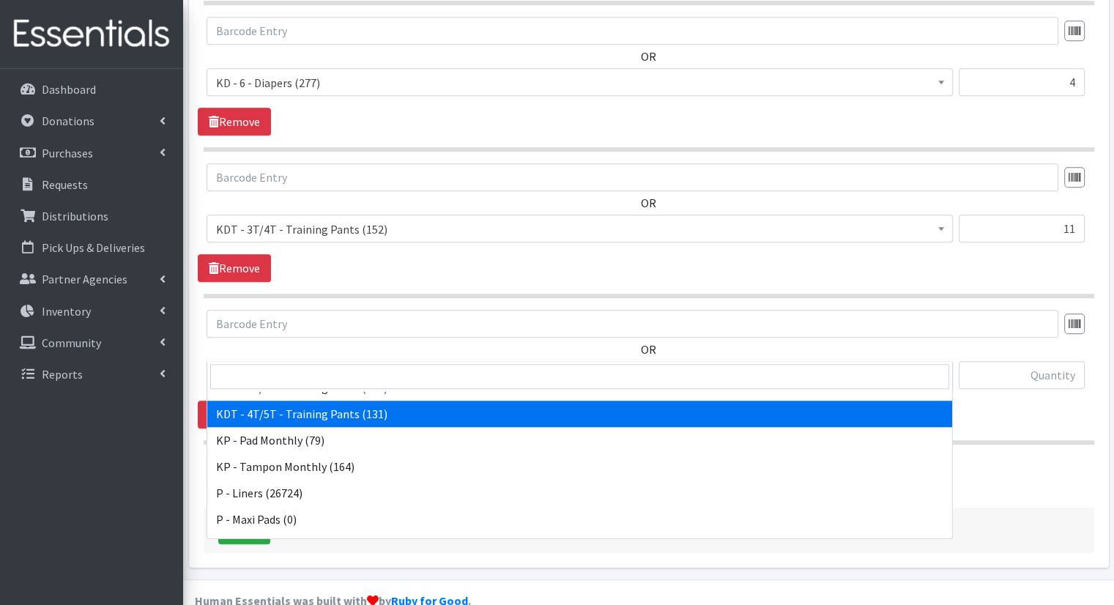
select select "15507"
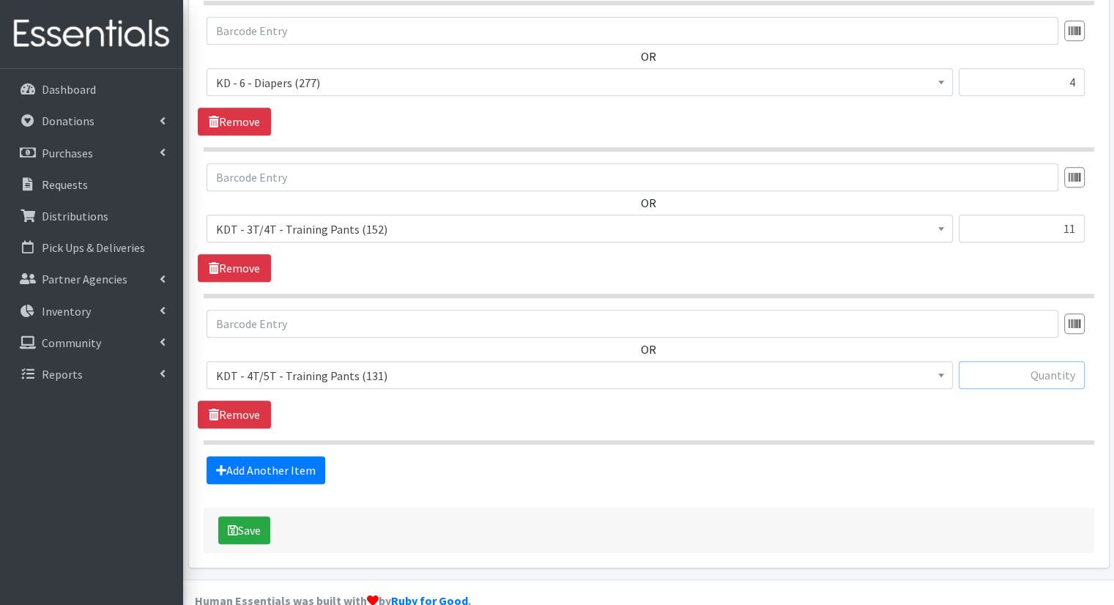
click at [1029, 361] on input "text" at bounding box center [1021, 375] width 126 height 28
type input "9"
click at [307, 456] on link "Add Another Item" at bounding box center [265, 470] width 119 height 28
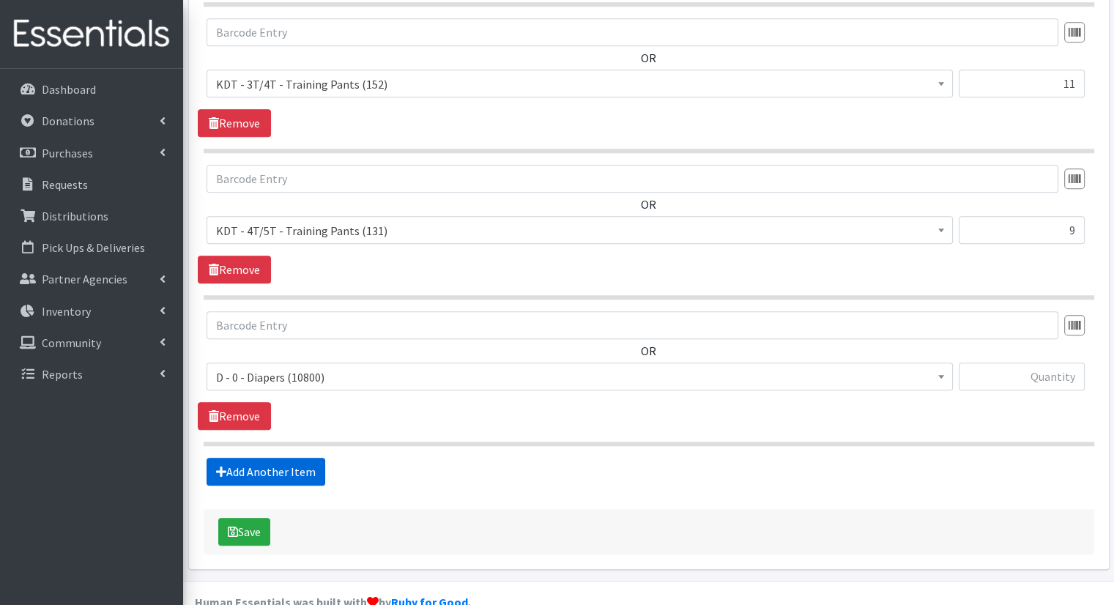
scroll to position [1342, 0]
click at [366, 366] on span "D - 0 - Diapers (10800)" at bounding box center [579, 376] width 727 height 20
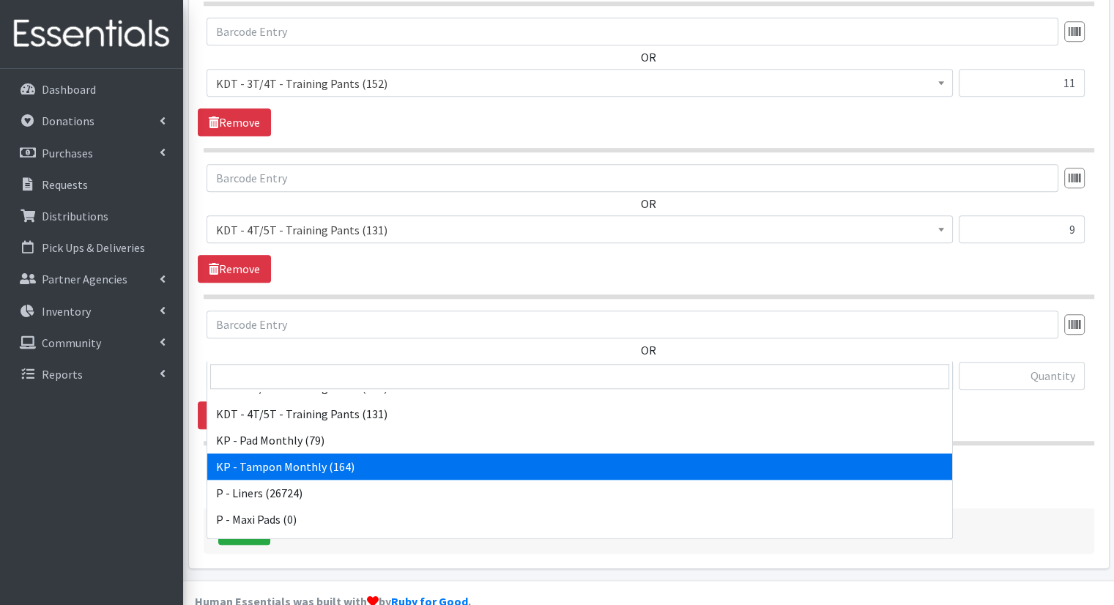
scroll to position [644, 0]
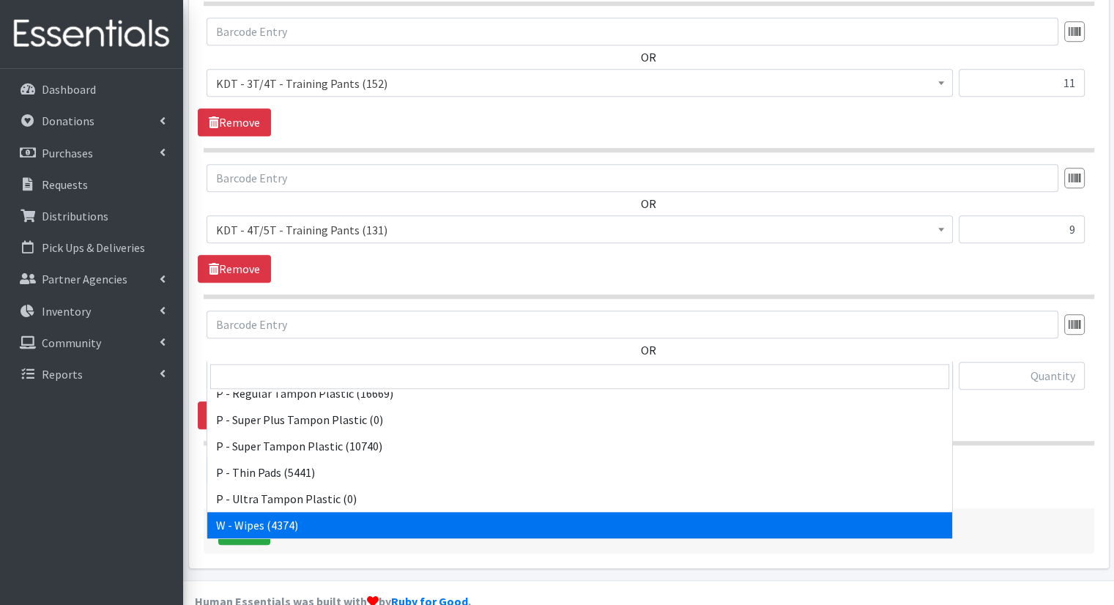
select select "15495"
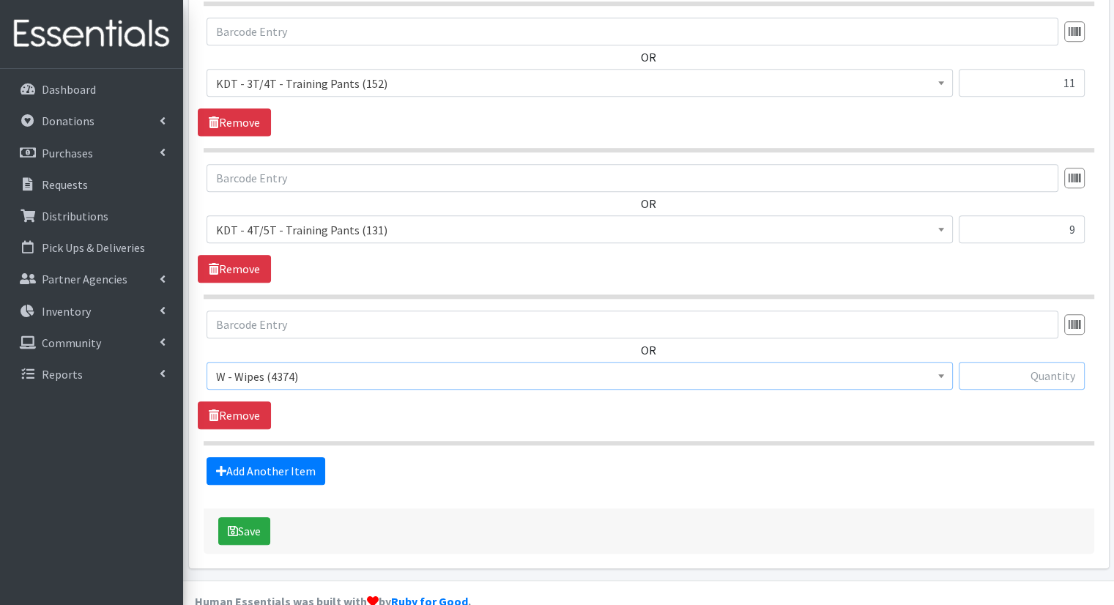
click at [1004, 362] on input "text" at bounding box center [1021, 376] width 126 height 28
type input "38"
click at [253, 517] on button "Save" at bounding box center [244, 531] width 52 height 28
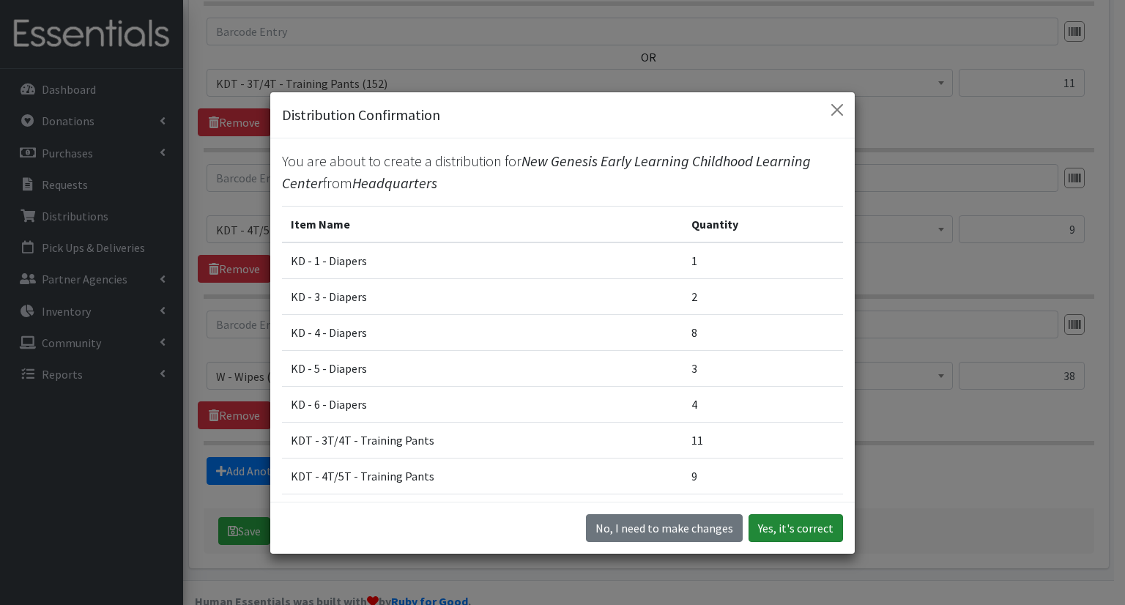
click at [761, 528] on button "Yes, it's correct" at bounding box center [795, 528] width 94 height 28
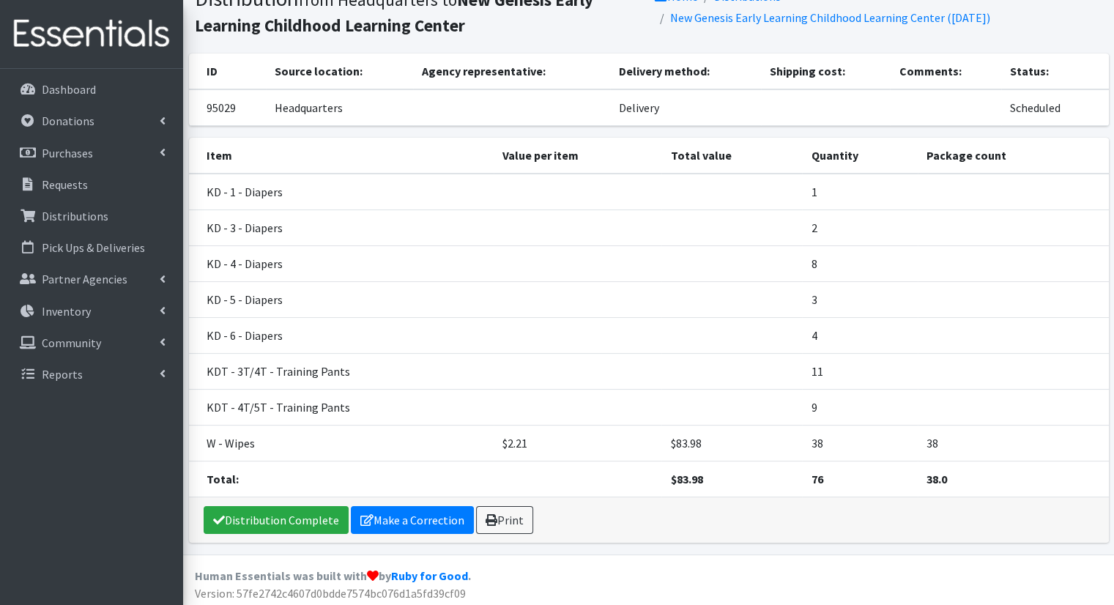
scroll to position [117, 0]
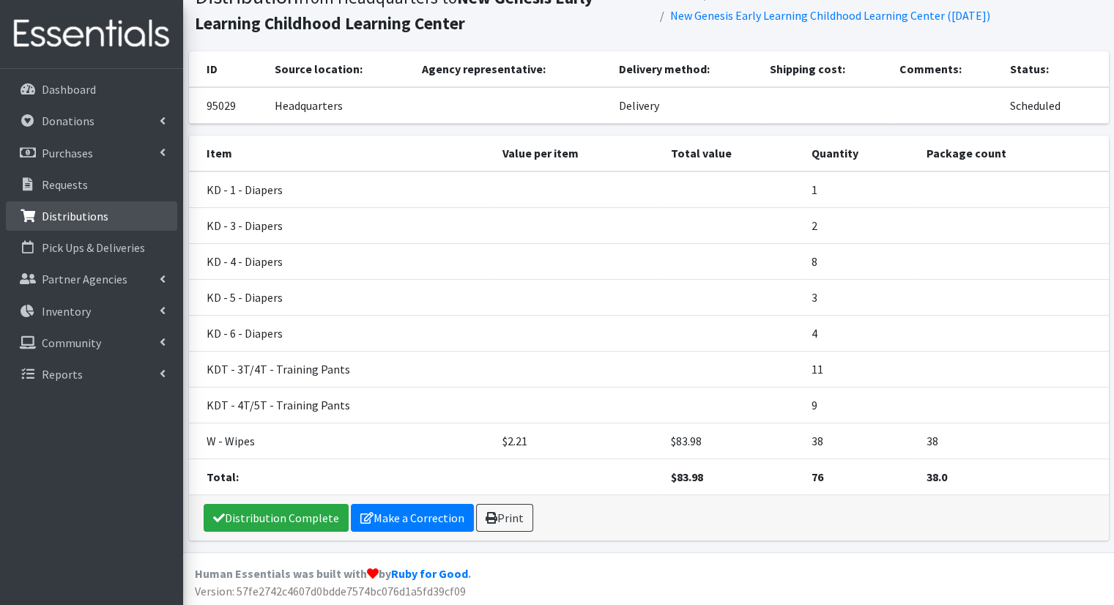
click at [72, 218] on p "Distributions" at bounding box center [75, 216] width 67 height 15
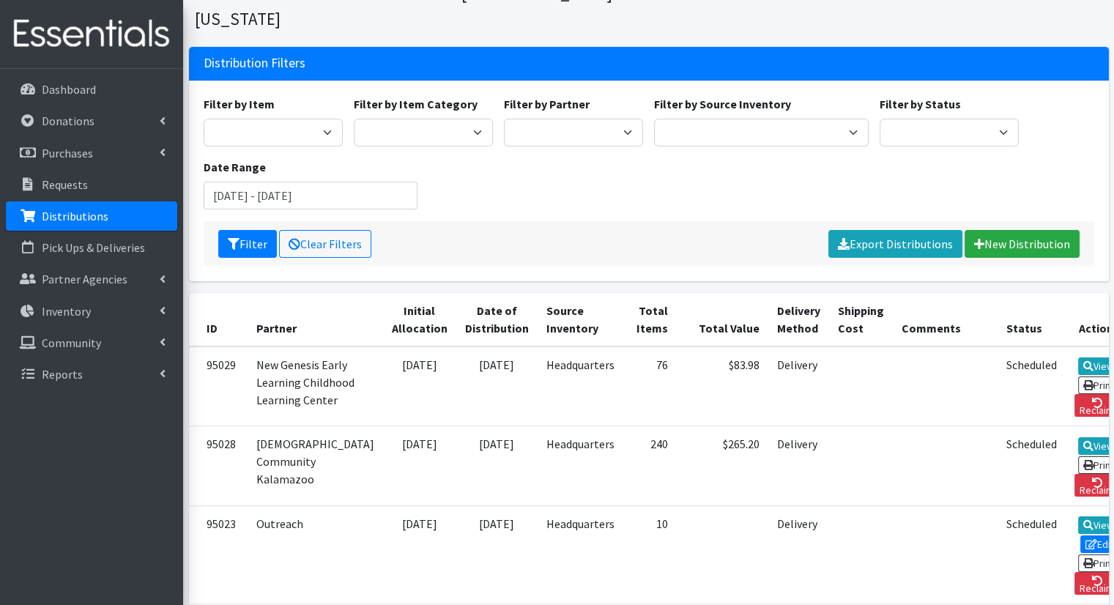
scroll to position [220, 0]
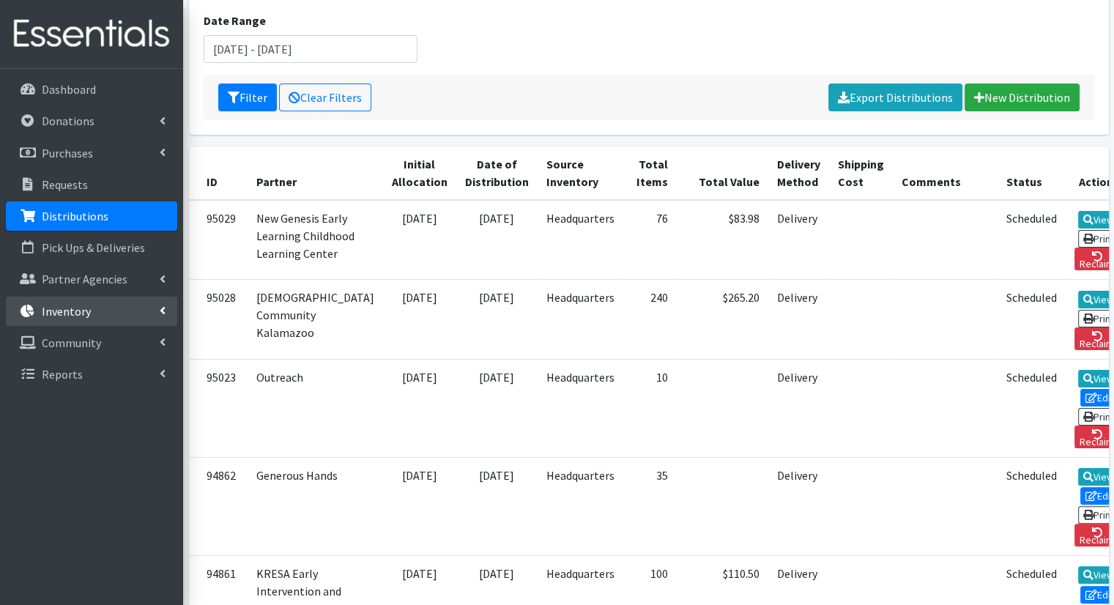
click at [151, 307] on link "Inventory" at bounding box center [91, 311] width 171 height 29
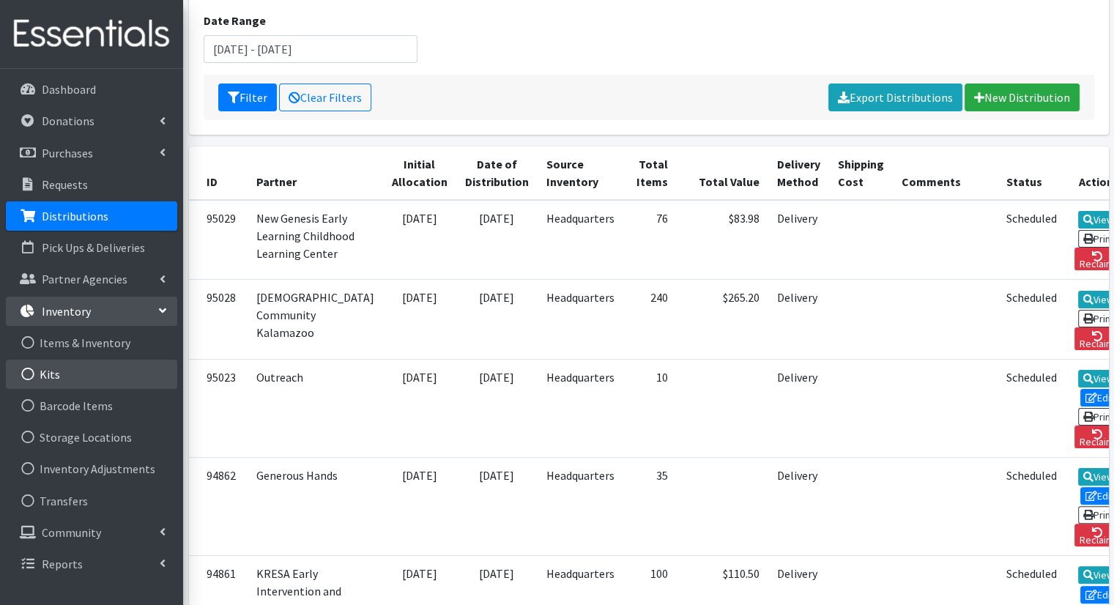
click at [116, 366] on link "Kits" at bounding box center [91, 373] width 171 height 29
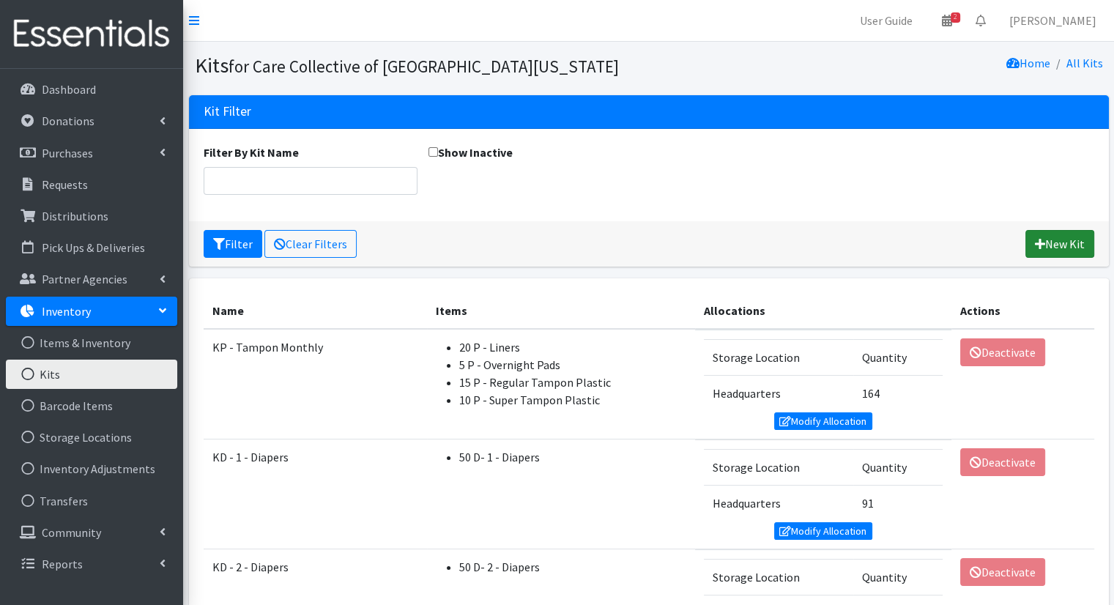
click at [1045, 245] on link "New Kit" at bounding box center [1059, 244] width 69 height 28
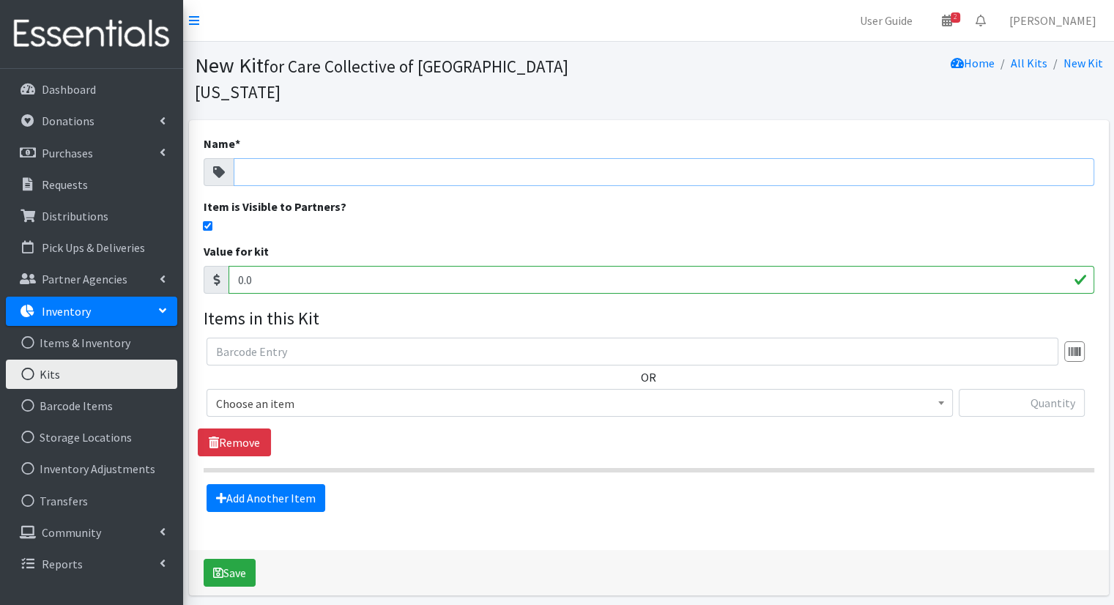
click at [623, 158] on input "Name *" at bounding box center [664, 172] width 860 height 28
type input "KP"
click at [118, 370] on link "Kits" at bounding box center [91, 373] width 171 height 29
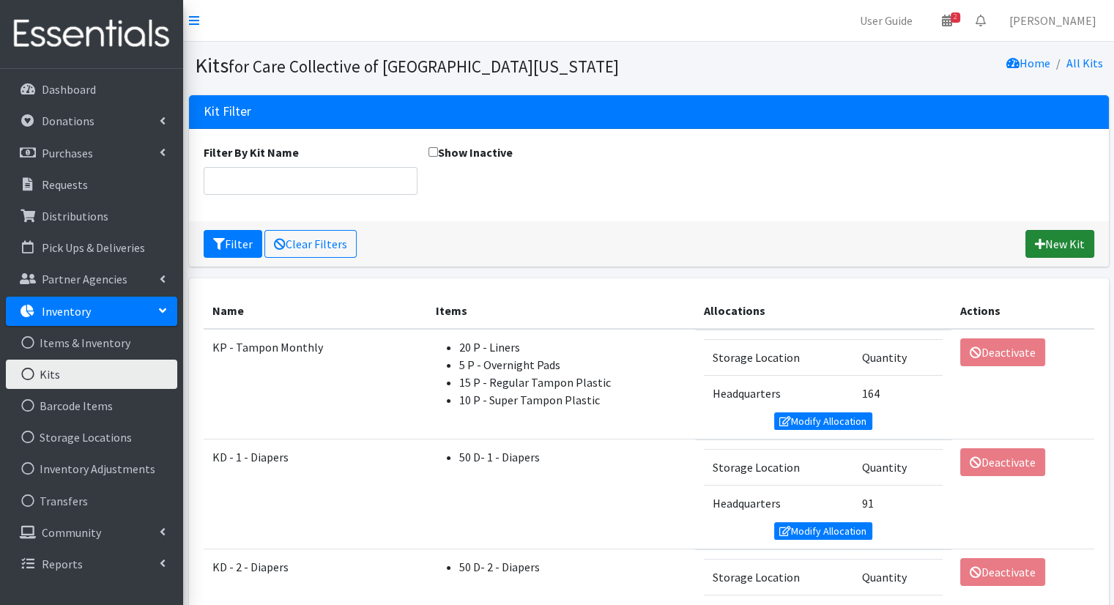
click at [1036, 239] on icon at bounding box center [1039, 244] width 10 height 12
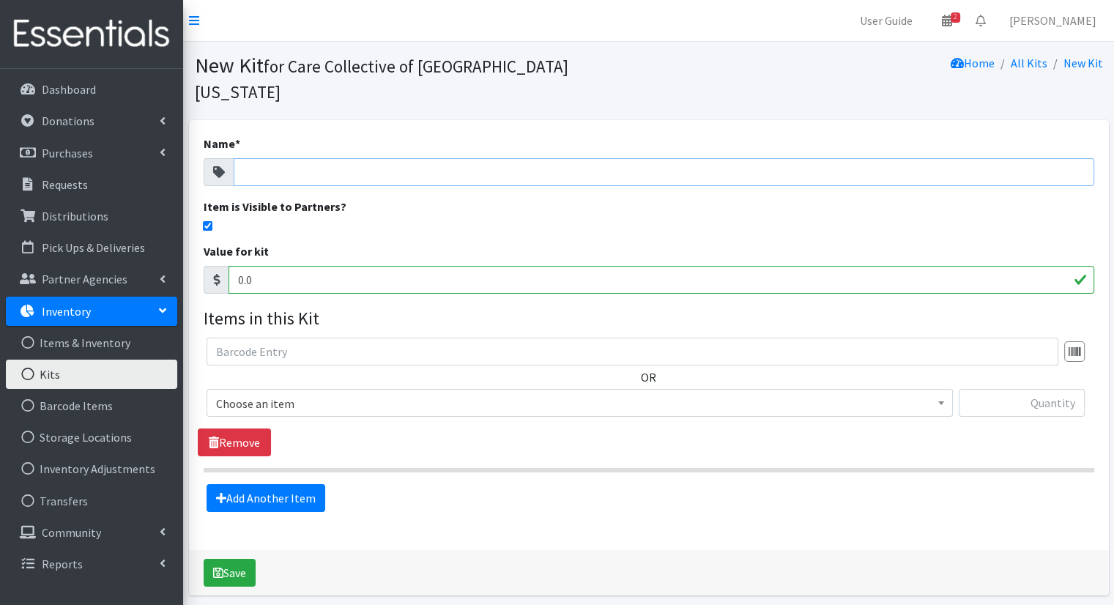
click at [400, 158] on input "Name *" at bounding box center [664, 172] width 860 height 28
type input "KP - Pad Monthly 2.0"
click at [504, 393] on span "Choose an item" at bounding box center [579, 403] width 727 height 20
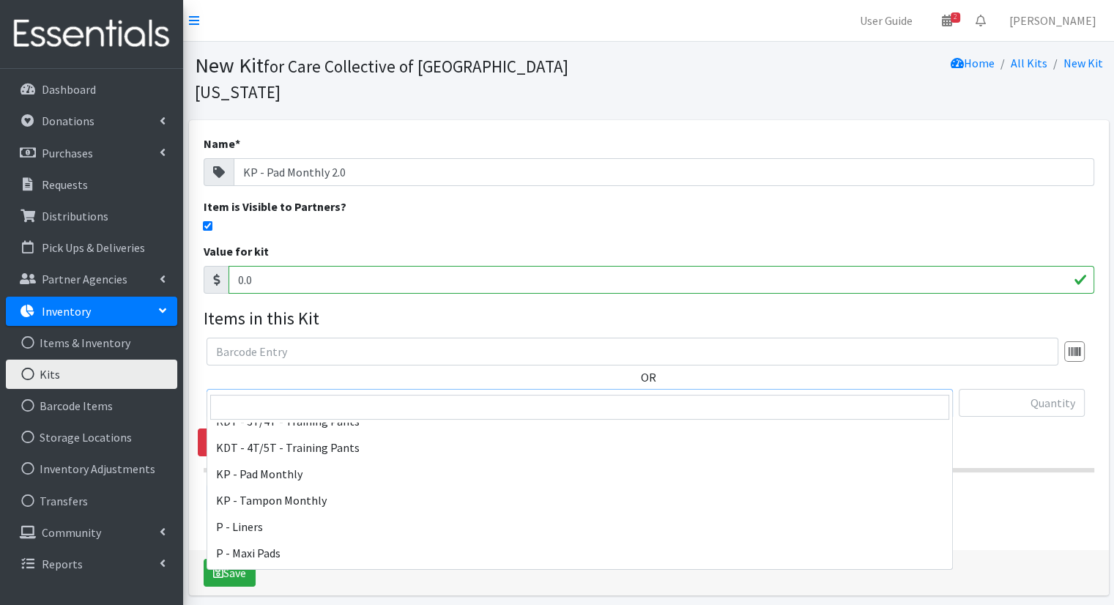
scroll to position [484, 0]
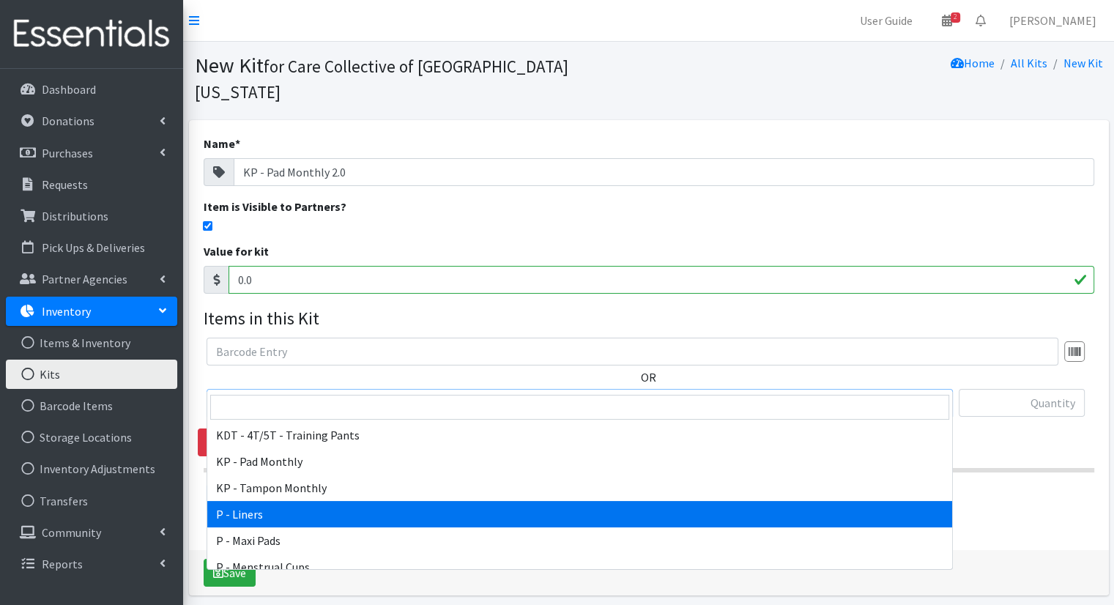
select select "15493"
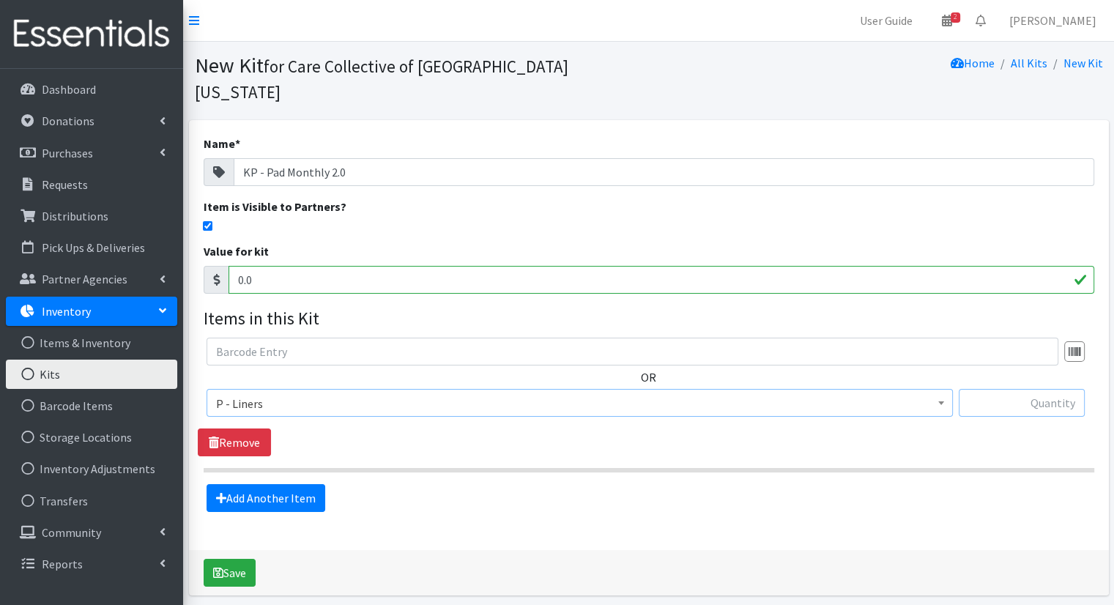
click at [1033, 389] on input "text" at bounding box center [1021, 403] width 126 height 28
type input "10"
click at [304, 484] on link "Add Another Item" at bounding box center [265, 498] width 119 height 28
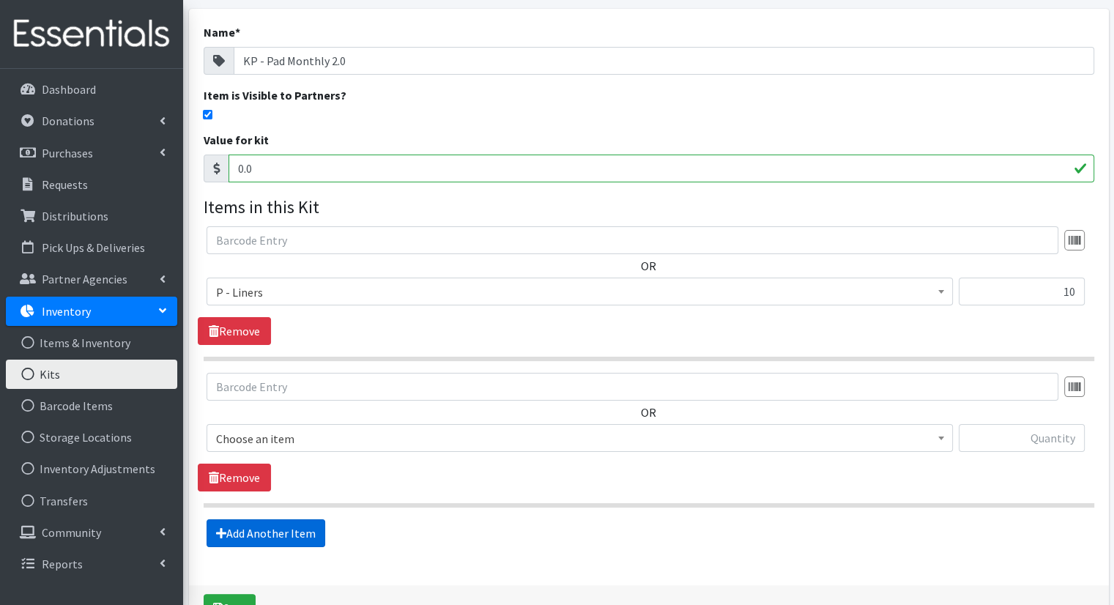
scroll to position [176, 0]
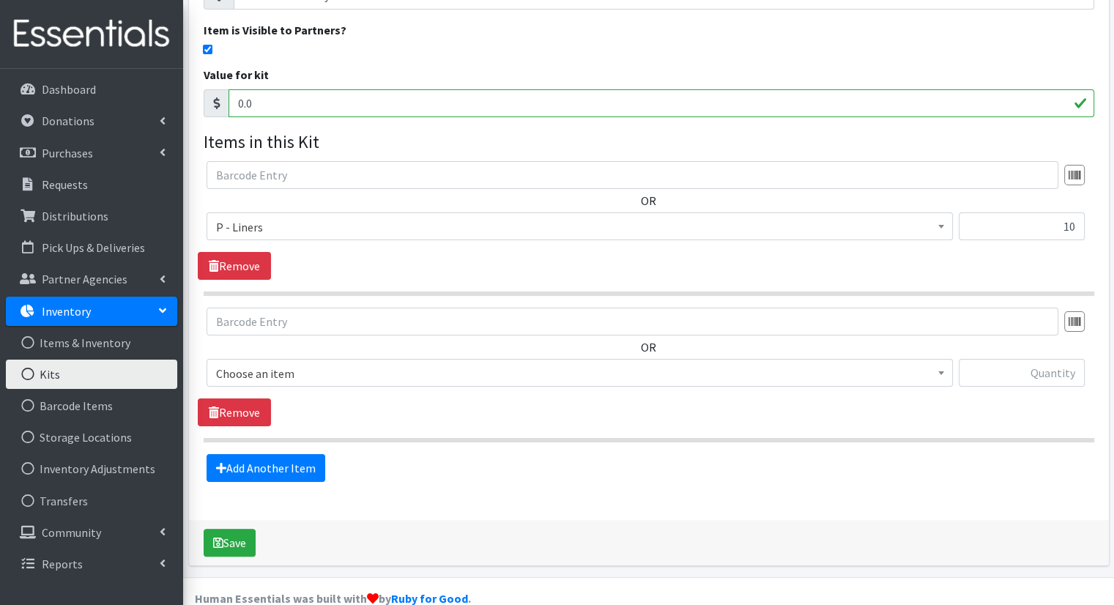
click at [548, 363] on span "Choose an item" at bounding box center [579, 373] width 727 height 20
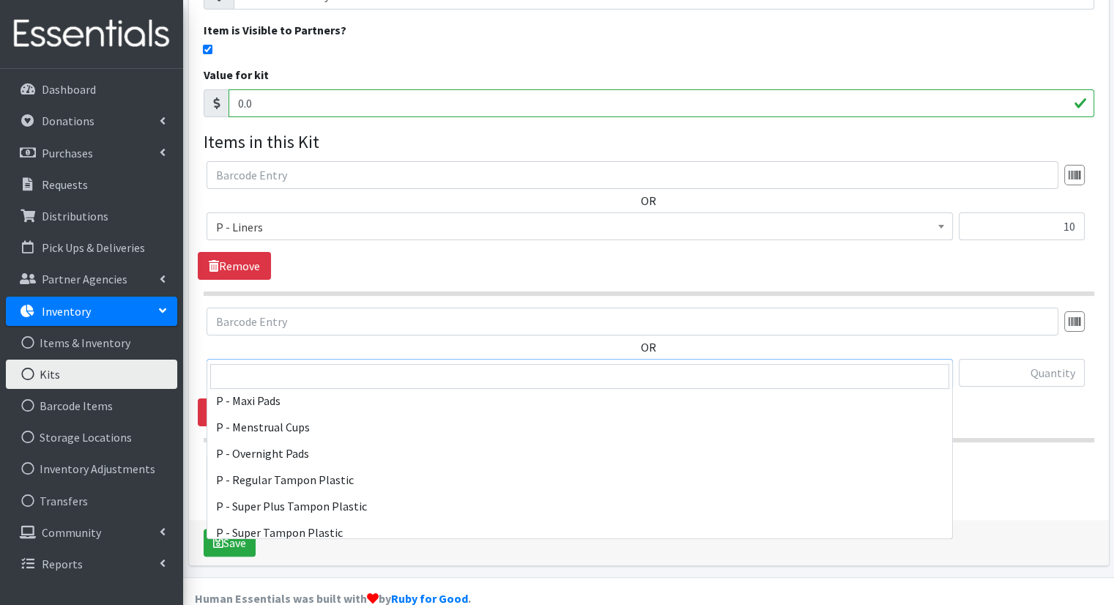
scroll to position [585, 0]
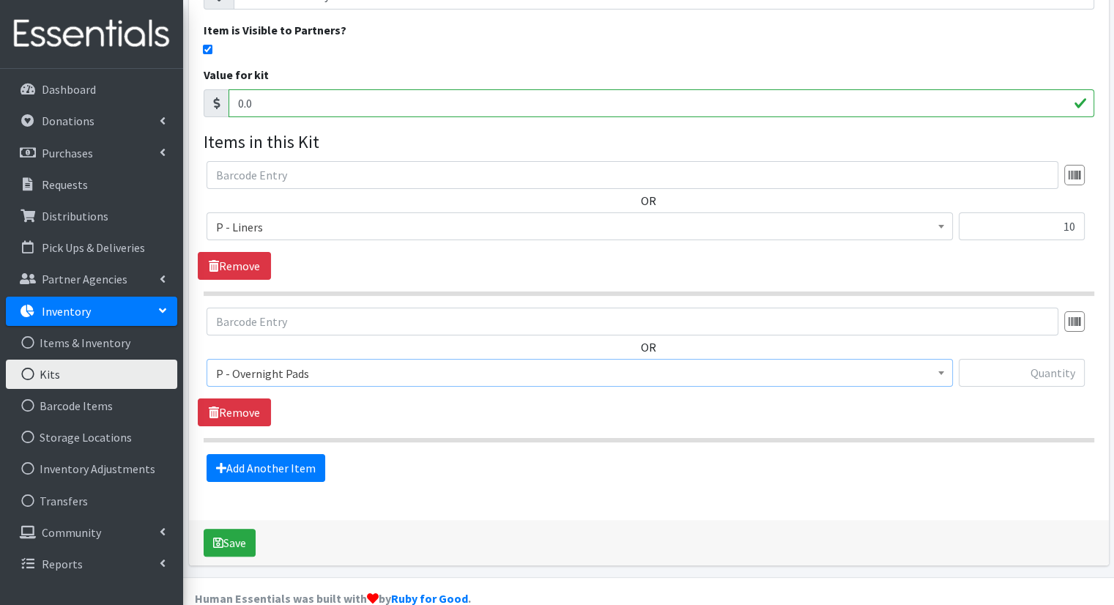
select select "15494"
click at [1050, 359] on input "text" at bounding box center [1021, 373] width 126 height 28
type input "5"
click at [311, 454] on link "Add Another Item" at bounding box center [265, 468] width 119 height 28
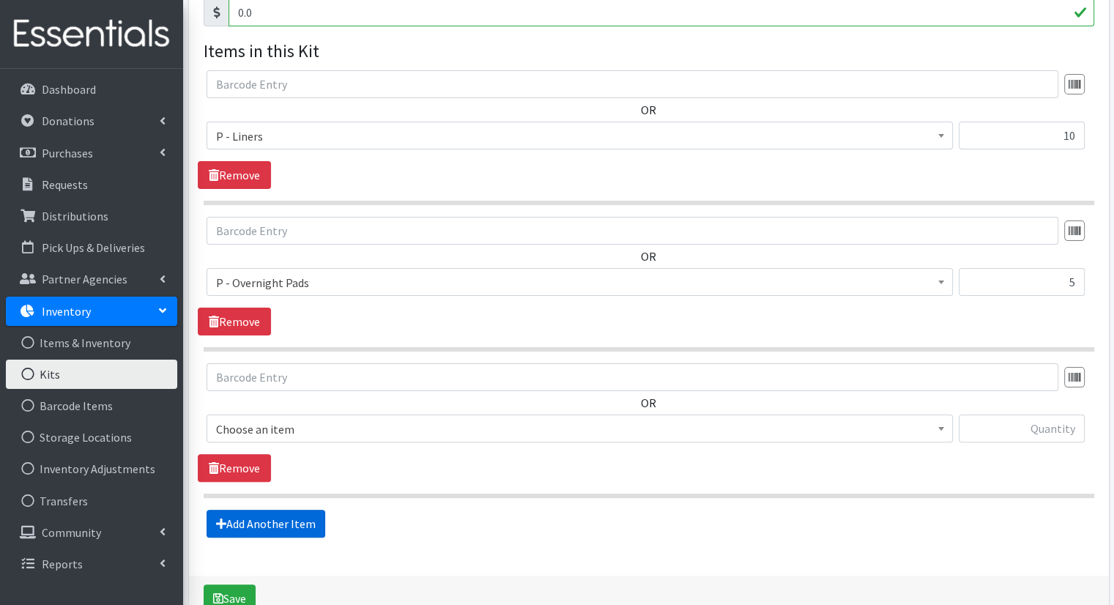
scroll to position [323, 0]
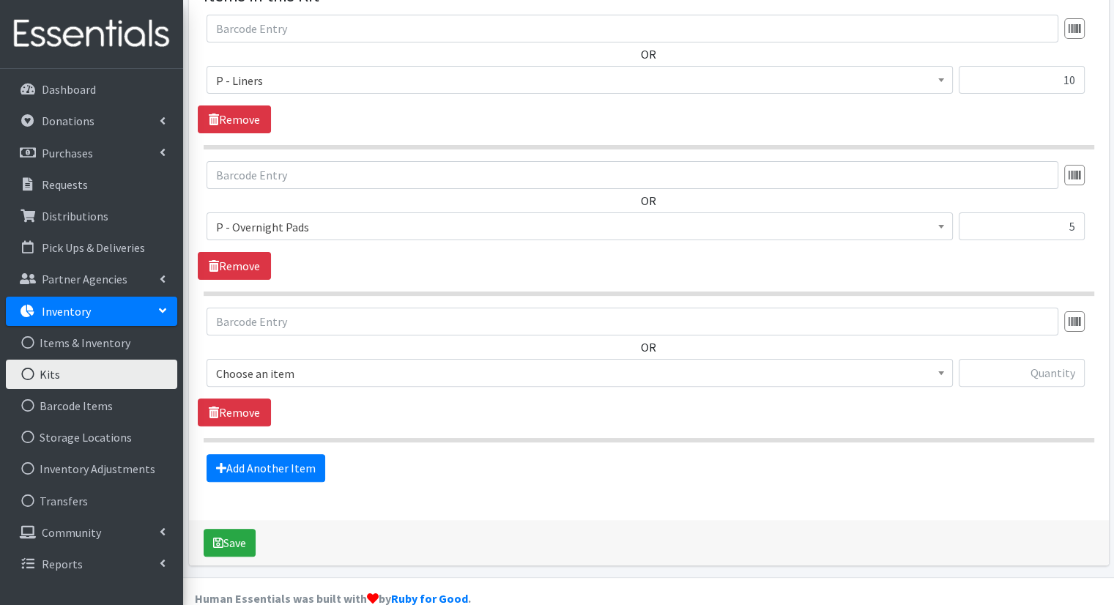
click at [600, 363] on span "Choose an item" at bounding box center [579, 373] width 727 height 20
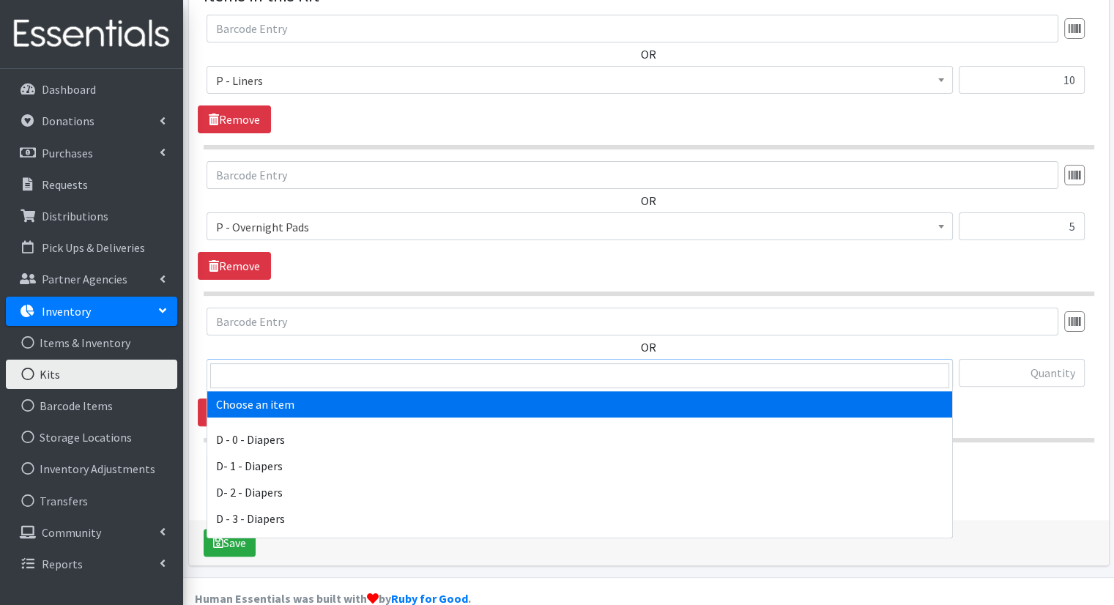
scroll to position [679, 0]
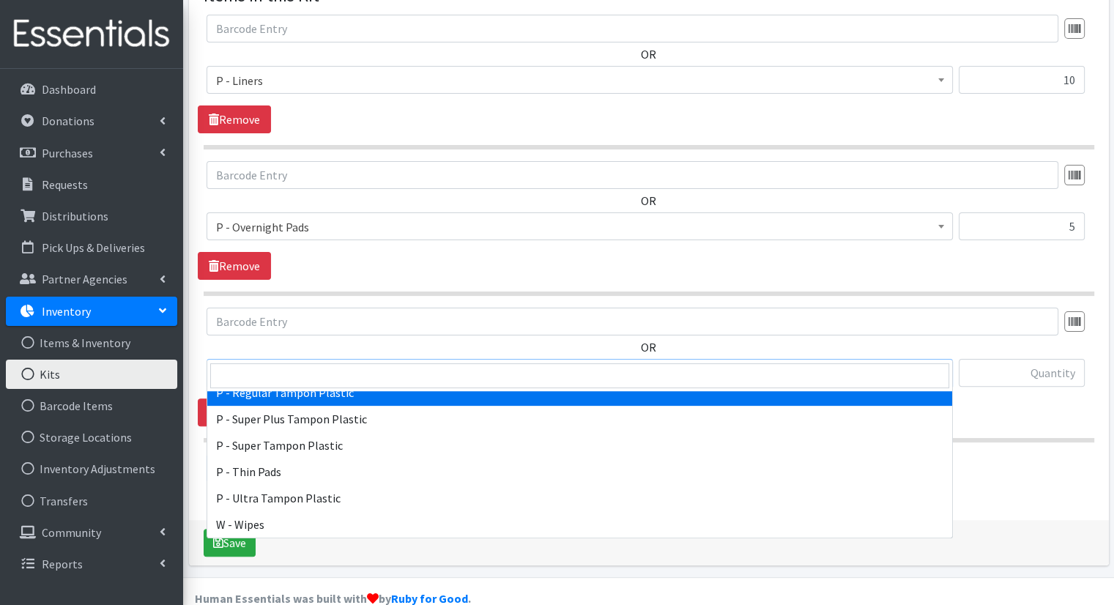
select select "15490"
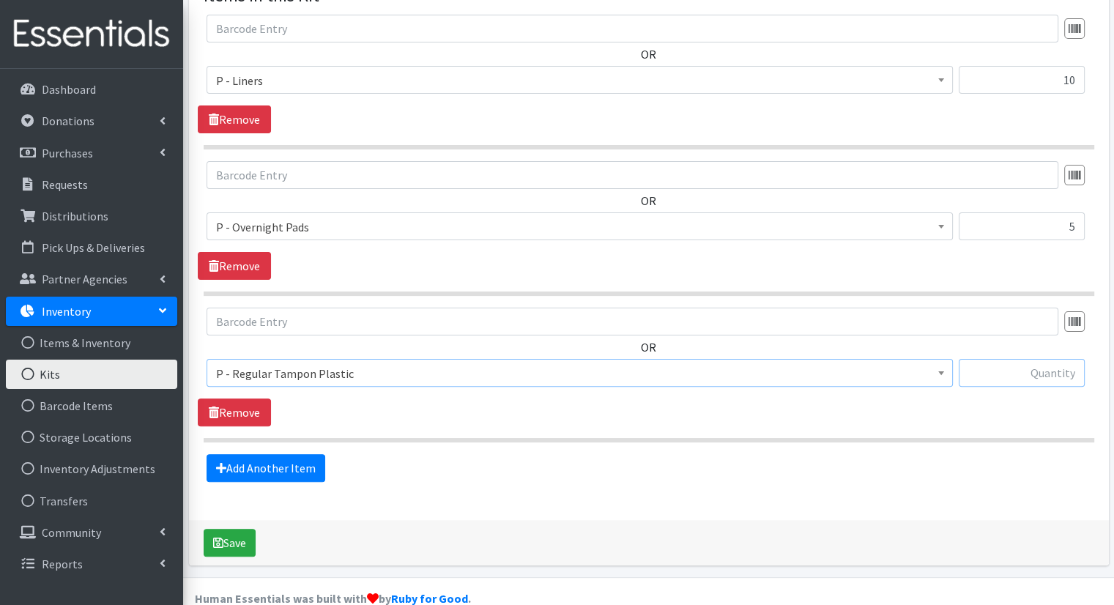
click at [1004, 359] on input "text" at bounding box center [1021, 373] width 126 height 28
type input "10"
click at [313, 454] on link "Add Another Item" at bounding box center [265, 468] width 119 height 28
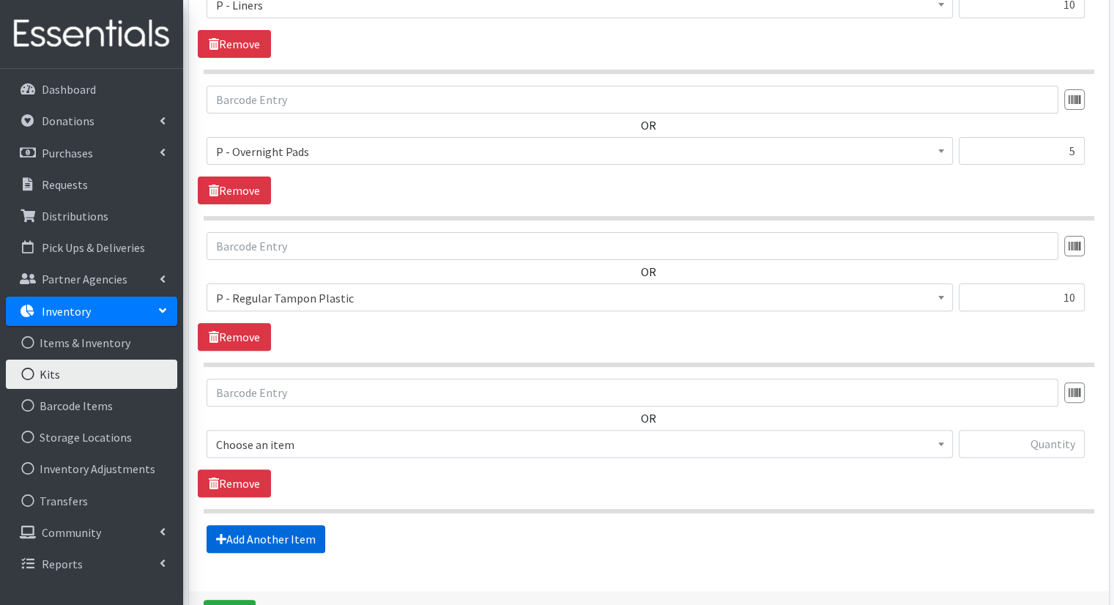
scroll to position [469, 0]
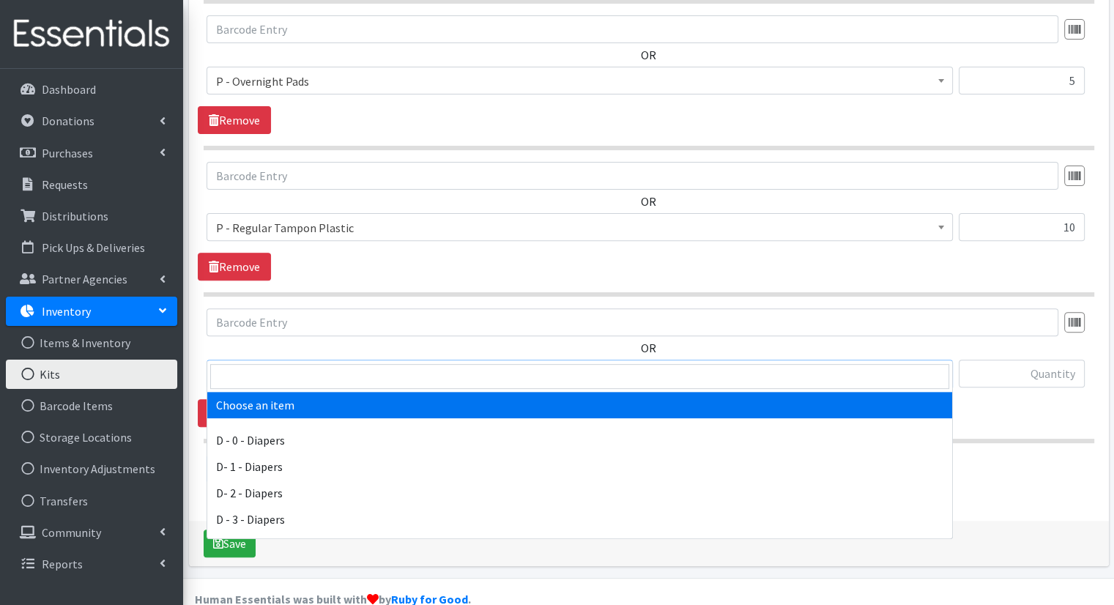
click at [584, 364] on span "Choose an item" at bounding box center [579, 374] width 727 height 20
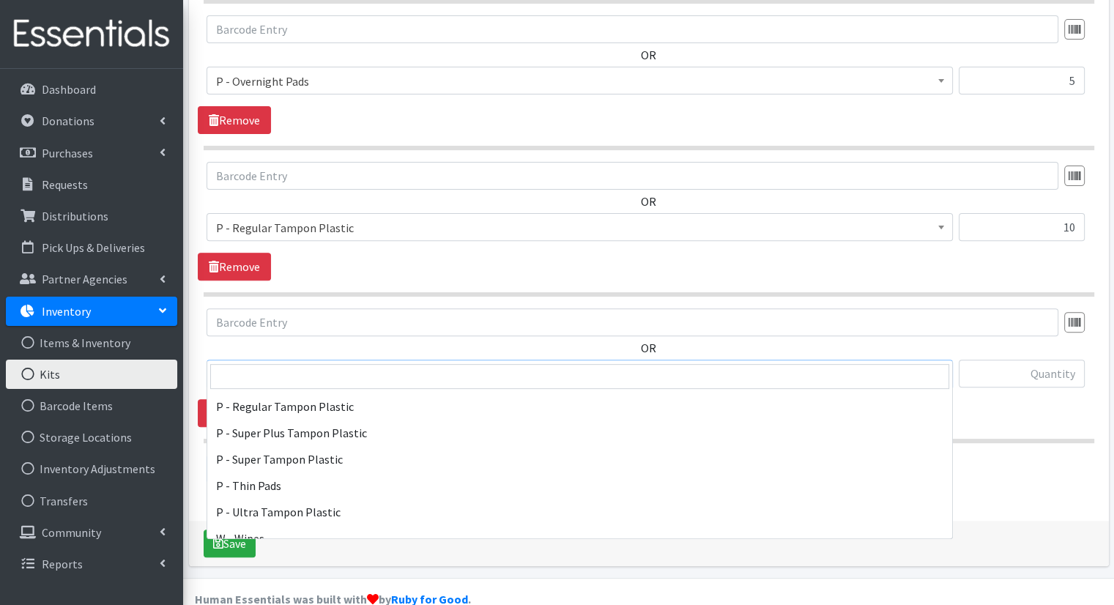
scroll to position [670, 0]
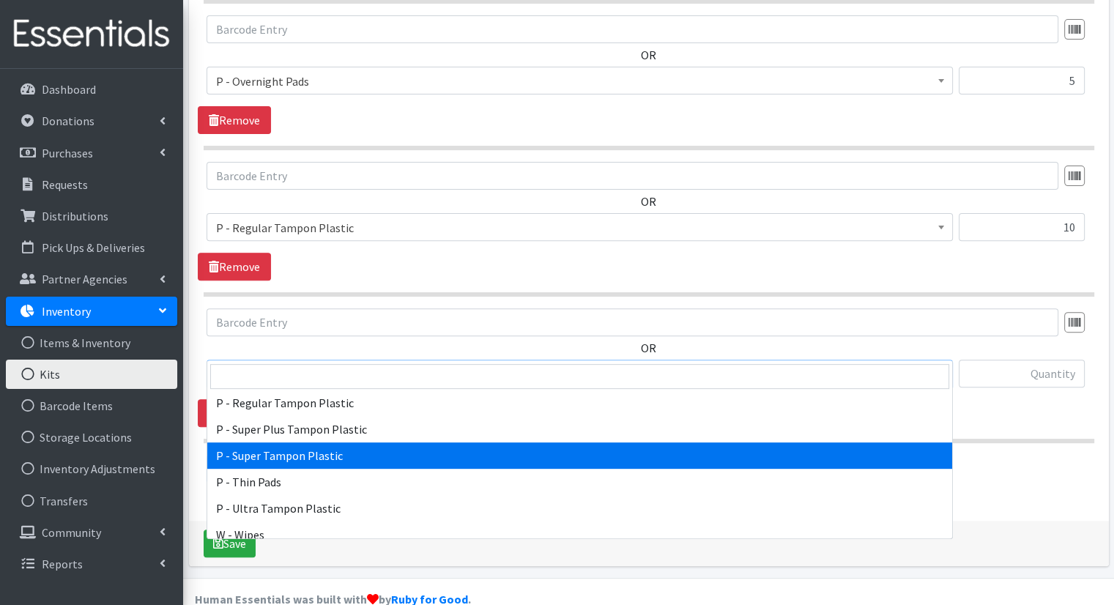
select select "15491"
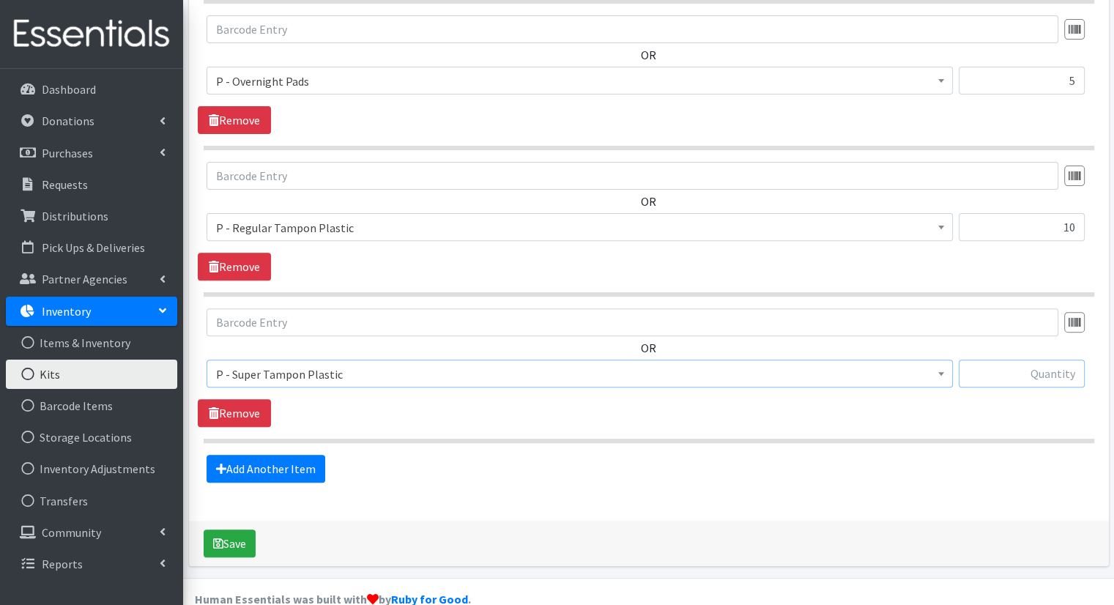
click at [1019, 359] on input "text" at bounding box center [1021, 373] width 126 height 28
type input "5"
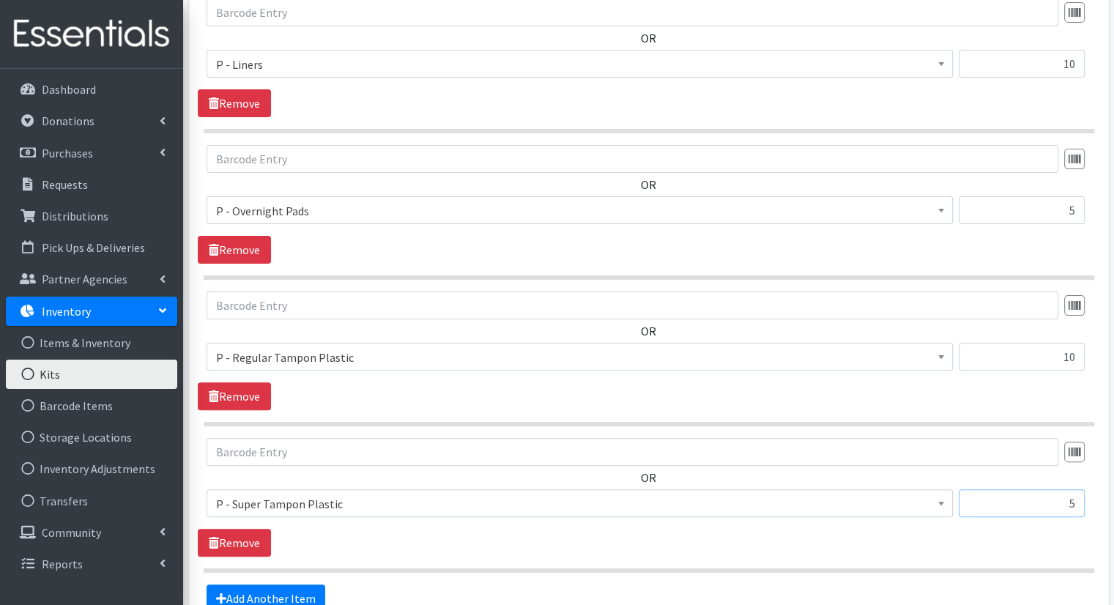
scroll to position [469, 0]
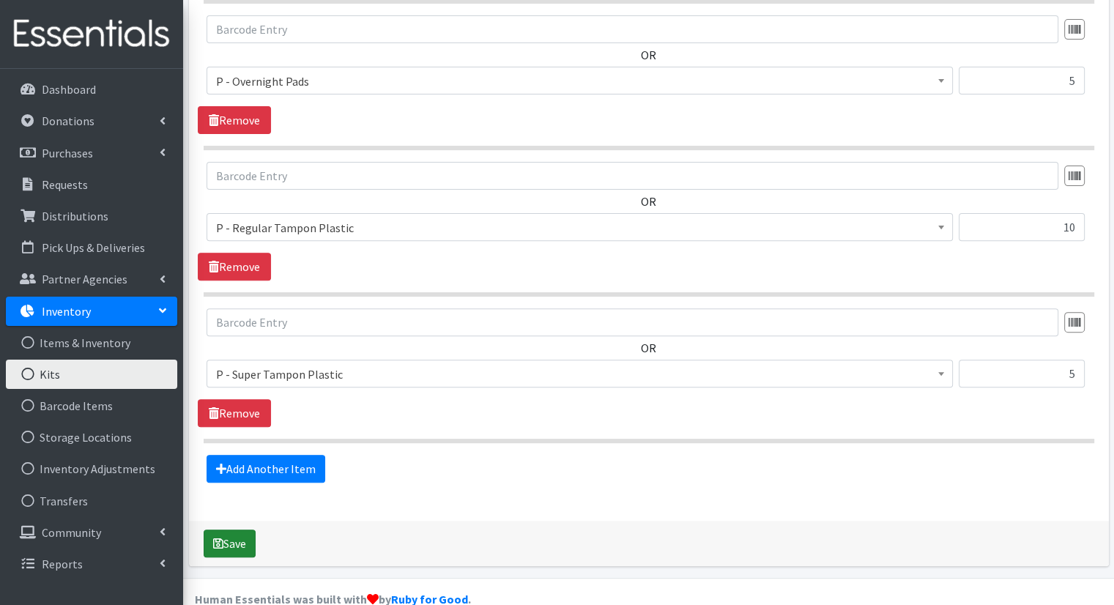
click at [234, 529] on button "Save" at bounding box center [230, 543] width 52 height 28
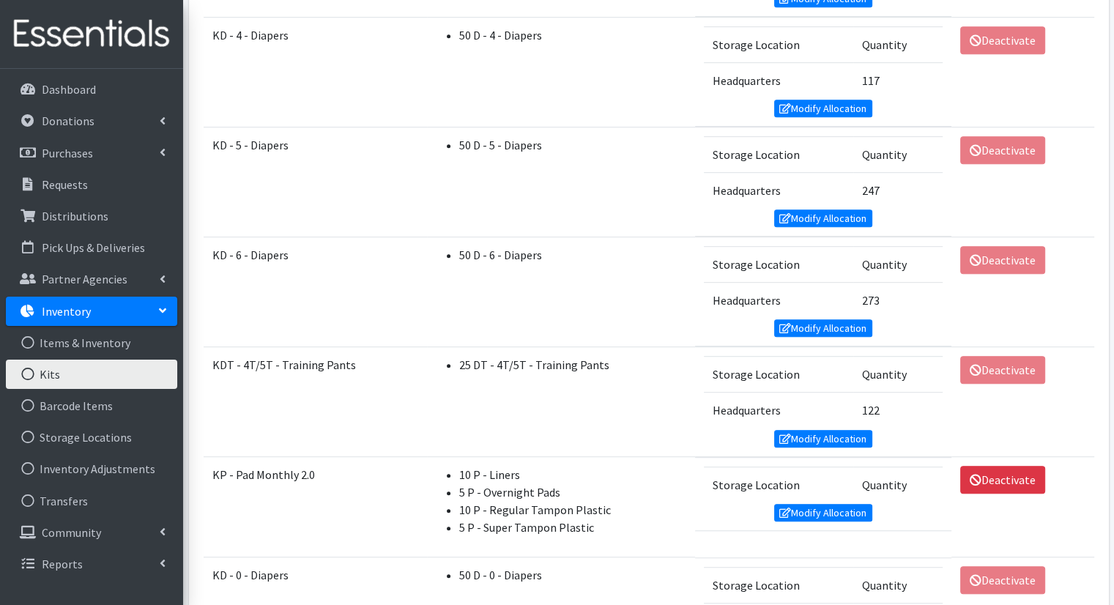
scroll to position [937, 0]
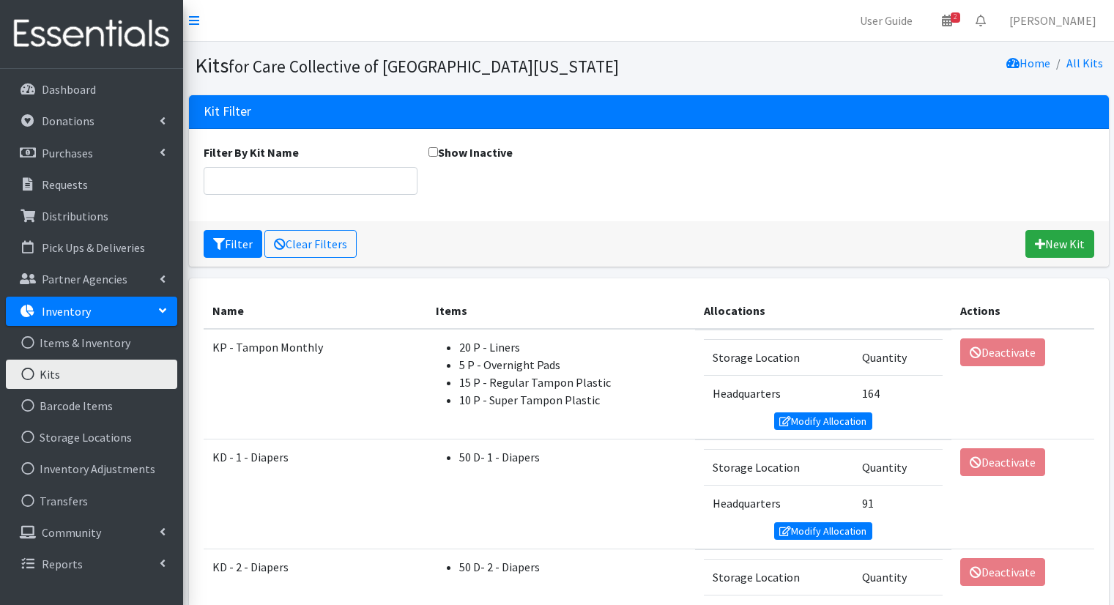
scroll to position [879, 0]
